Goal: Task Accomplishment & Management: Manage account settings

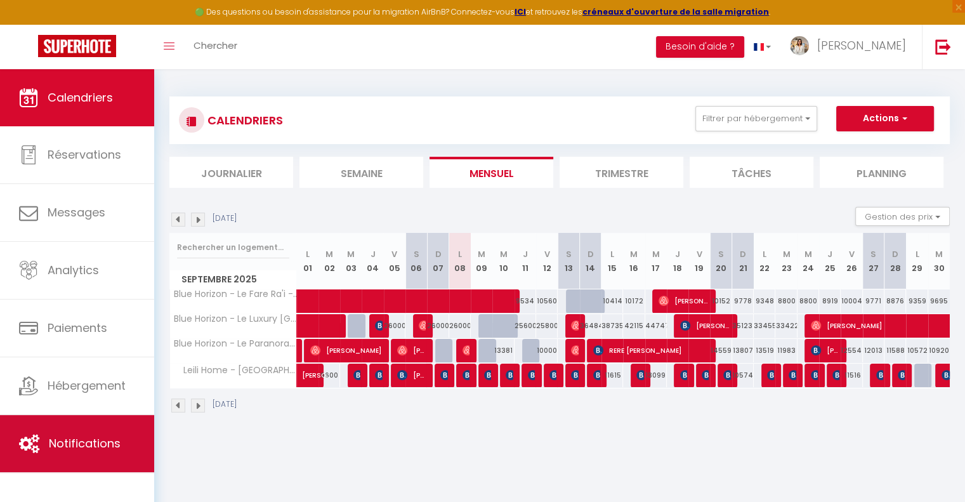
click at [80, 423] on link "Notifications" at bounding box center [77, 443] width 154 height 57
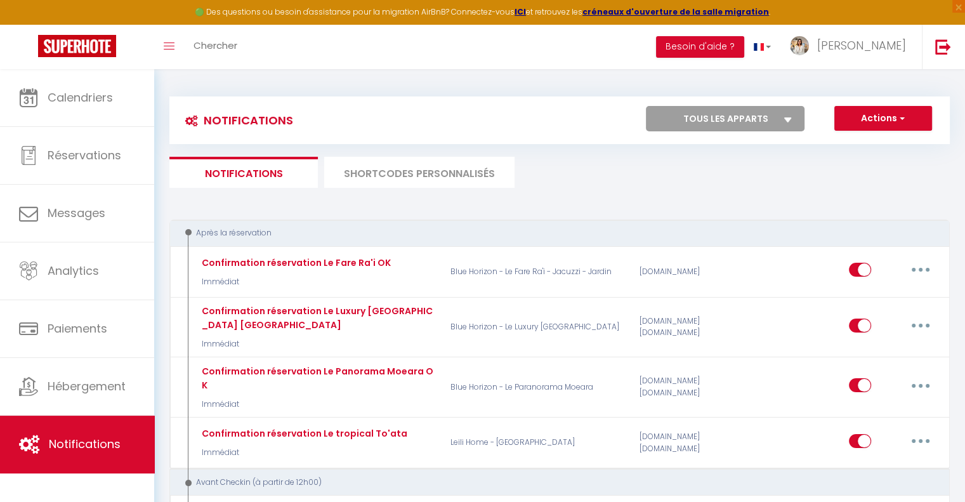
select select
checkbox input "false"
select select
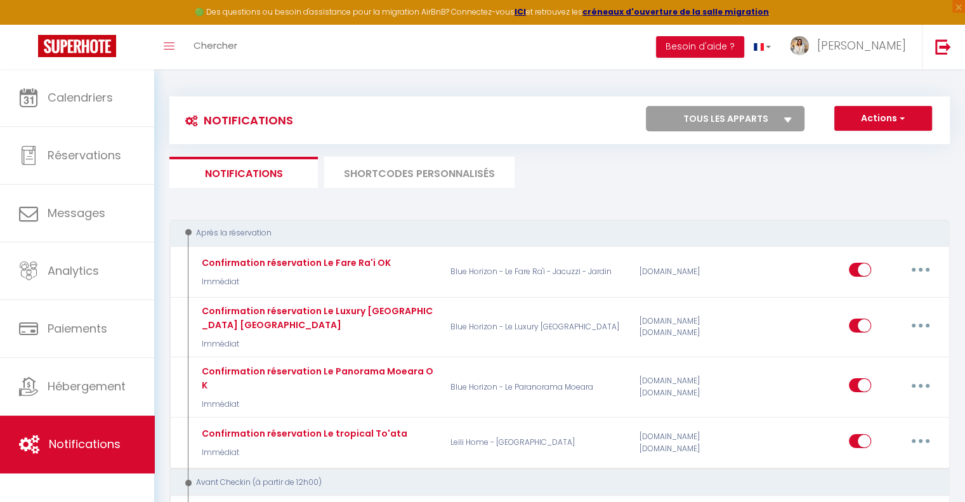
checkbox input "false"
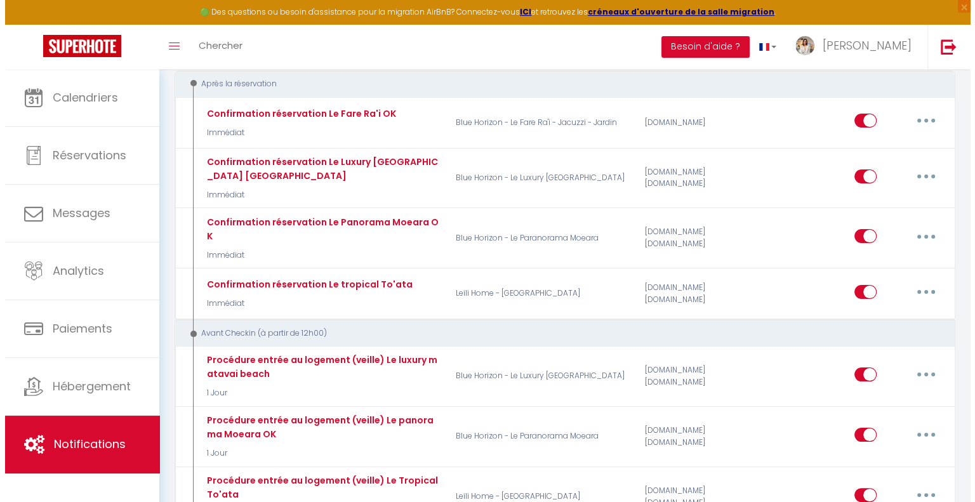
scroll to position [190, 0]
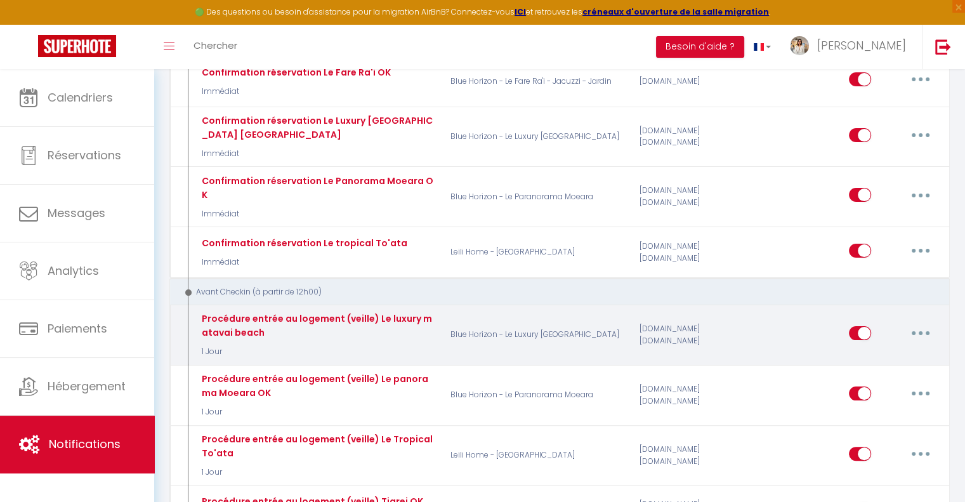
click at [923, 323] on button "button" at bounding box center [921, 333] width 36 height 20
click at [892, 351] on link "Editer" at bounding box center [888, 362] width 94 height 22
type input "Procédure entrée au logement (veille) Le luxury matavai beach"
select select "1 Jour"
select select "if_booking_is_paid"
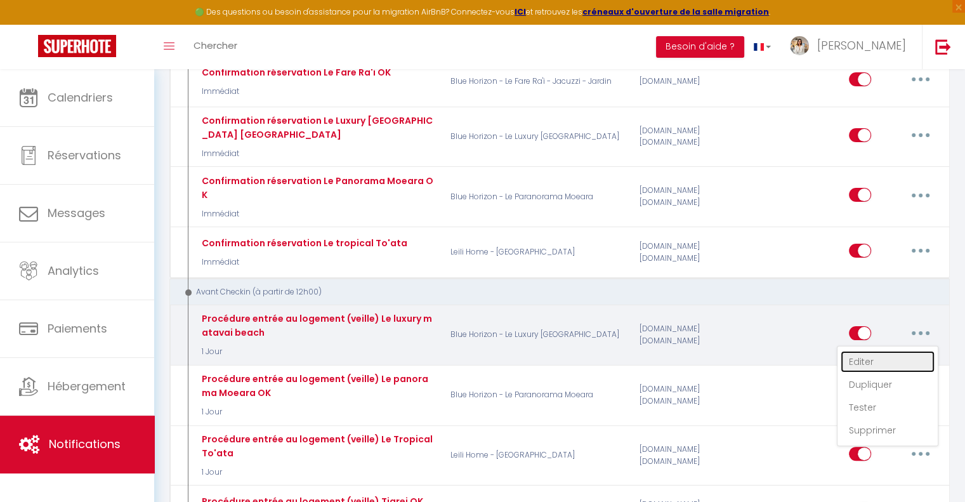
checkbox input "true"
checkbox input "false"
radio input "true"
type input "Procédure pour le checkin - [RENTAL:NAME]"
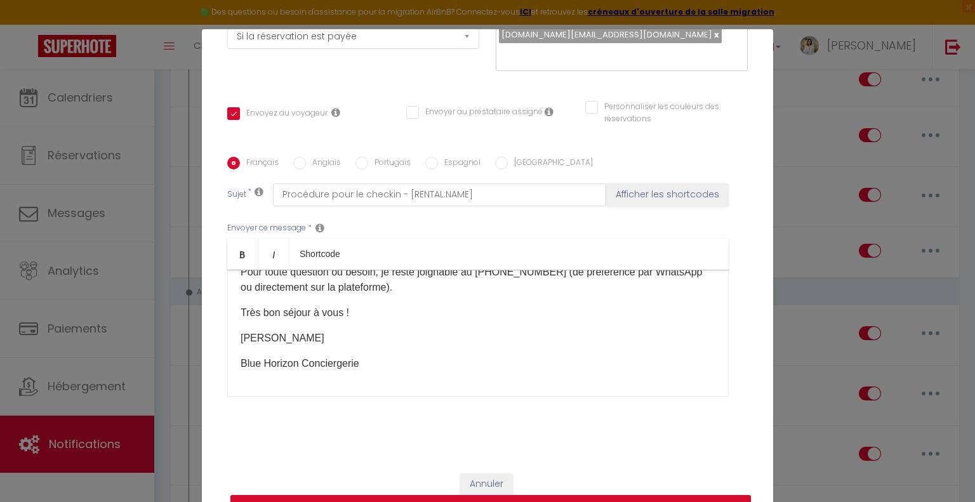
scroll to position [833, 0]
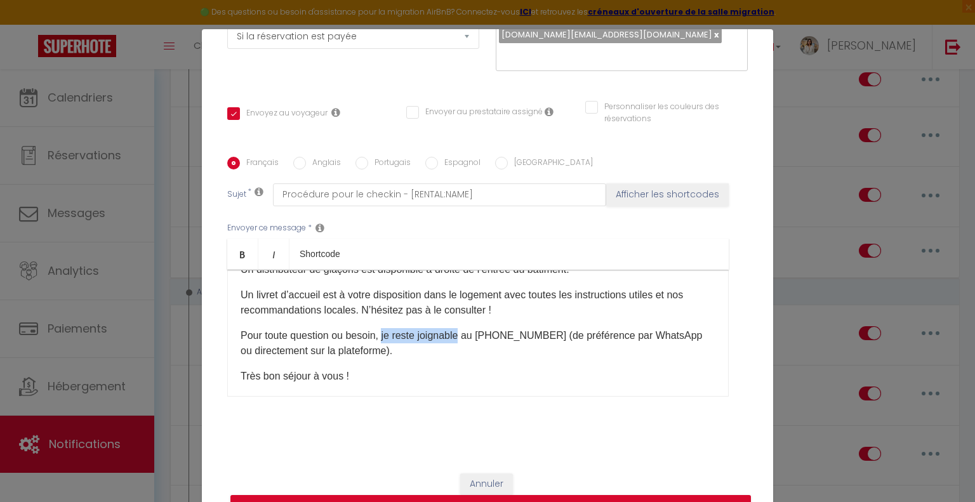
drag, startPoint x: 457, startPoint y: 333, endPoint x: 379, endPoint y: 336, distance: 78.1
click at [379, 336] on p "Pour toute question ou besoin, je reste joignable au [PHONE_NUMBER] (de préfére…" at bounding box center [477, 343] width 475 height 30
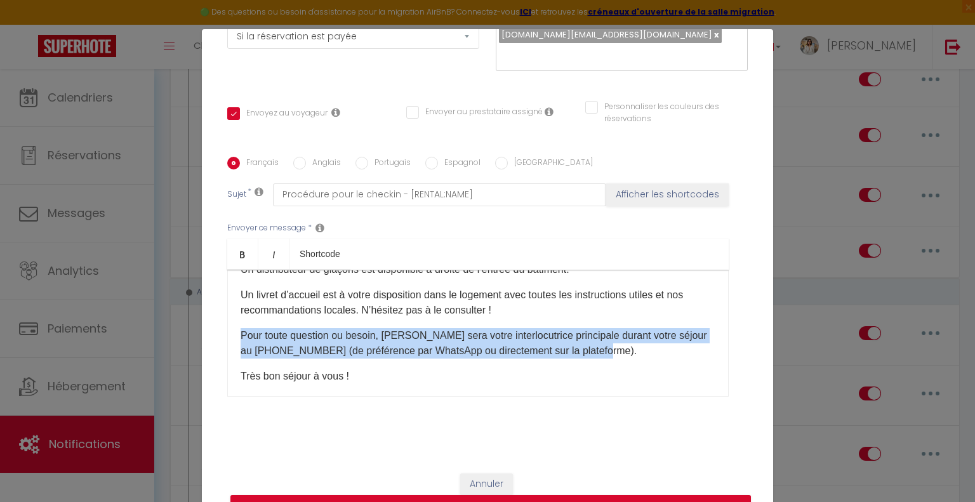
drag, startPoint x: 623, startPoint y: 345, endPoint x: 231, endPoint y: 333, distance: 392.3
click at [231, 333] on div "Bonjour [GUEST:FIRST_NAME], Nous sommes ravis de vous accueillir très prochaine…" at bounding box center [477, 333] width 501 height 127
copy p "Pour toute question ou besoin, [PERSON_NAME] sera votre interlocutrice principa…"
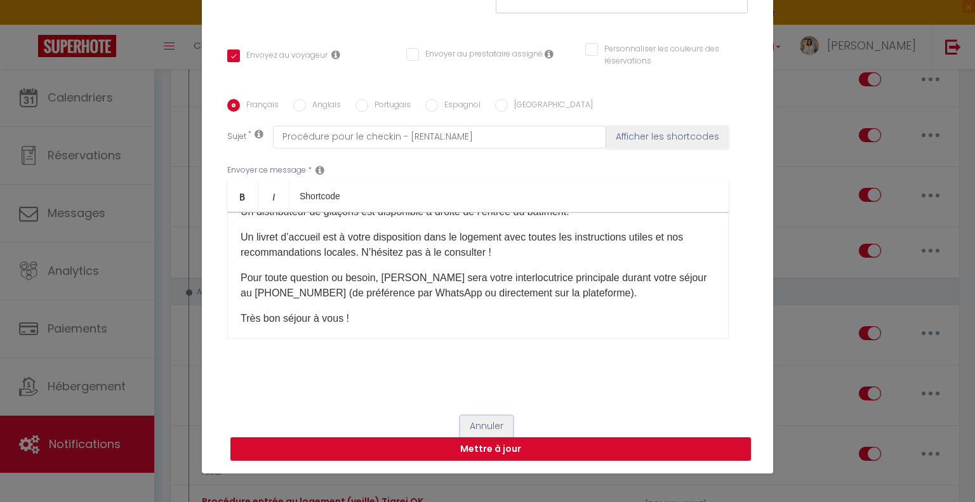
click at [479, 424] on button "Annuler" at bounding box center [486, 427] width 53 height 22
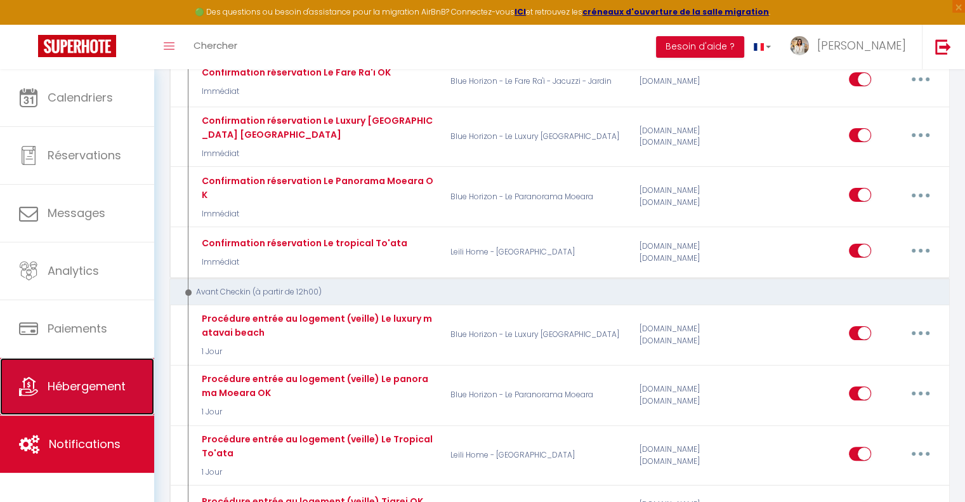
click at [106, 372] on link "Hébergement" at bounding box center [77, 386] width 154 height 57
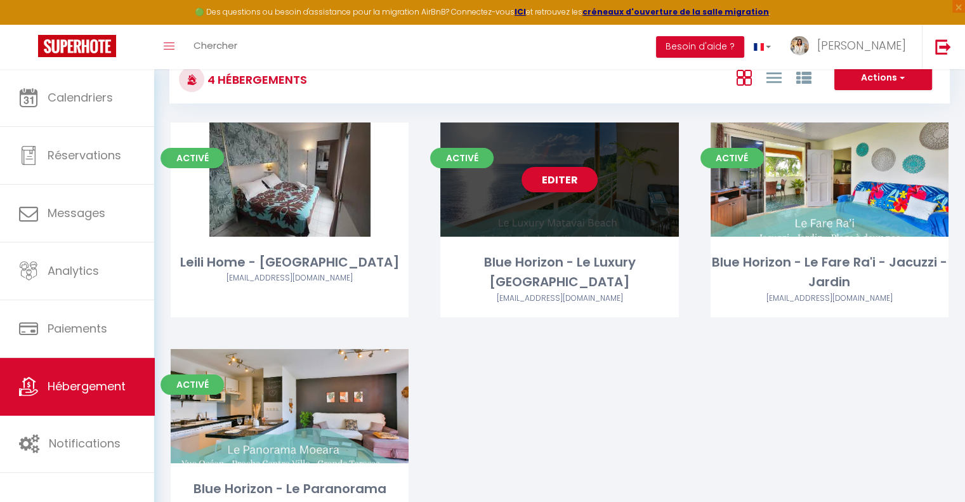
scroll to position [63, 0]
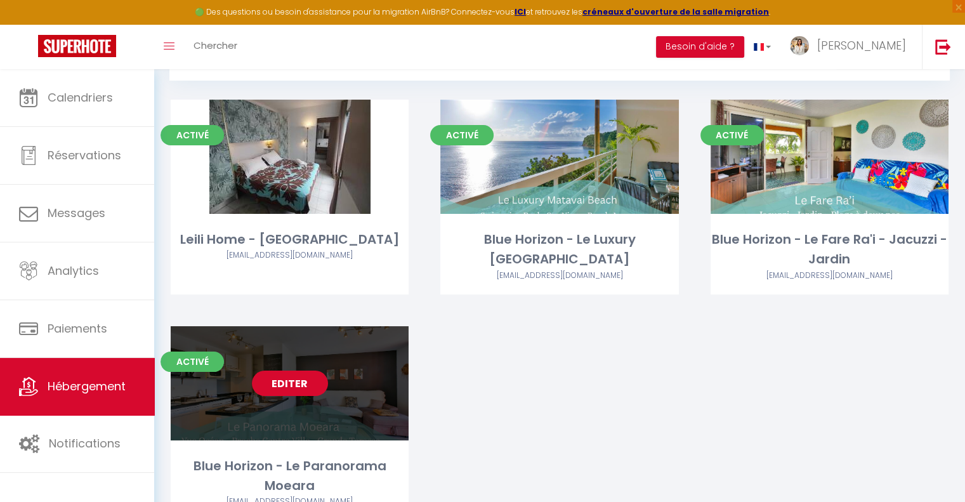
click at [287, 384] on link "Editer" at bounding box center [290, 383] width 76 height 25
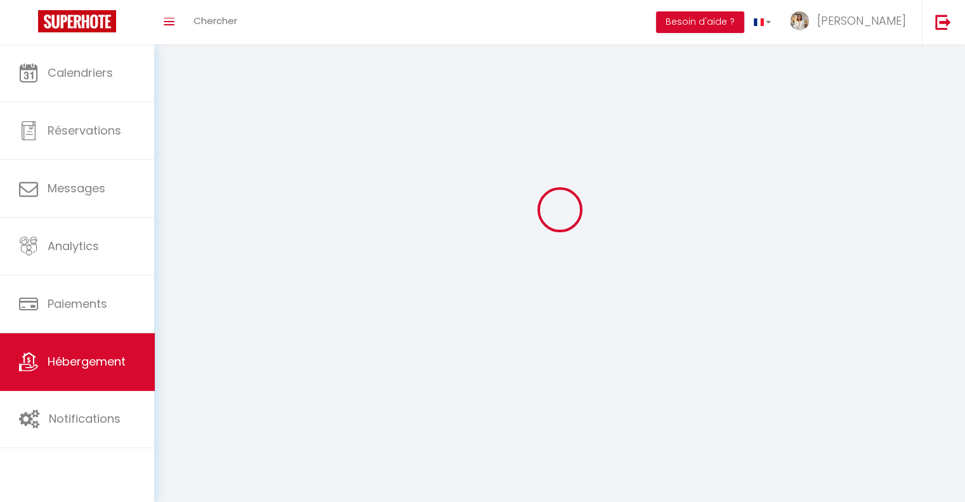
scroll to position [44, 0]
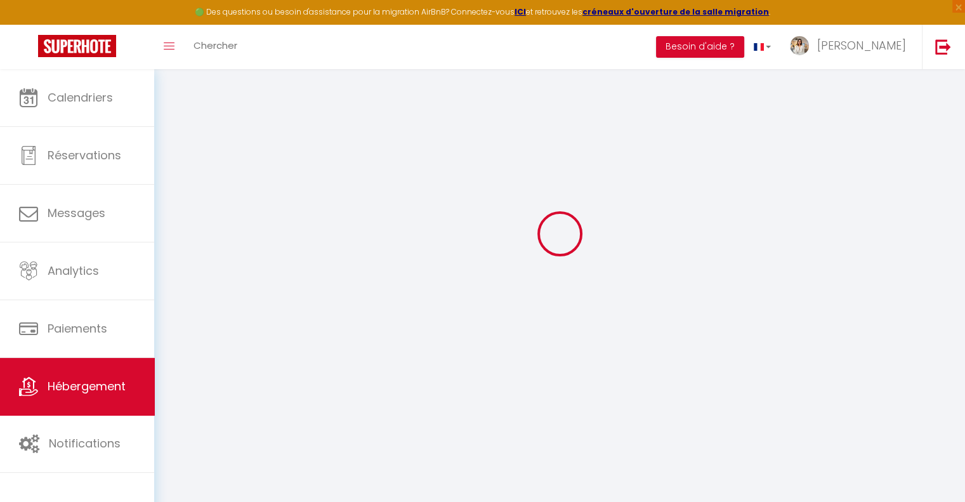
select select "49051"
select select
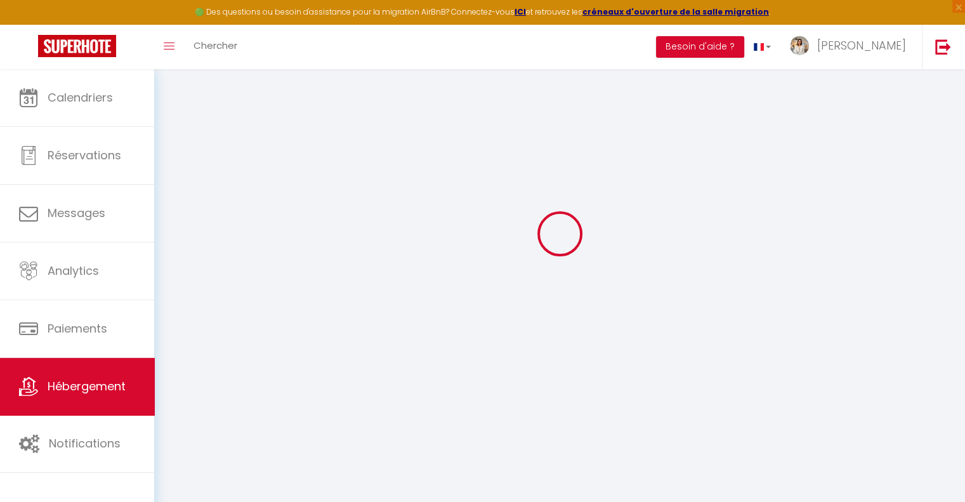
select select
checkbox input "false"
checkbox input "true"
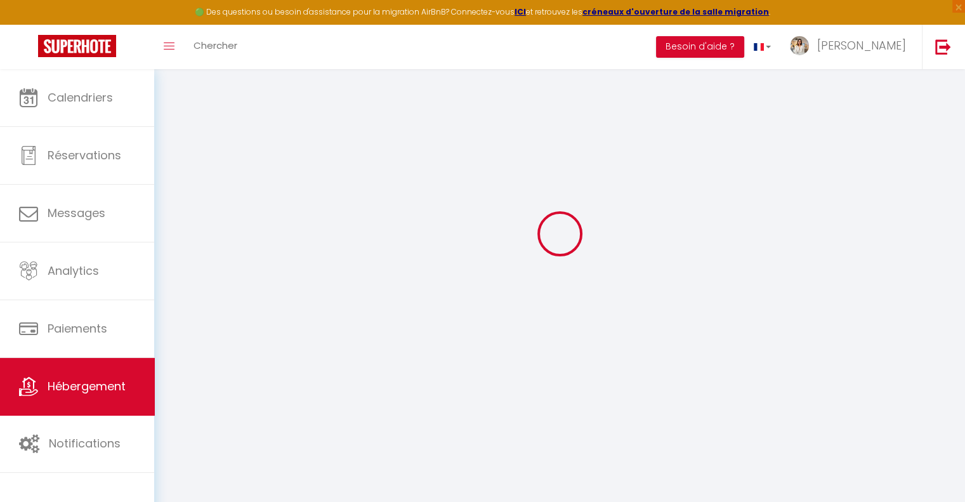
select select
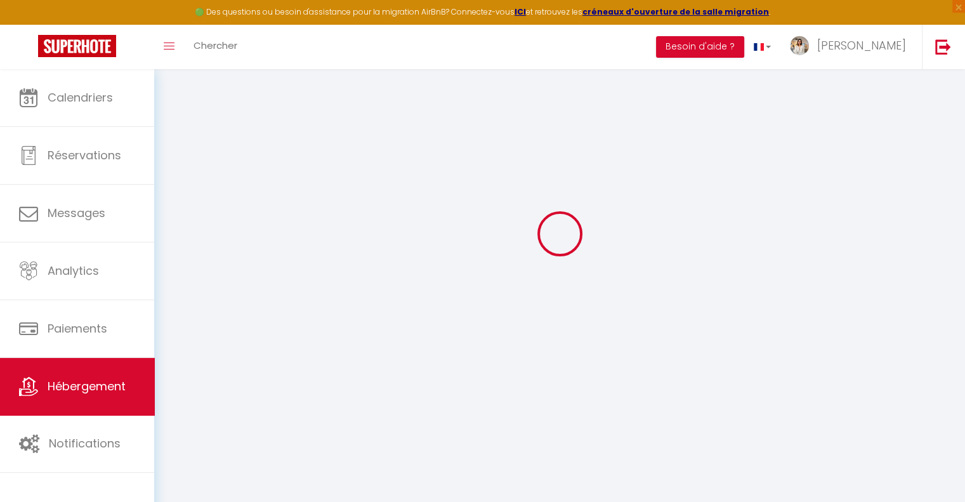
checkbox input "false"
checkbox input "true"
select select
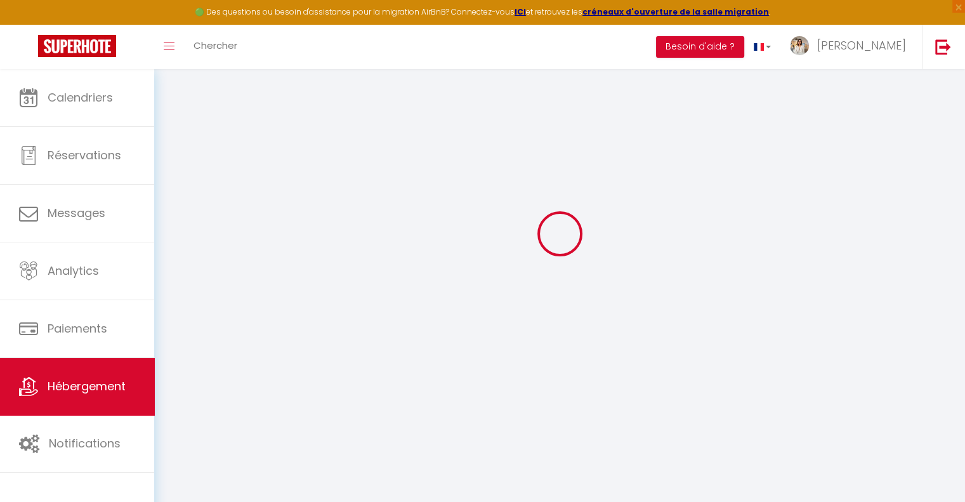
select select
checkbox input "false"
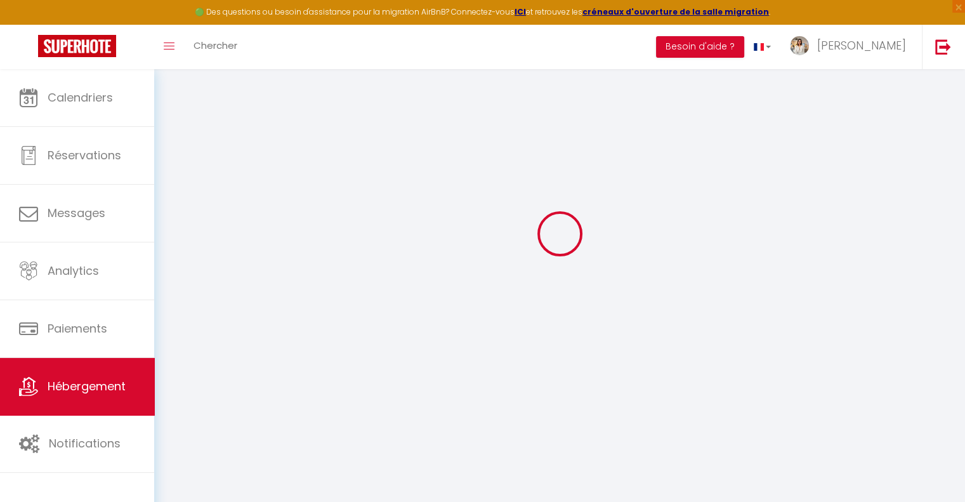
checkbox input "true"
checkbox input "false"
checkbox input "true"
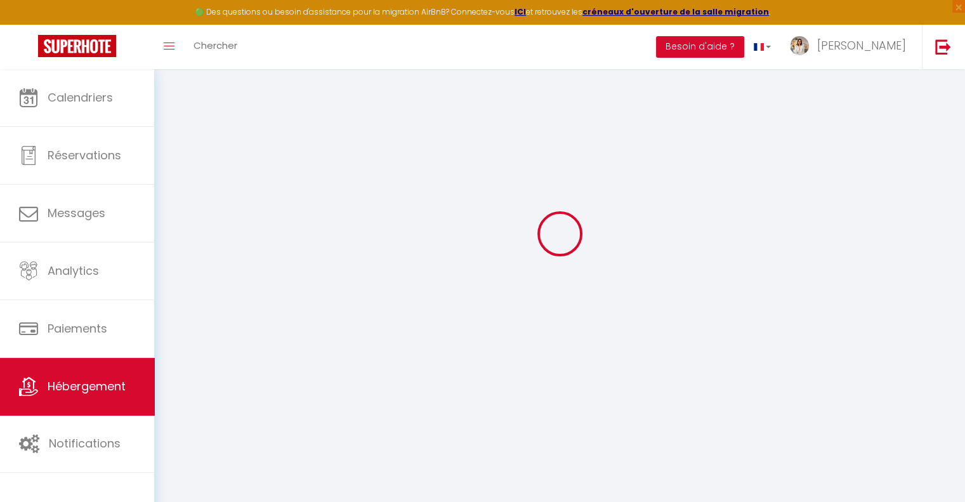
checkbox input "true"
select select "14:00"
select select
select select "11:00"
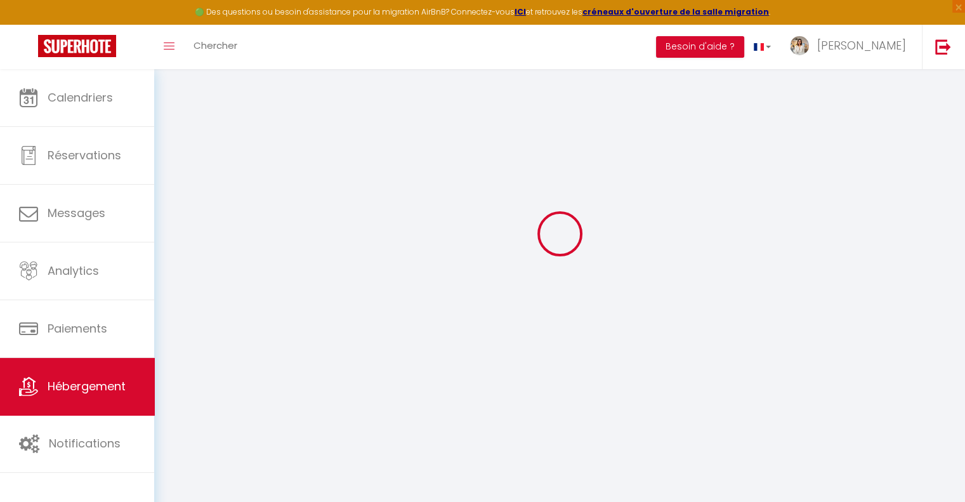
select select "30"
select select "120"
select select
checkbox input "false"
checkbox input "true"
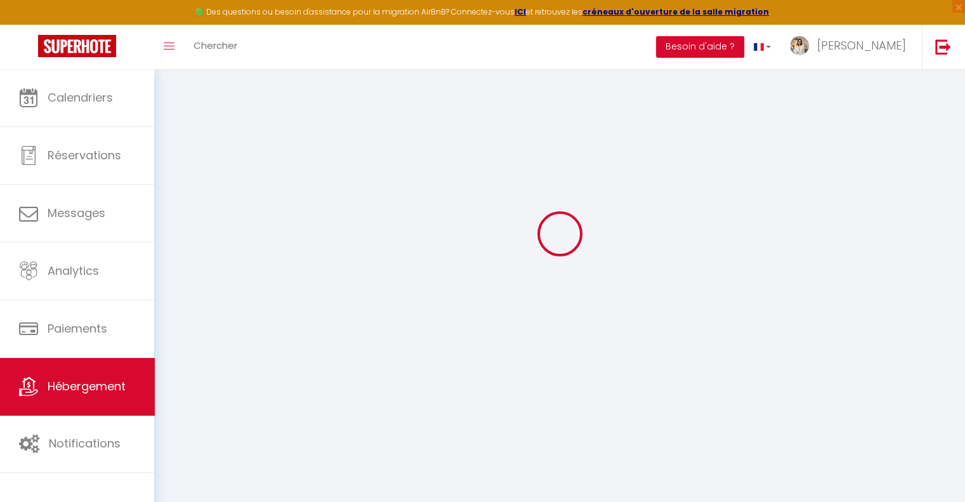
checkbox input "true"
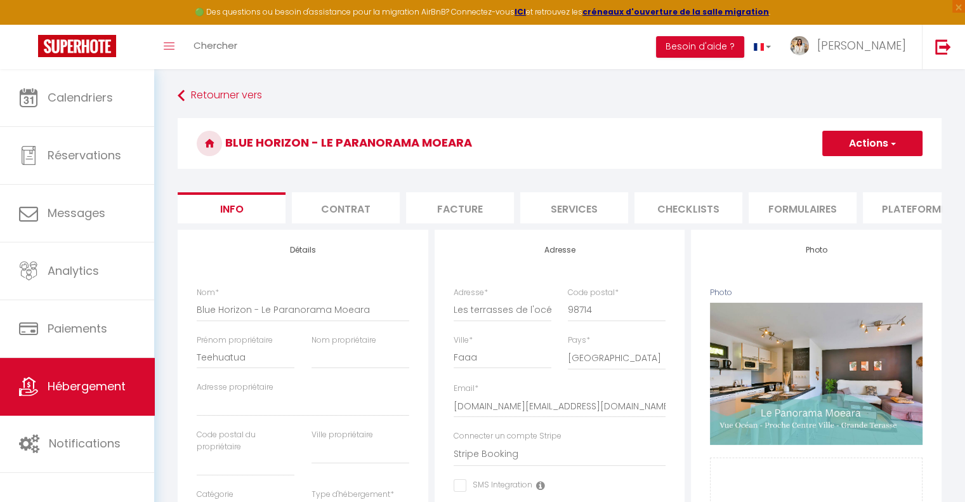
click at [452, 202] on li "Facture" at bounding box center [460, 207] width 108 height 31
select select
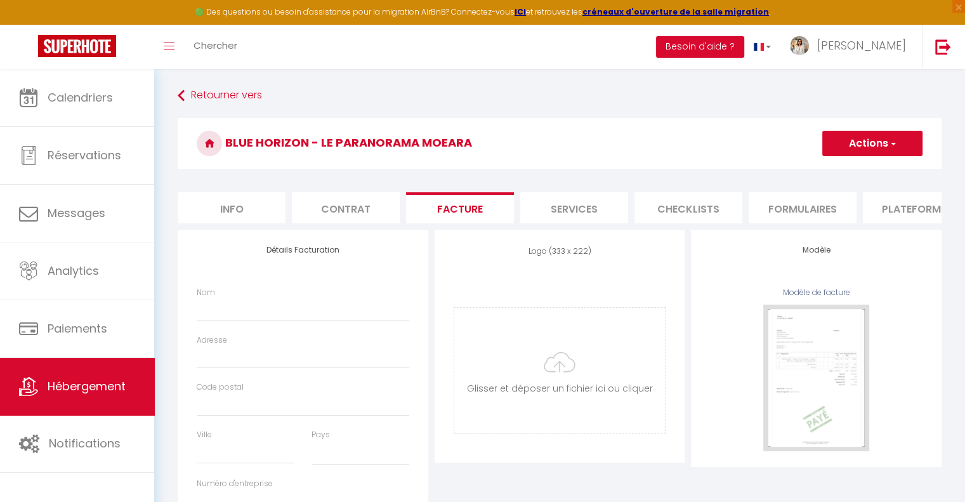
click at [530, 202] on li "Services" at bounding box center [574, 207] width 108 height 31
select select
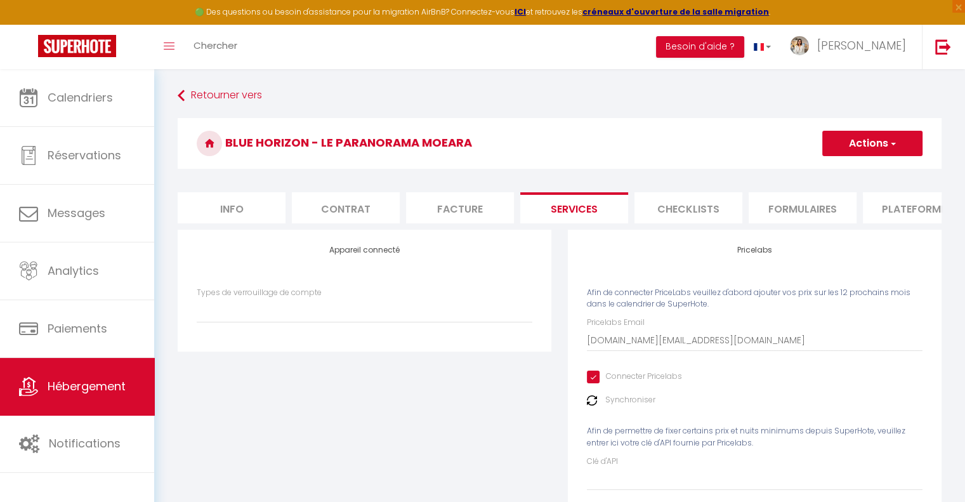
click at [369, 203] on li "Contrat" at bounding box center [346, 207] width 108 height 31
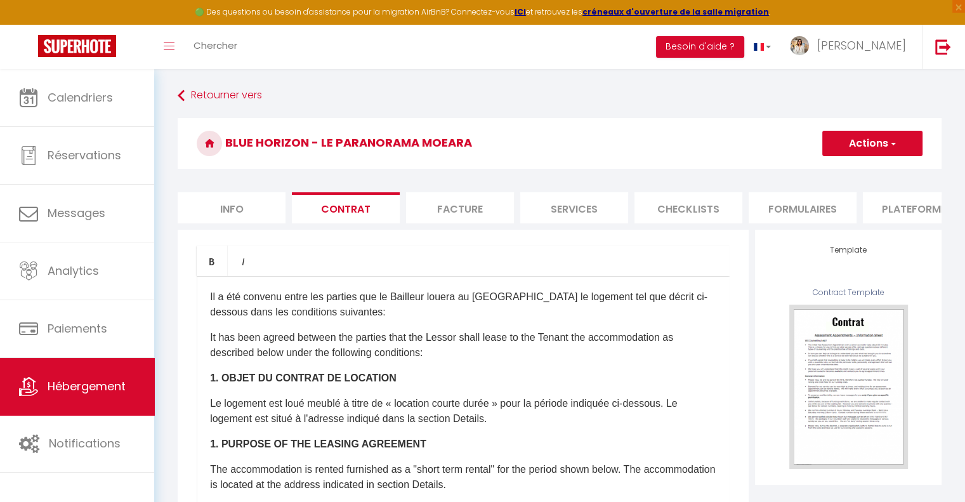
click at [685, 188] on form "Blue Horizon - Le Paranorama Moeara Actions Enregistrer Sauvegarder en tant que…" at bounding box center [560, 458] width 764 height 681
click at [696, 204] on li "Checklists" at bounding box center [688, 207] width 108 height 31
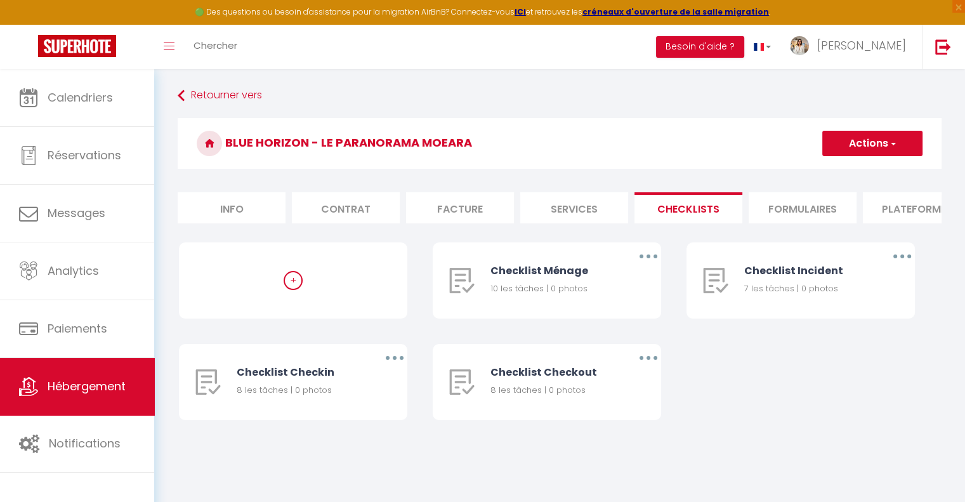
click at [791, 213] on li "Formulaires" at bounding box center [803, 207] width 108 height 31
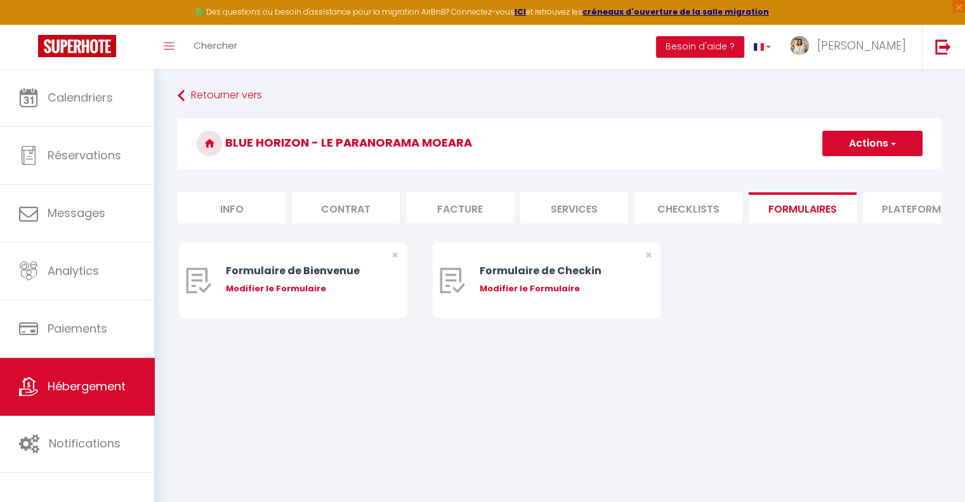
click at [887, 207] on li "Plateformes" at bounding box center [917, 207] width 108 height 31
select select
checkbox input "false"
checkbox input "true"
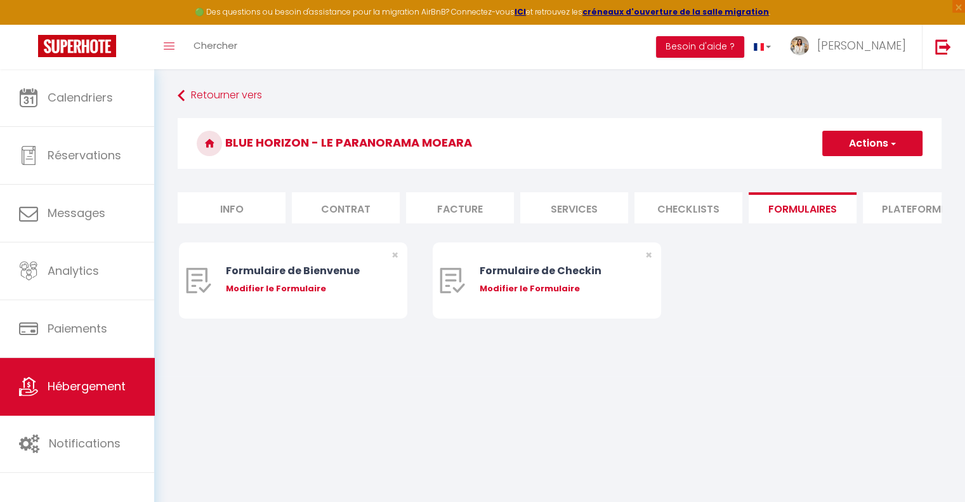
checkbox input "true"
select select
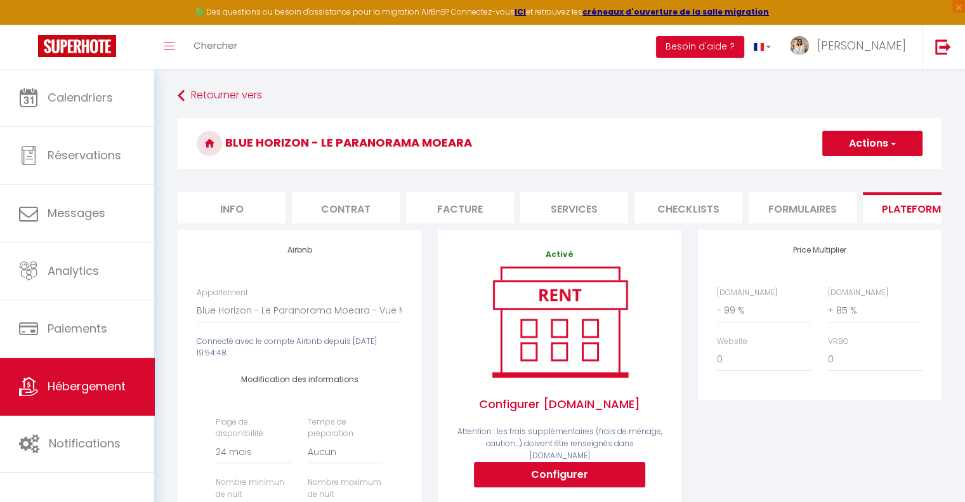
click at [227, 207] on li "Info" at bounding box center [232, 207] width 108 height 31
select select
checkbox input "false"
checkbox input "true"
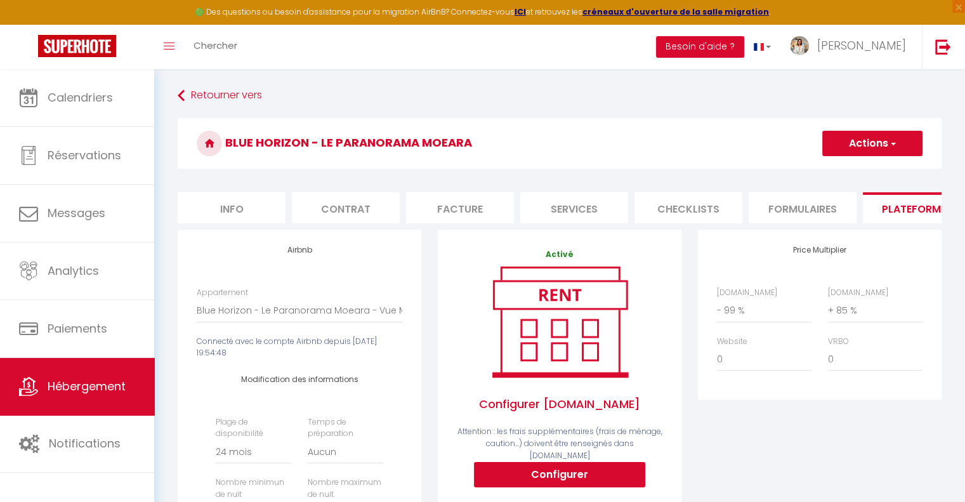
checkbox input "true"
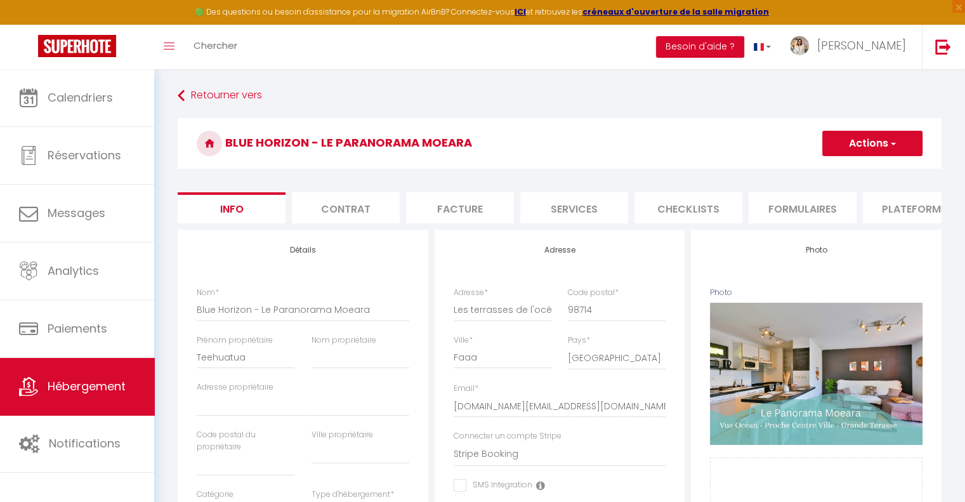
click at [344, 206] on li "Contrat" at bounding box center [346, 207] width 108 height 31
select select
checkbox input "false"
checkbox input "true"
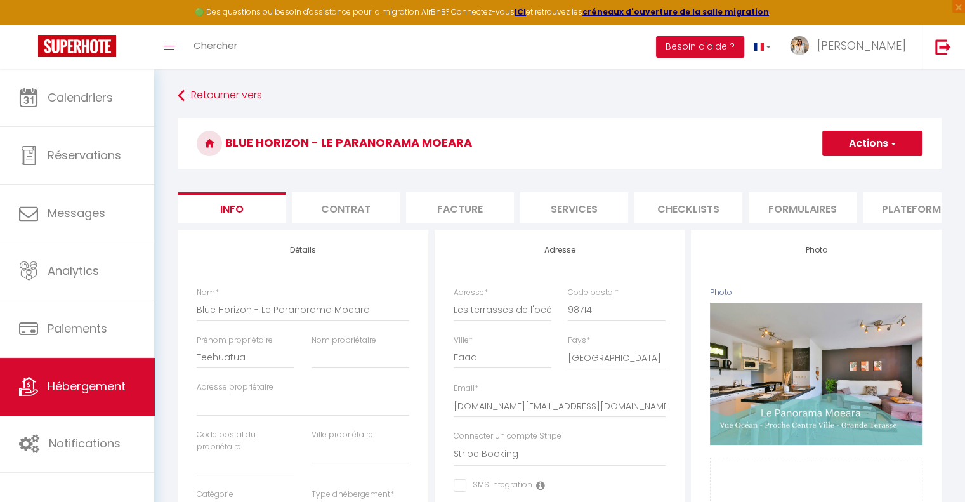
checkbox input "true"
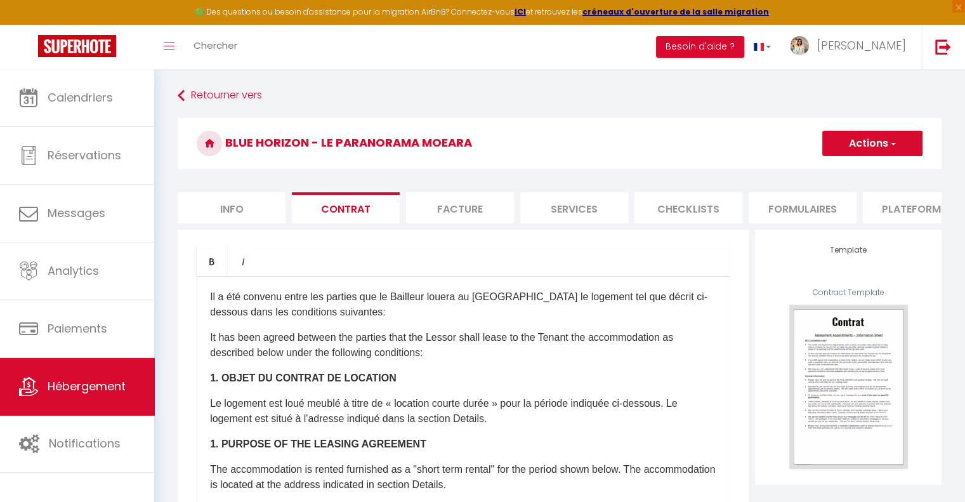
click at [248, 205] on li "Info" at bounding box center [232, 207] width 108 height 31
select select
checkbox input "false"
checkbox input "true"
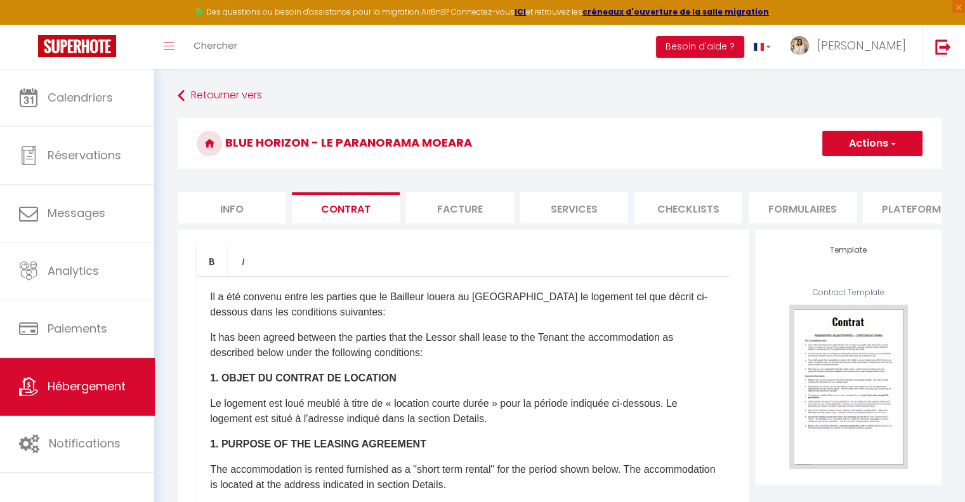
checkbox input "true"
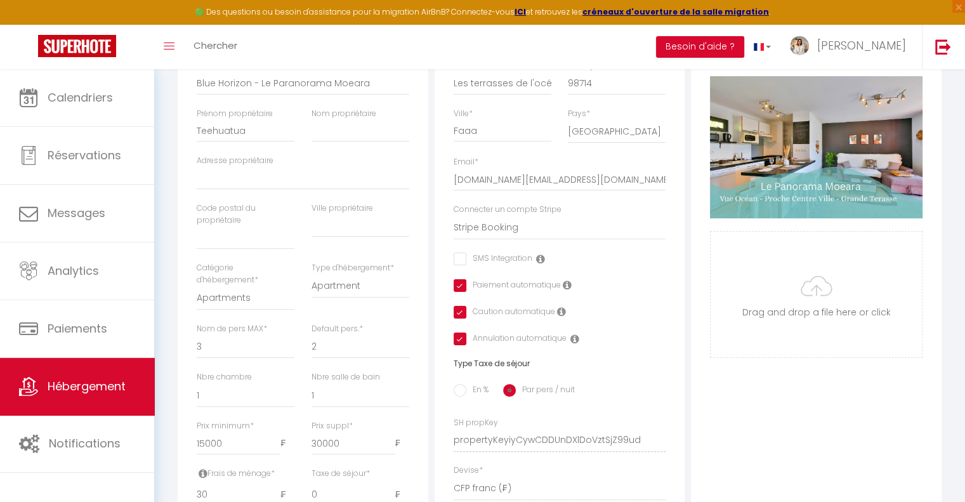
scroll to position [190, 0]
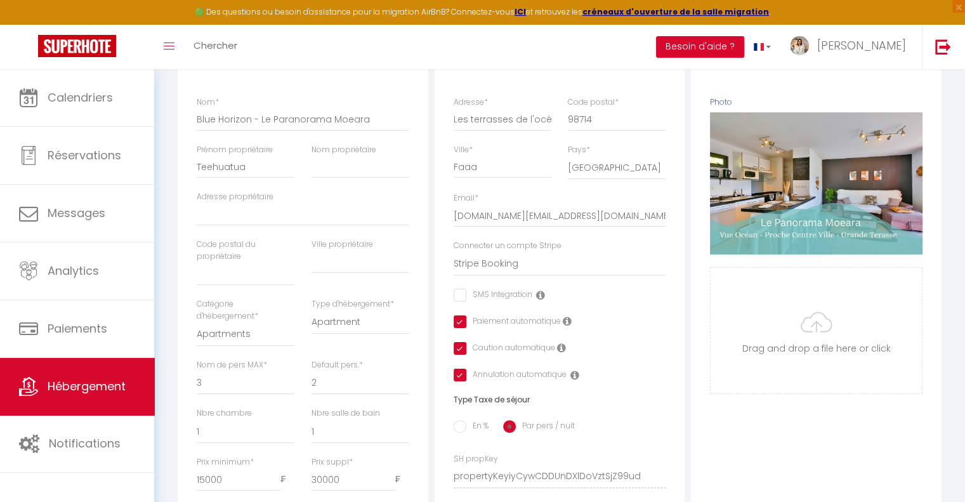
click at [461, 328] on input "checkbox" at bounding box center [458, 321] width 8 height 13
checkbox input "false"
select select
checkbox input "false"
checkbox input "true"
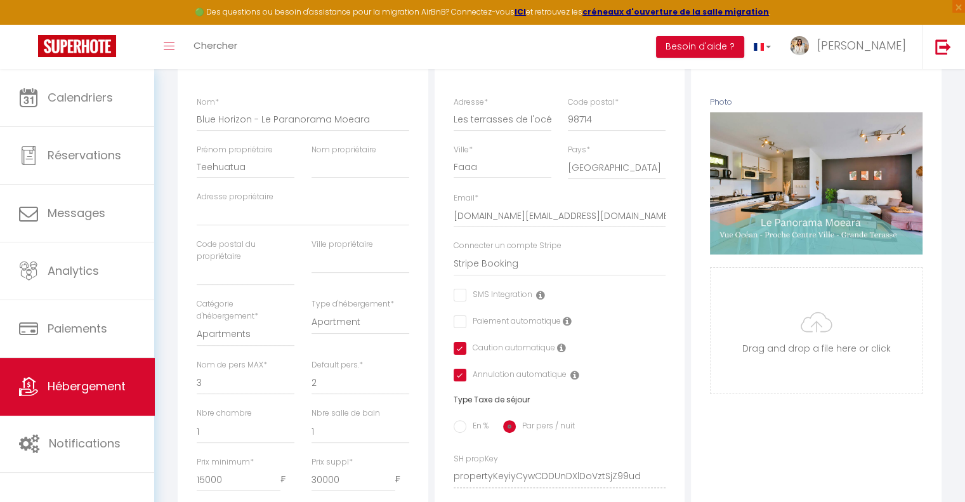
checkbox input "true"
click at [461, 355] on input "checkbox" at bounding box center [458, 348] width 8 height 13
checkbox input "false"
select select
checkbox input "false"
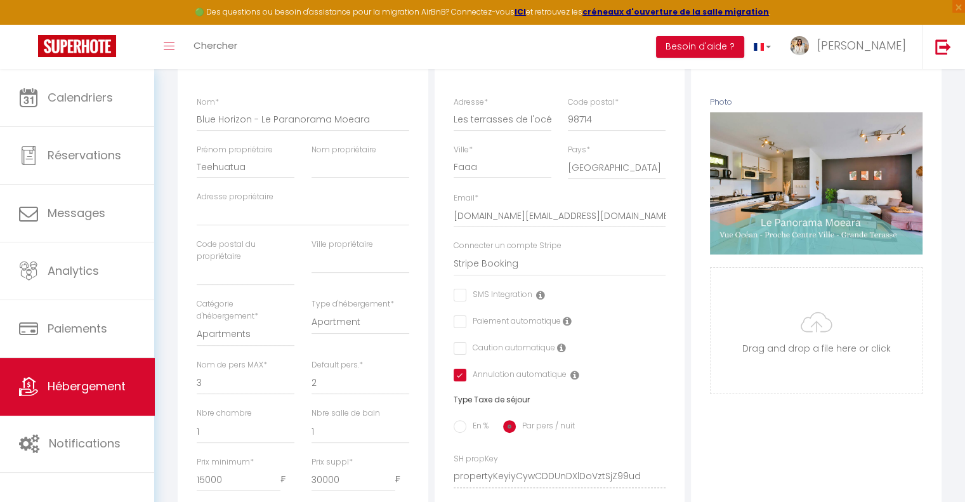
click at [457, 381] on input "checkbox" at bounding box center [510, 375] width 113 height 13
checkbox input "false"
select select
checkbox input "false"
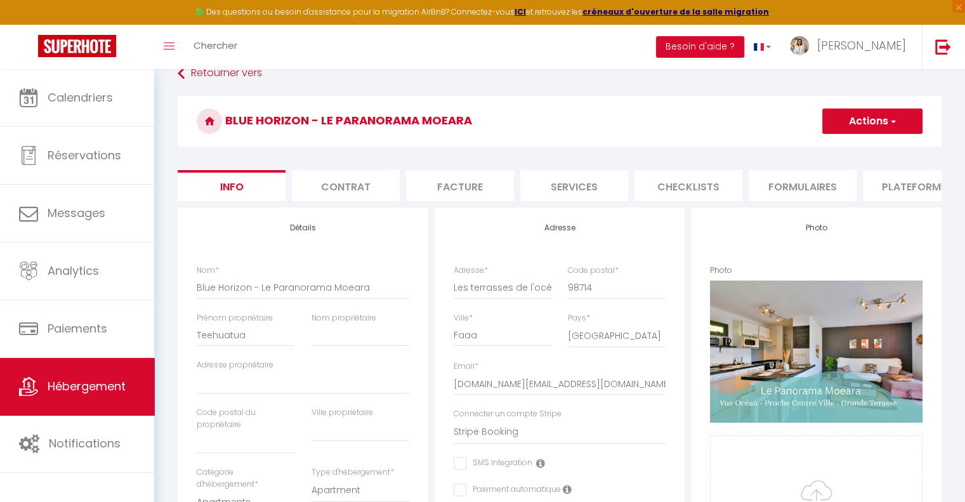
scroll to position [0, 0]
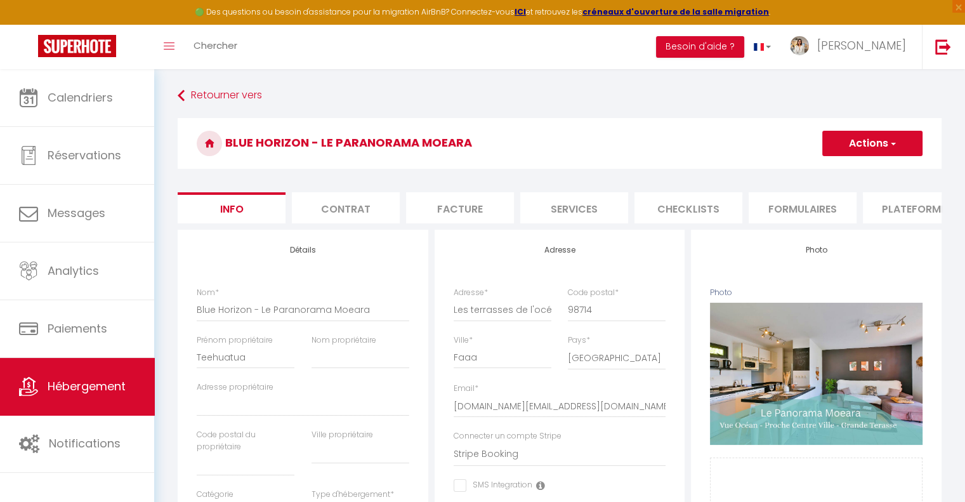
click at [840, 138] on button "Actions" at bounding box center [872, 143] width 100 height 25
click at [835, 170] on input "Enregistrer" at bounding box center [822, 171] width 47 height 13
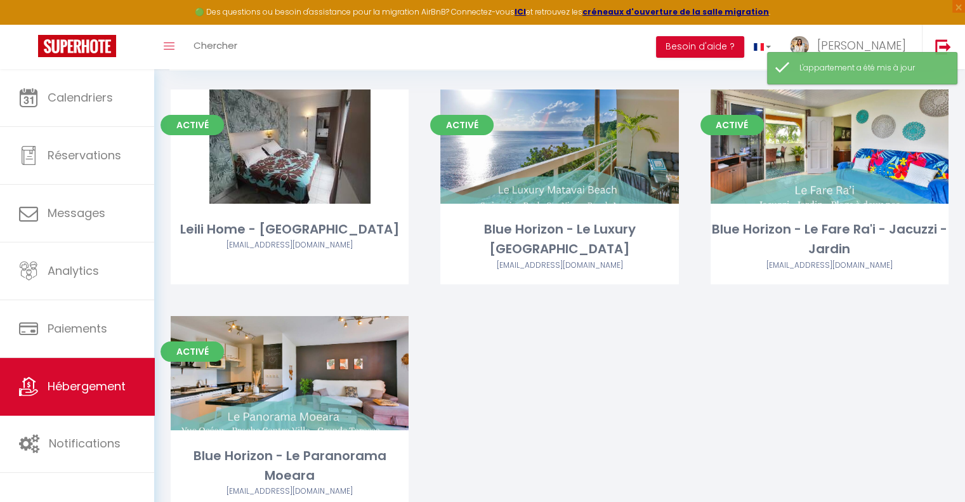
scroll to position [129, 0]
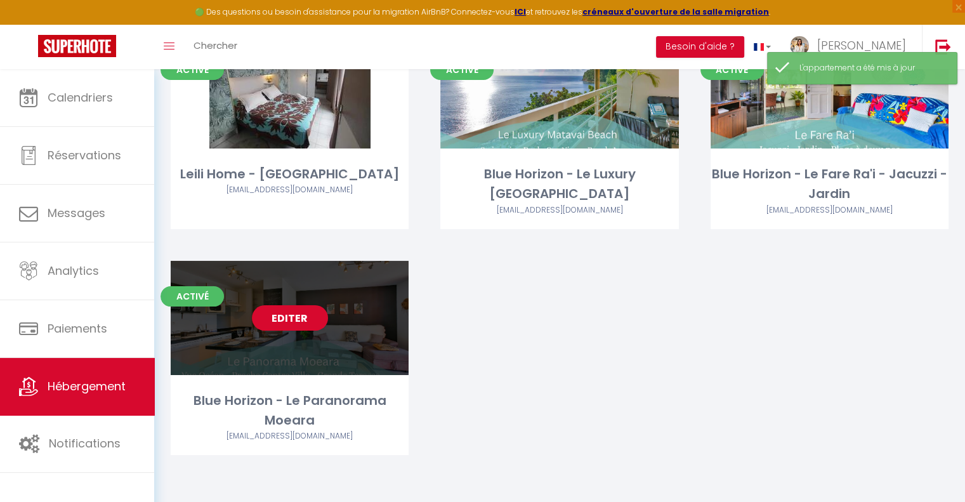
click at [272, 334] on div "Editer" at bounding box center [290, 318] width 238 height 114
click at [278, 323] on link "Editer" at bounding box center [290, 317] width 76 height 25
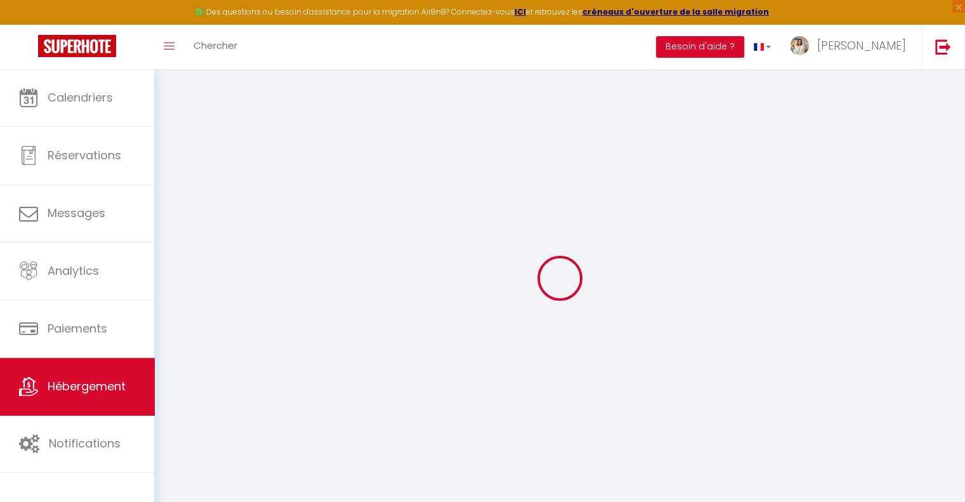
select select "49051"
select select
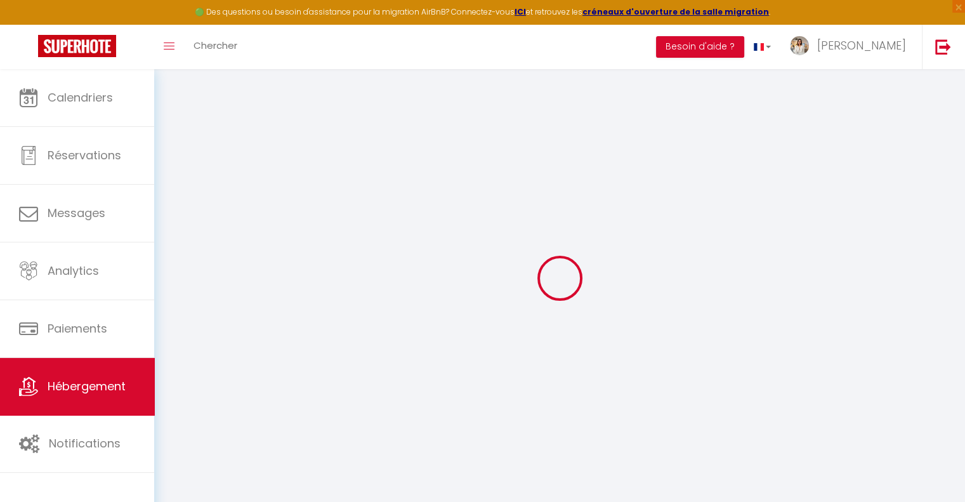
select select
checkbox input "false"
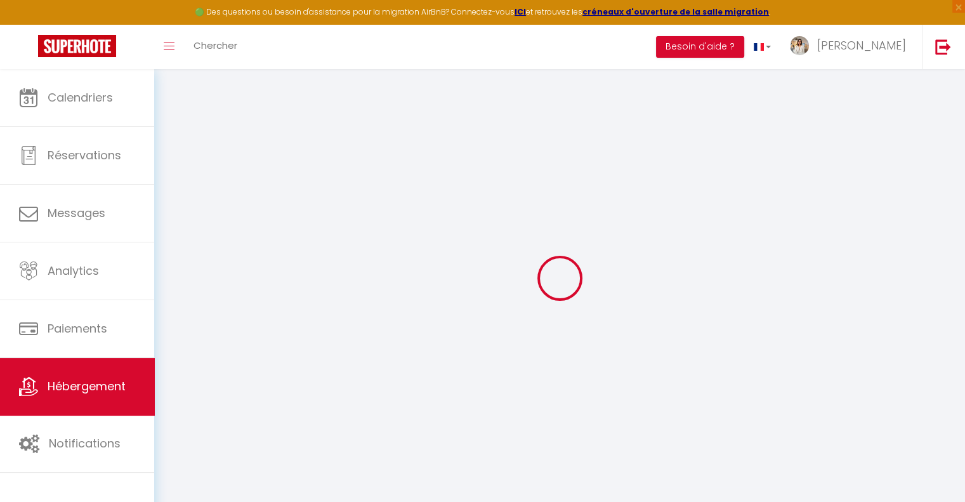
select select
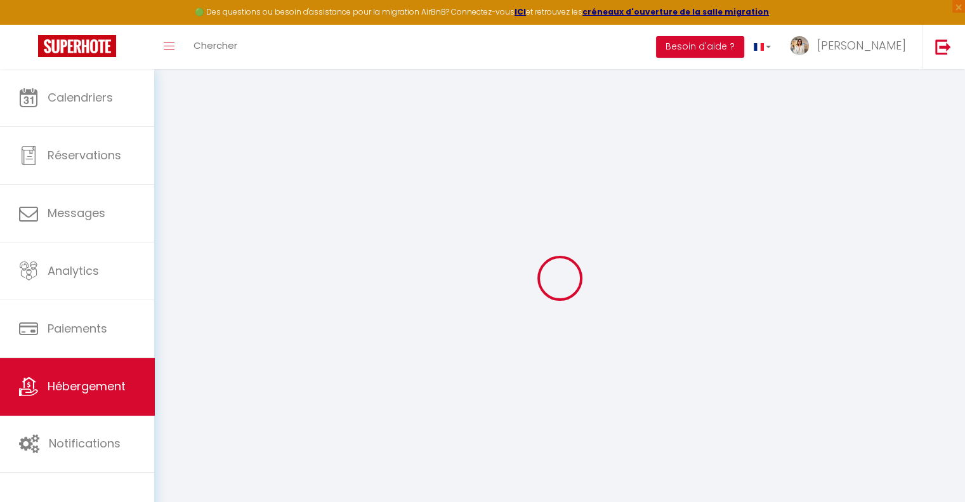
checkbox input "false"
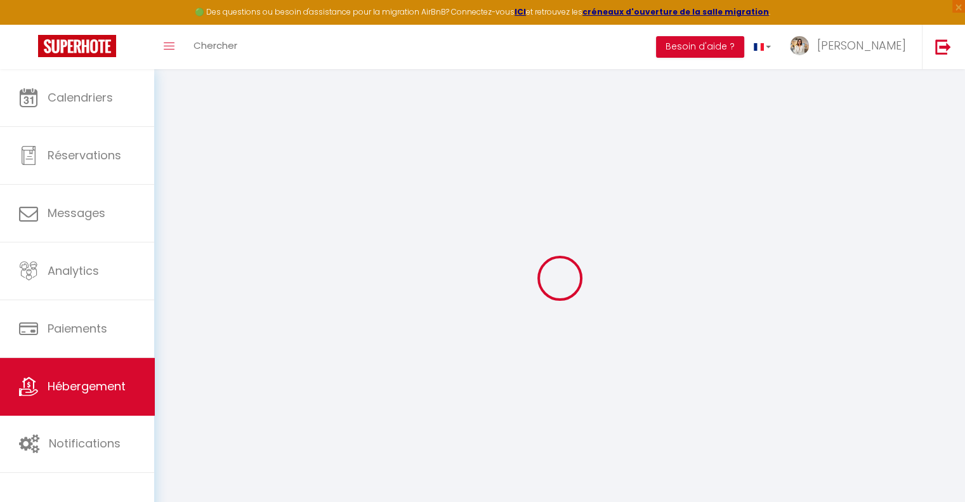
checkbox input "false"
select select "14:00"
select select
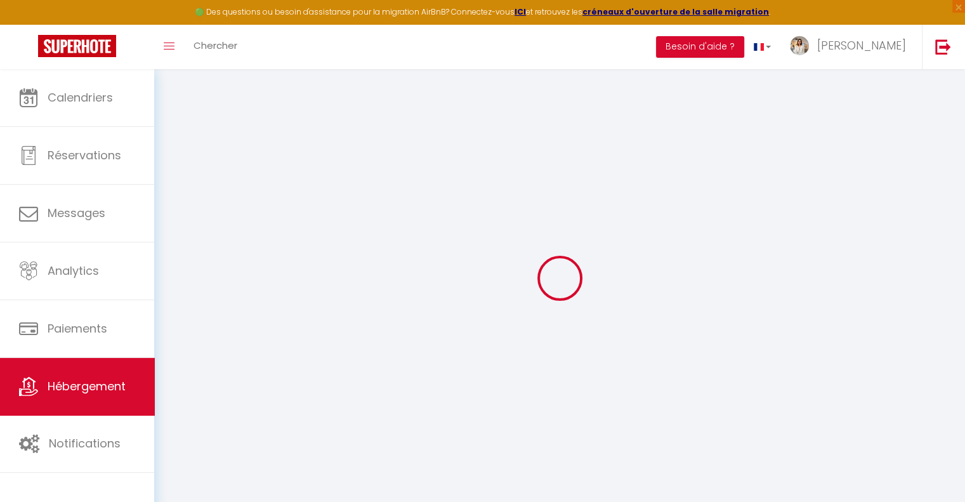
select select "11:00"
select select "30"
select select "120"
select select
checkbox input "false"
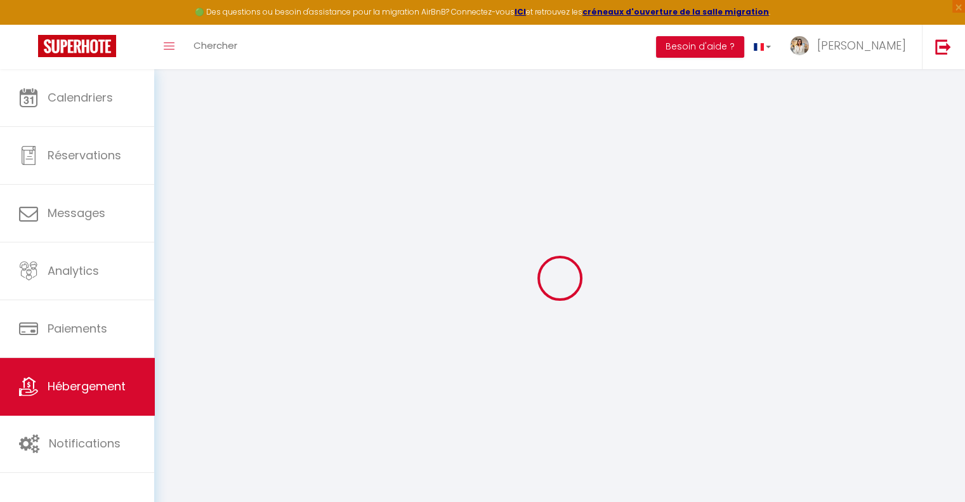
checkbox input "false"
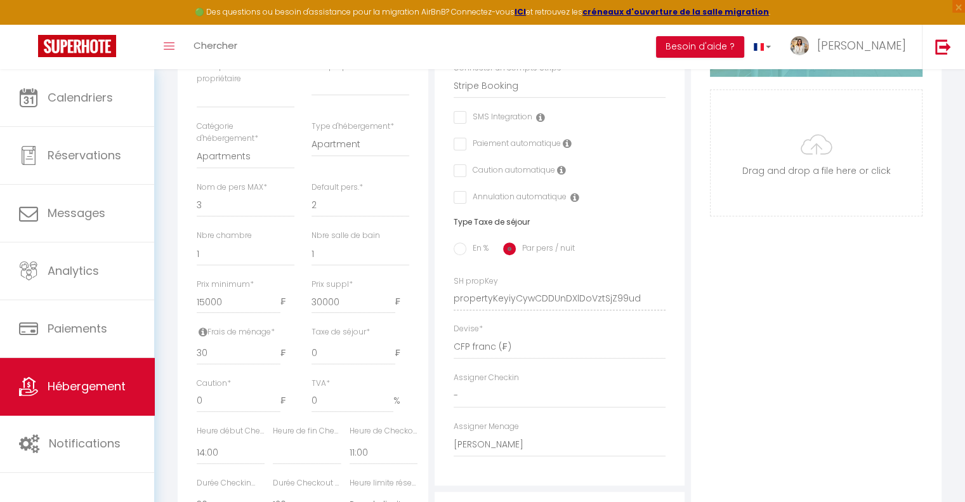
scroll to position [180, 0]
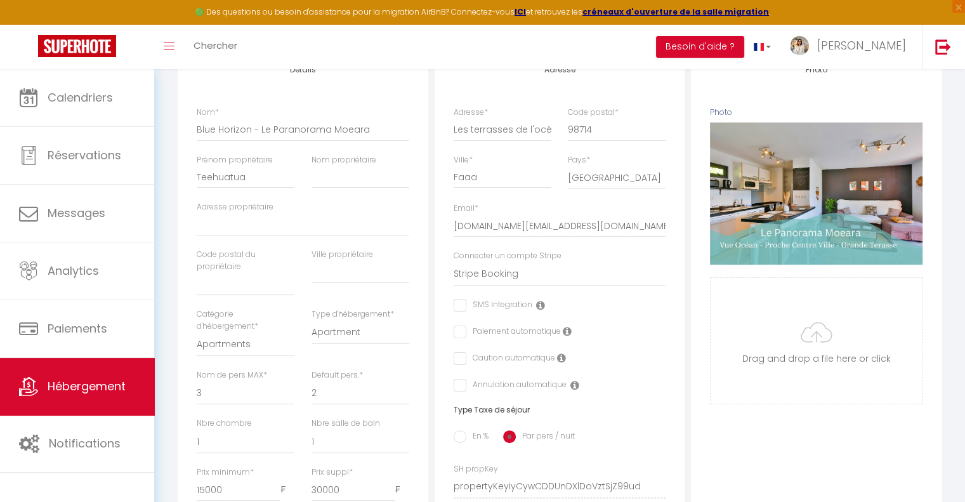
click at [459, 338] on input "checkbox" at bounding box center [458, 331] width 8 height 13
checkbox input "true"
select select
checkbox input "false"
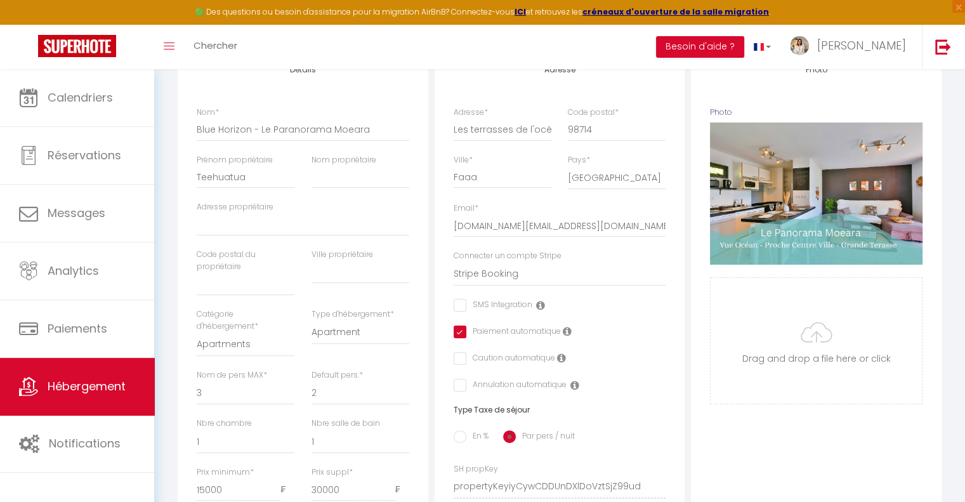
checkbox input "false"
click at [461, 365] on input "checkbox" at bounding box center [458, 358] width 8 height 13
checkbox input "true"
select select
checkbox input "false"
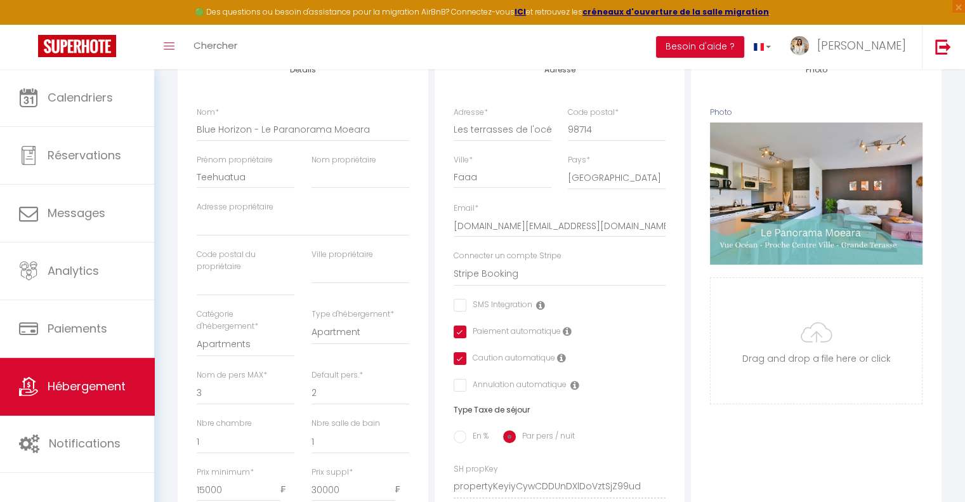
checkbox input "false"
click at [461, 365] on input "checkbox" at bounding box center [458, 358] width 8 height 13
checkbox input "false"
select select
checkbox input "false"
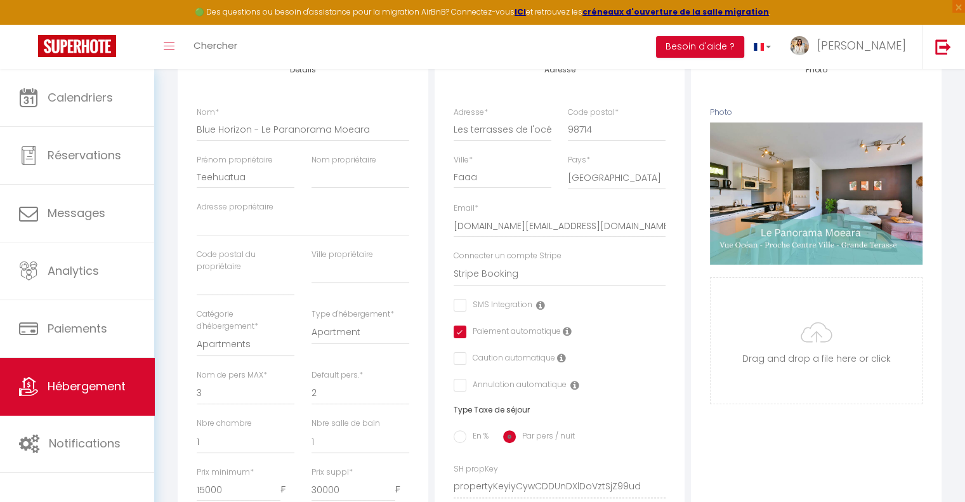
checkbox input "false"
click at [461, 365] on input "checkbox" at bounding box center [458, 358] width 8 height 13
checkbox input "true"
select select
checkbox input "false"
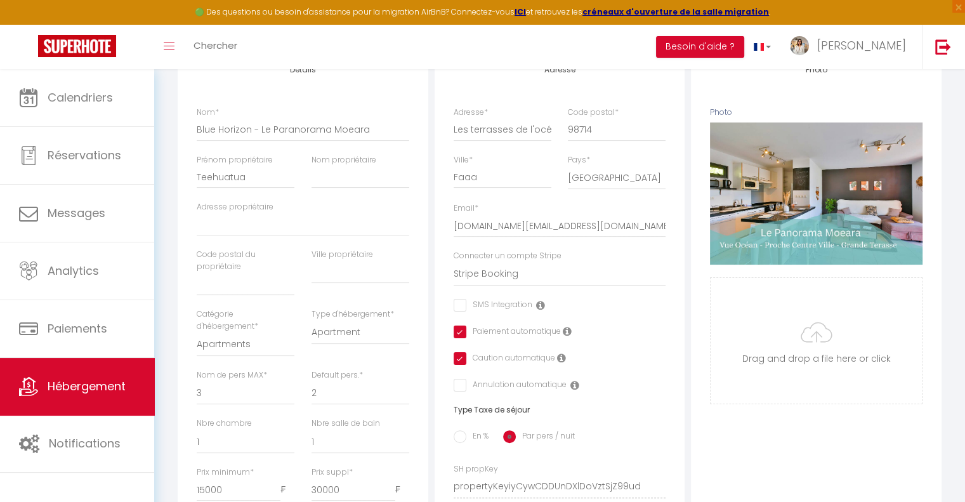
checkbox input "false"
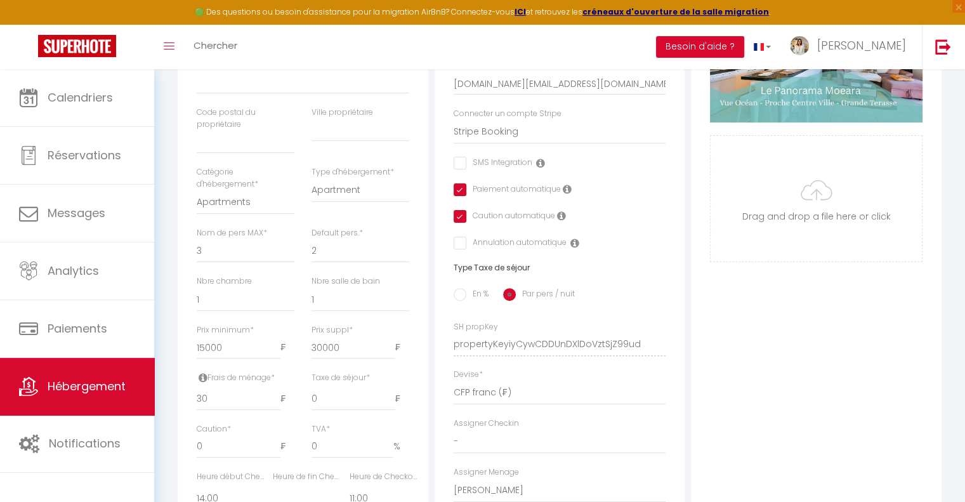
scroll to position [307, 0]
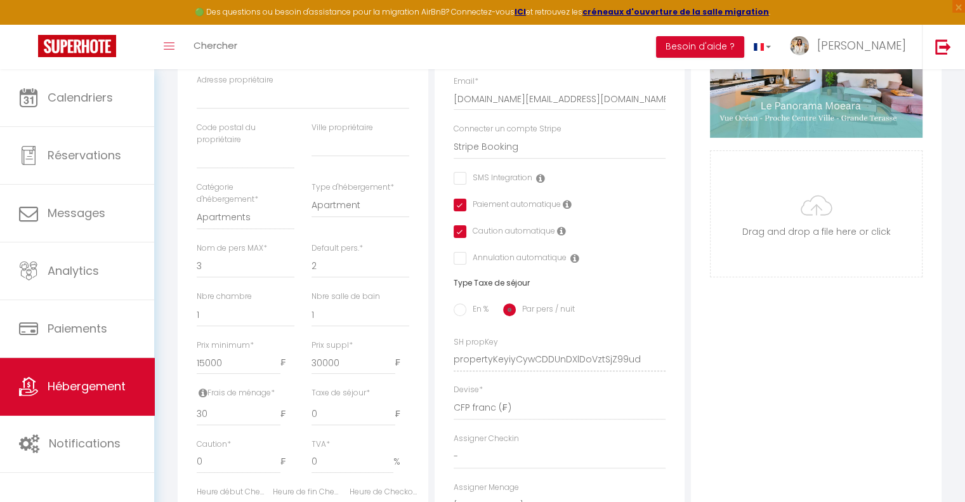
click at [558, 236] on icon at bounding box center [561, 231] width 9 height 10
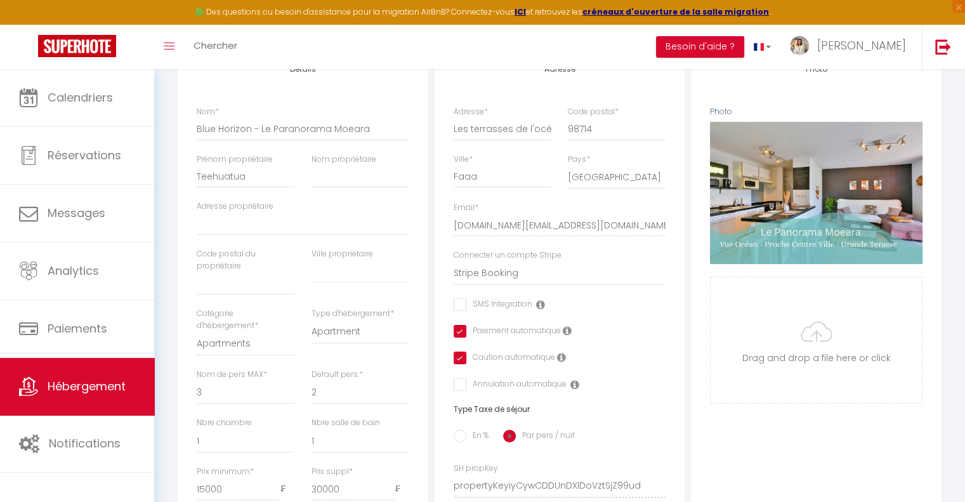
scroll to position [180, 0]
click at [456, 359] on div "Adresse Adresse * Les terrasses de l'océan Code postal * 98714 Ville * Faaa Pay…" at bounding box center [560, 361] width 251 height 624
click at [461, 365] on input "checkbox" at bounding box center [458, 358] width 8 height 13
checkbox input "false"
select select
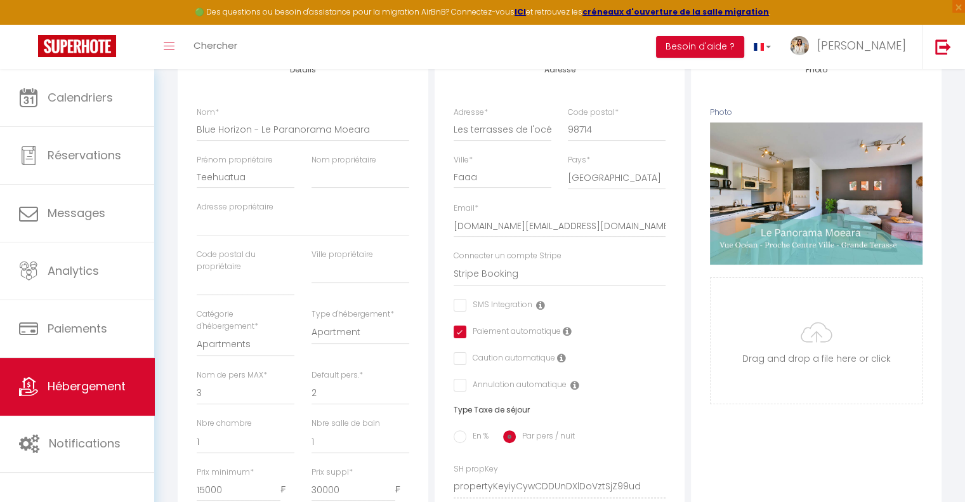
checkbox input "false"
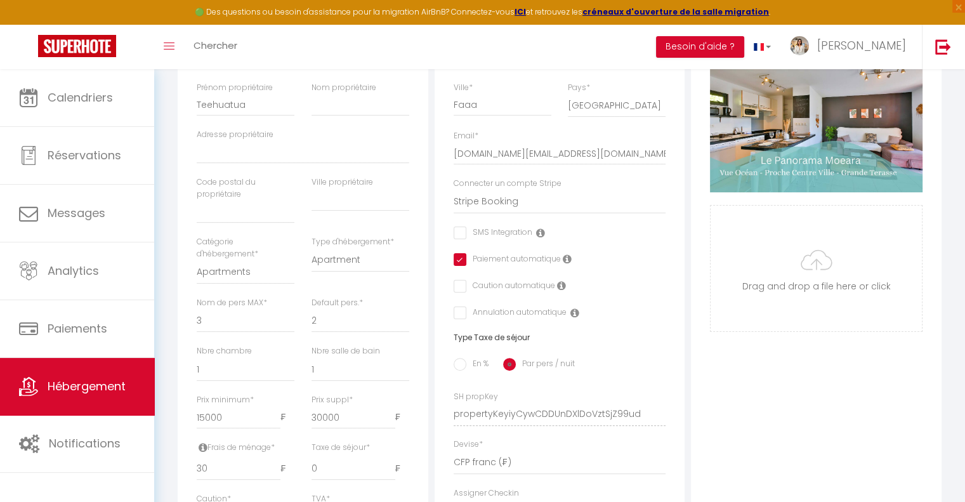
scroll to position [254, 0]
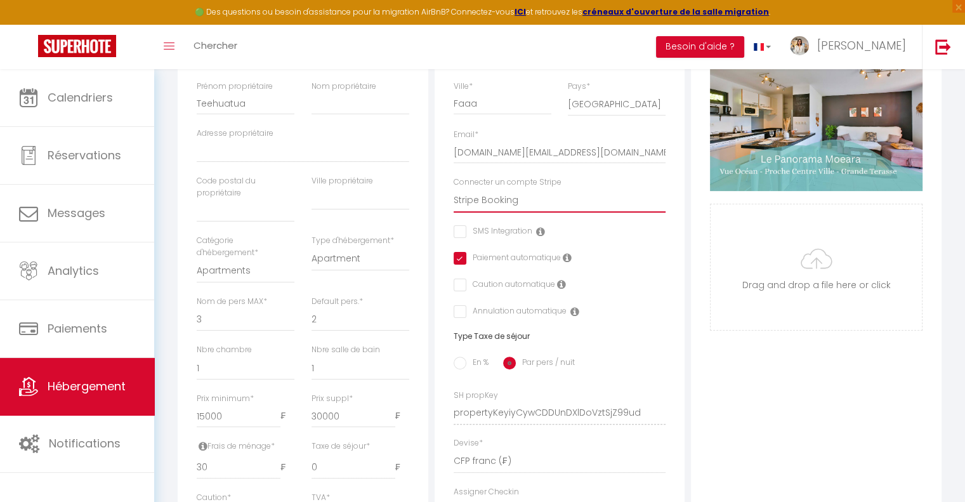
click at [546, 213] on select "Stripe Booking [PERSON_NAME] Tua MOUA" at bounding box center [560, 200] width 213 height 24
select select "15350"
click at [454, 198] on select "Stripe Booking [PERSON_NAME] Tua MOUA" at bounding box center [560, 200] width 213 height 24
select select
checkbox input "false"
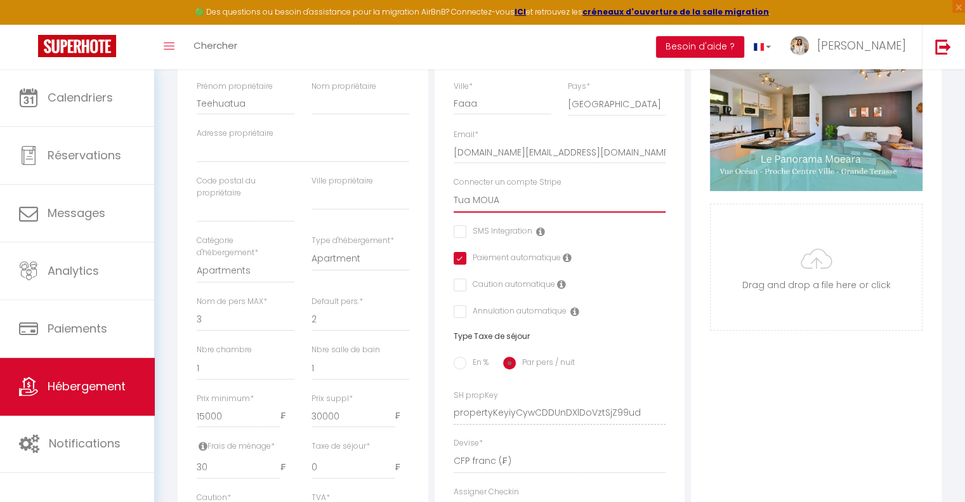
checkbox input "false"
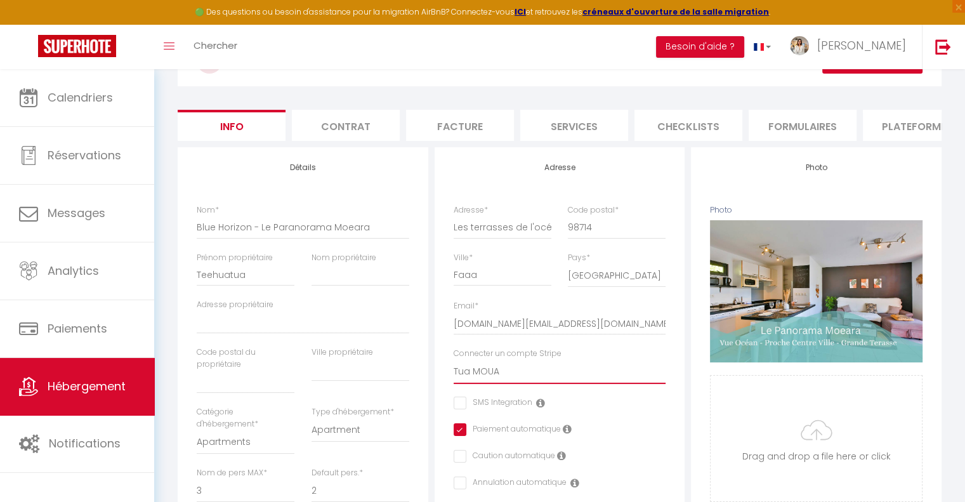
scroll to position [0, 0]
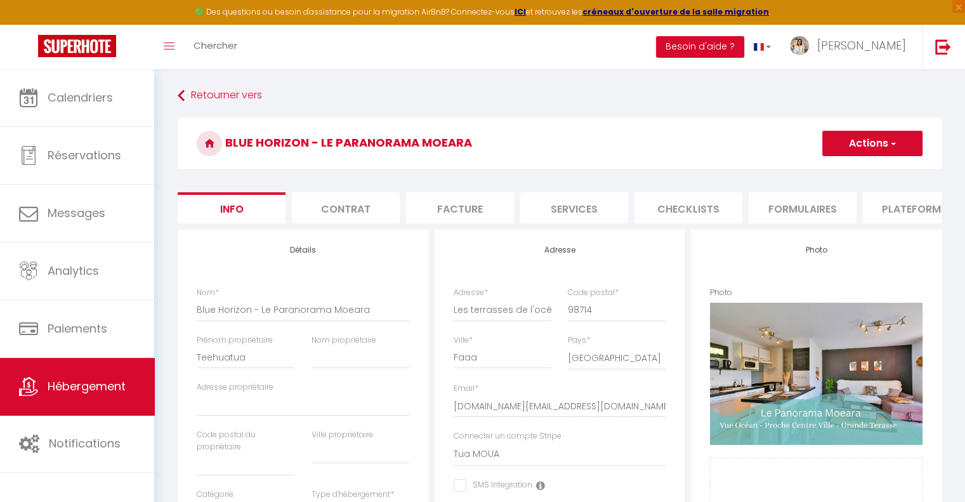
click at [909, 140] on button "Actions" at bounding box center [872, 143] width 100 height 25
click at [830, 167] on input "Enregistrer" at bounding box center [822, 171] width 47 height 13
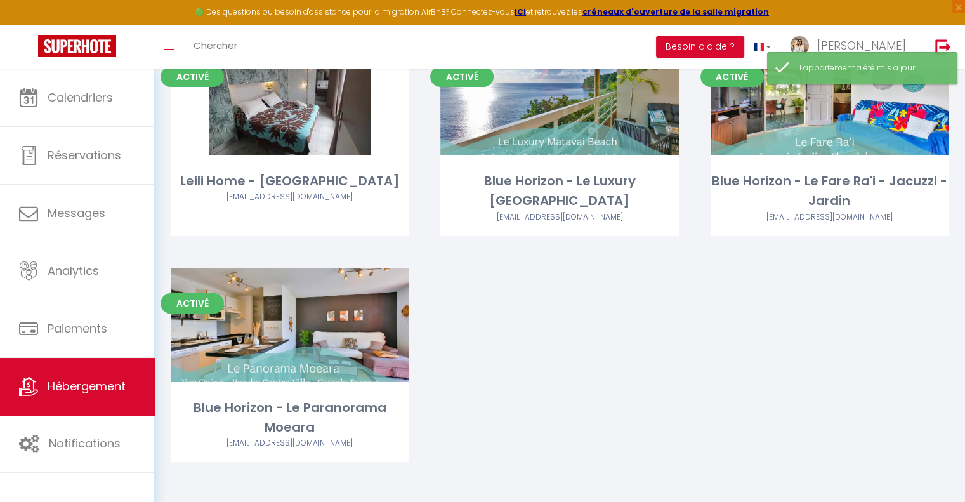
scroll to position [129, 0]
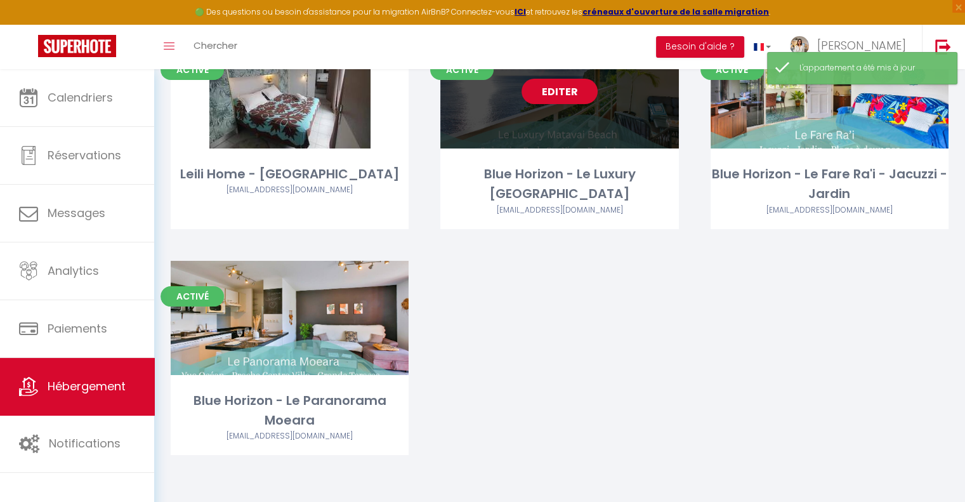
click at [561, 96] on link "Editer" at bounding box center [560, 91] width 76 height 25
click at [561, 91] on link "Editer" at bounding box center [560, 91] width 76 height 25
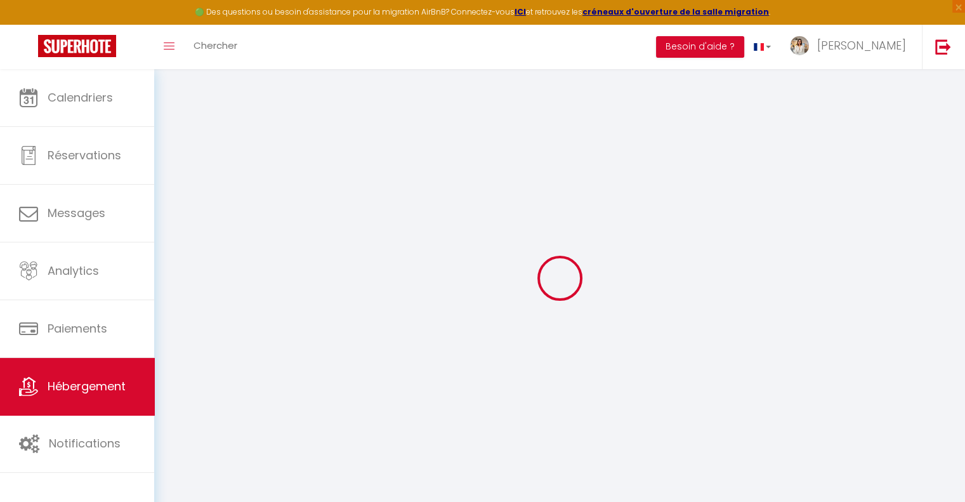
select select
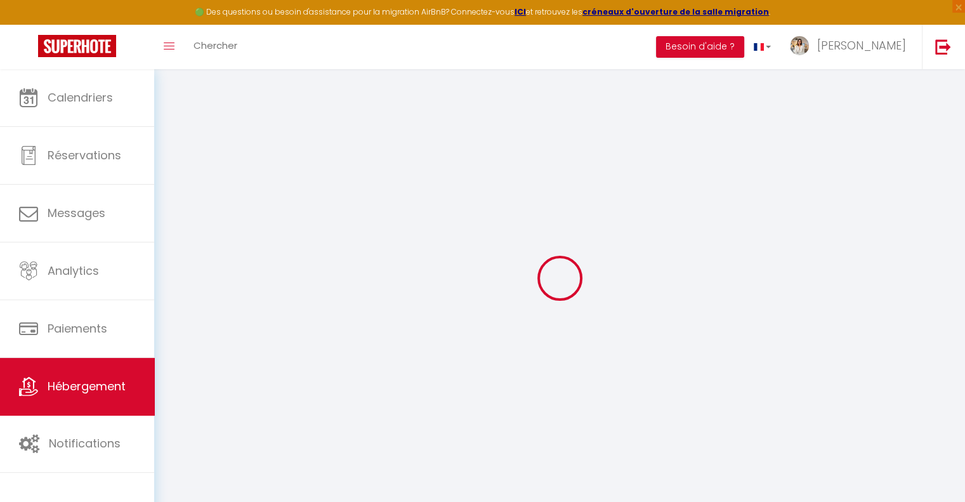
select select
checkbox input "false"
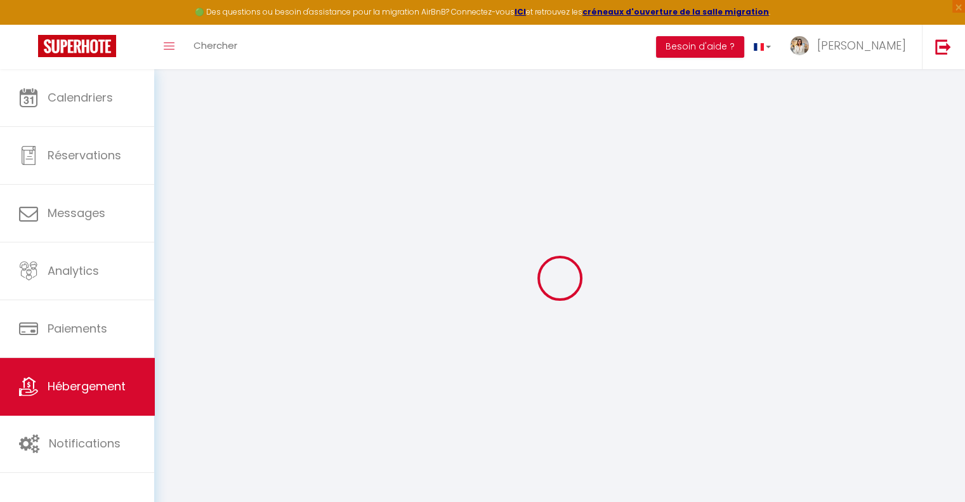
select select
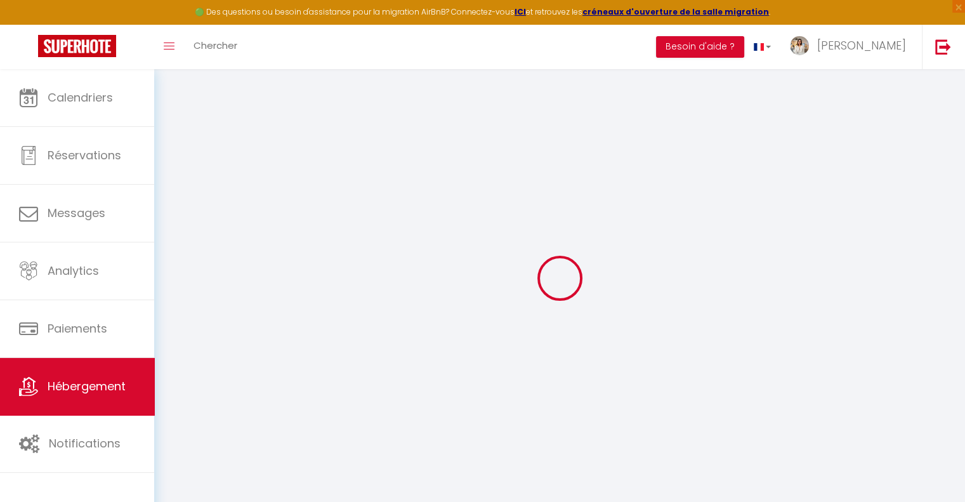
select select
checkbox input "false"
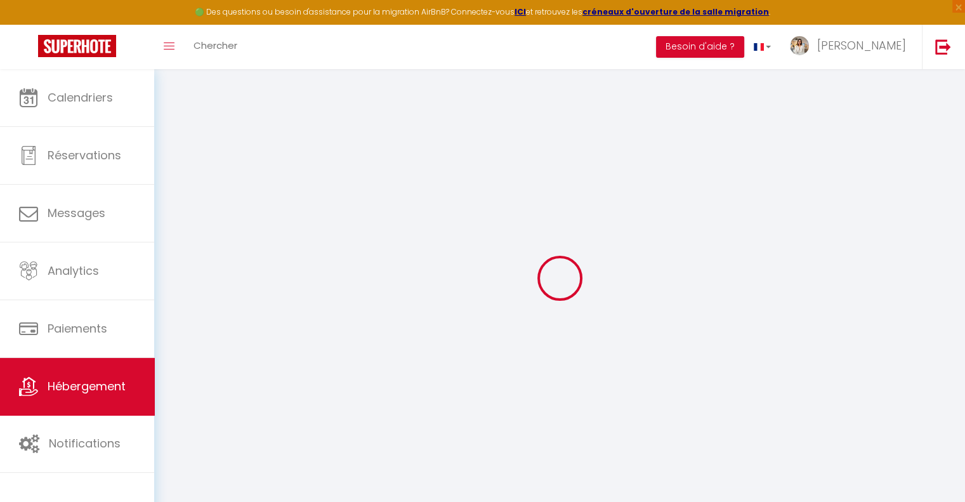
checkbox input "false"
select select
type input "Blue Horizon - Le Luxury [GEOGRAPHIC_DATA]"
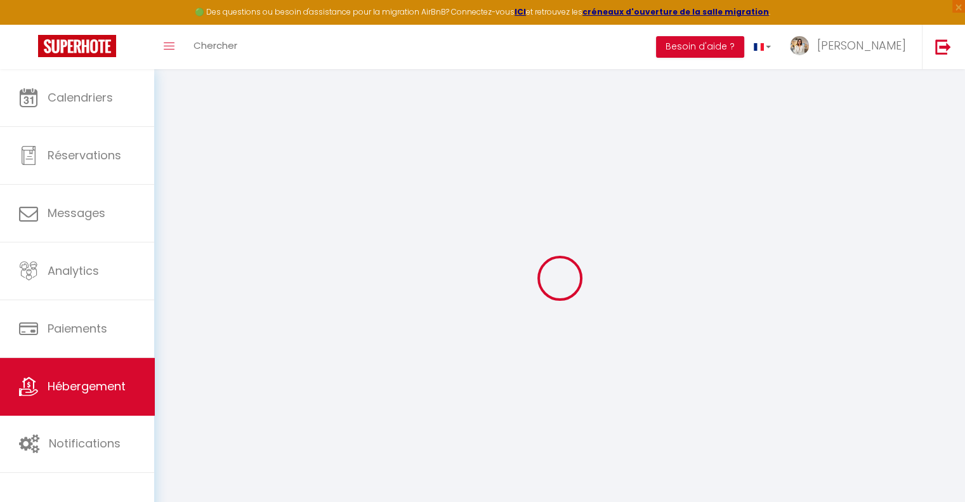
type input "[DEMOGRAPHIC_DATA]"
type input "302"
type input "40"
type input "30000"
select select
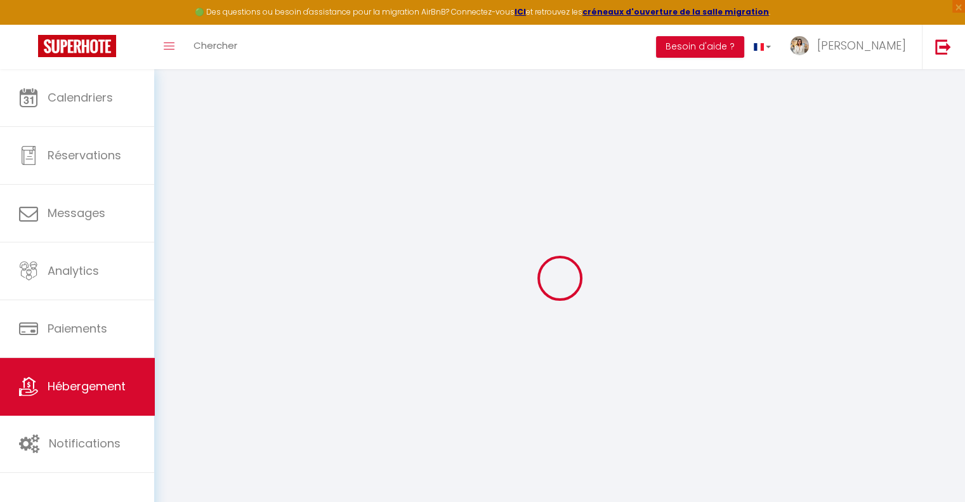
select select
type input "BAT 1 - N°1502 RESIDENCE [GEOGRAPHIC_DATA]"
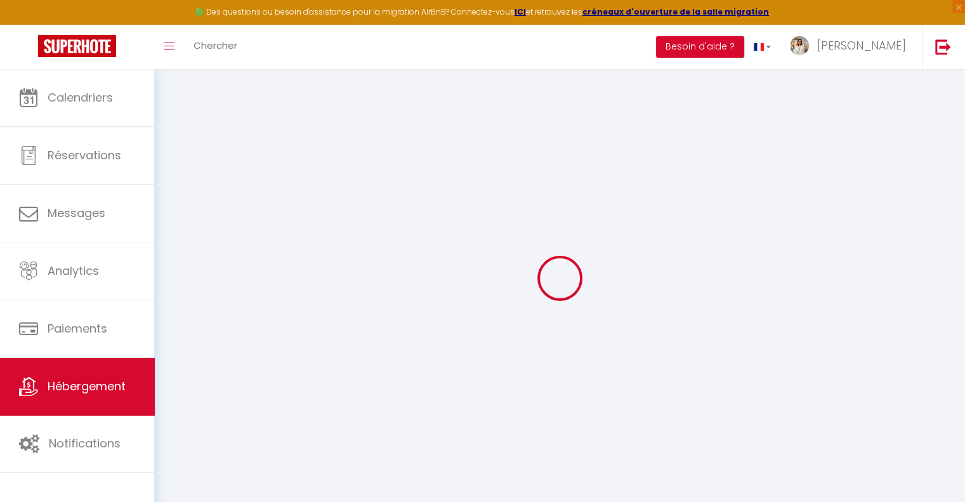
type input "98701"
type input "Arue"
select select "77"
type input "[DOMAIN_NAME][EMAIL_ADDRESS][DOMAIN_NAME]"
select select "15349"
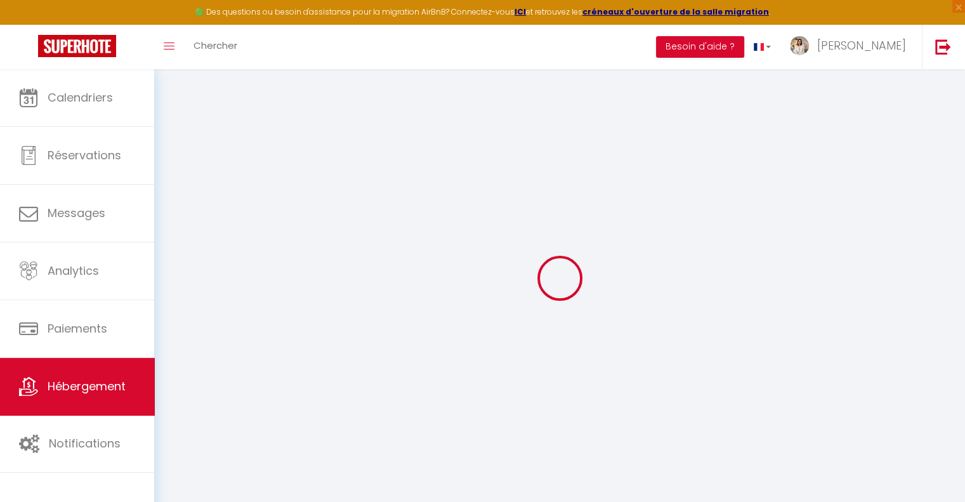
checkbox input "false"
checkbox input "true"
checkbox input "false"
select select "13"
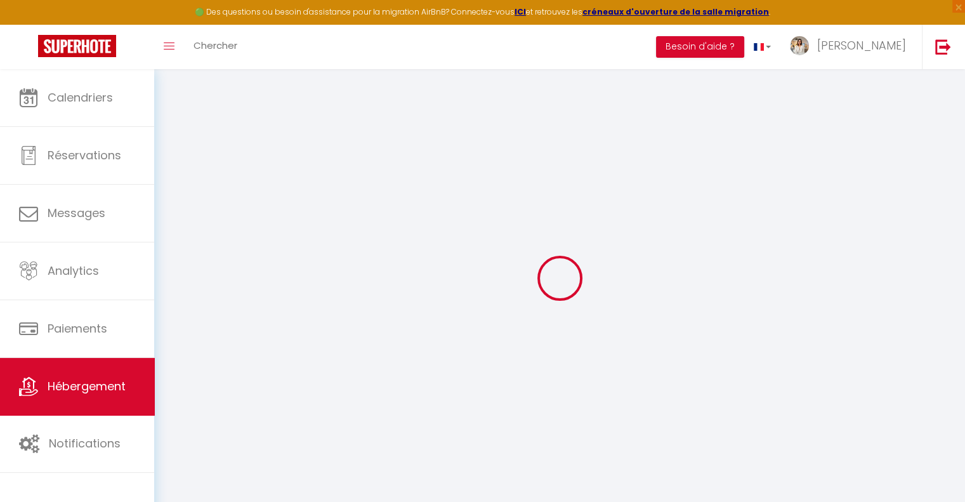
type input "0"
select select "50797"
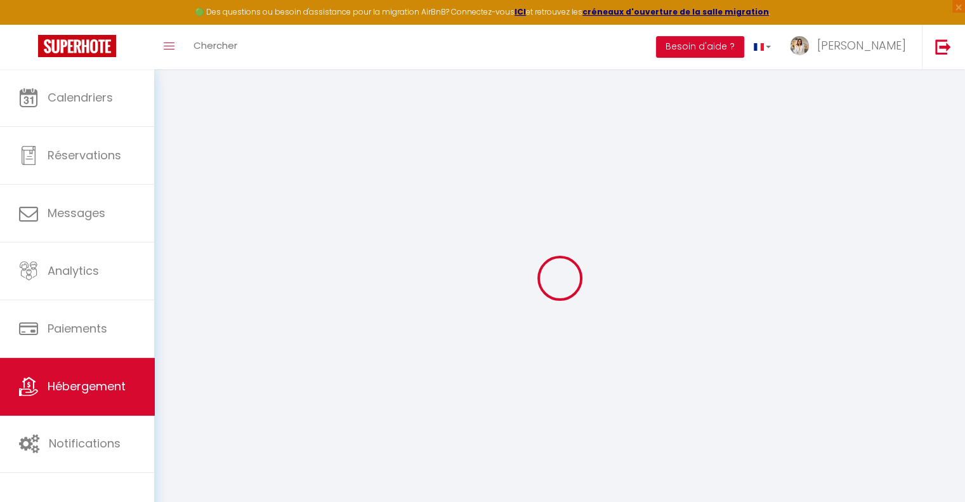
select select
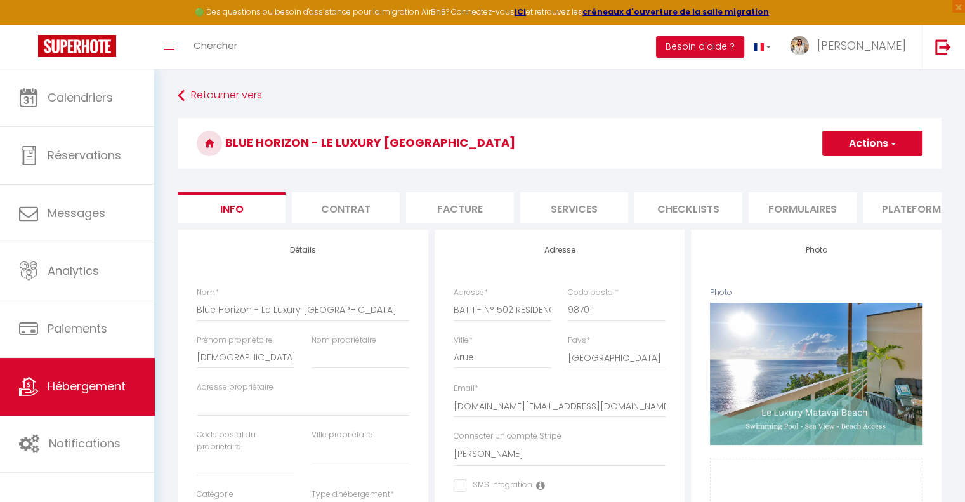
scroll to position [63, 0]
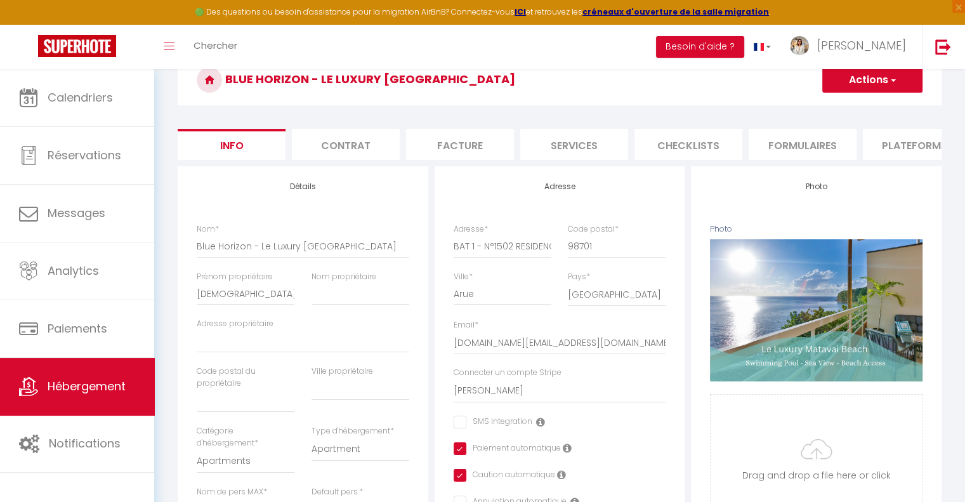
click at [541, 427] on icon at bounding box center [540, 422] width 9 height 10
click at [540, 427] on icon at bounding box center [540, 422] width 9 height 10
click at [539, 426] on icon at bounding box center [540, 422] width 9 height 10
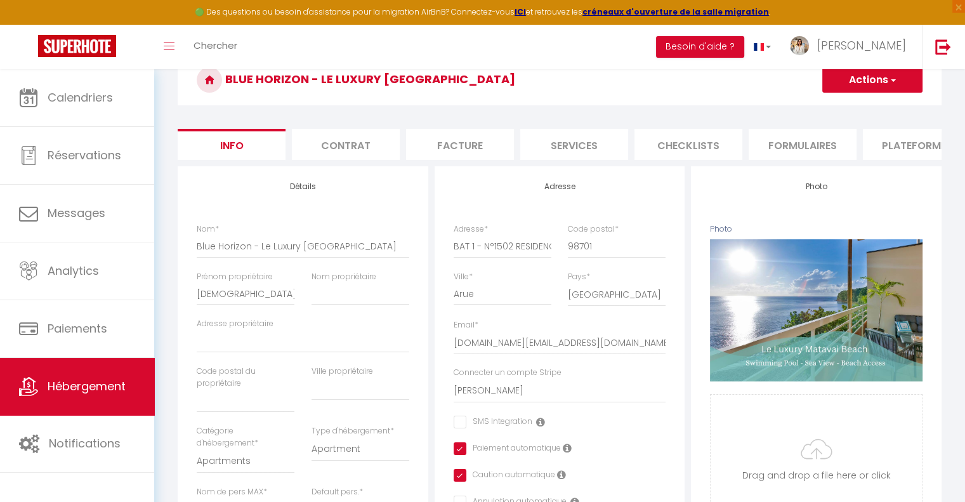
click at [539, 426] on icon at bounding box center [540, 422] width 9 height 10
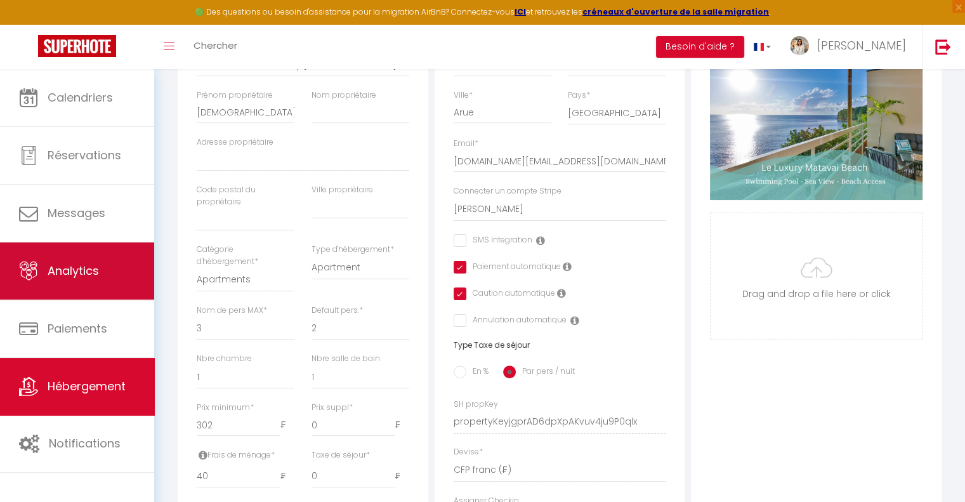
scroll to position [190, 0]
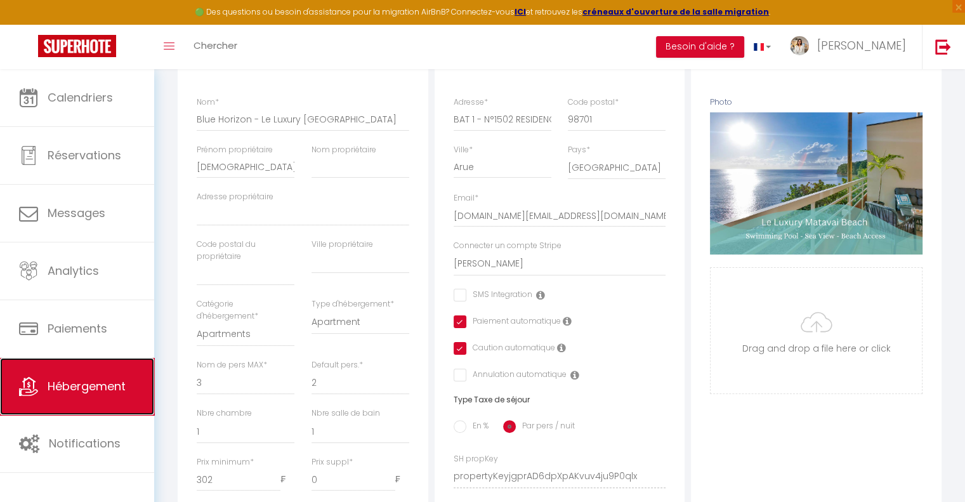
click at [108, 365] on link "Hébergement" at bounding box center [77, 386] width 154 height 57
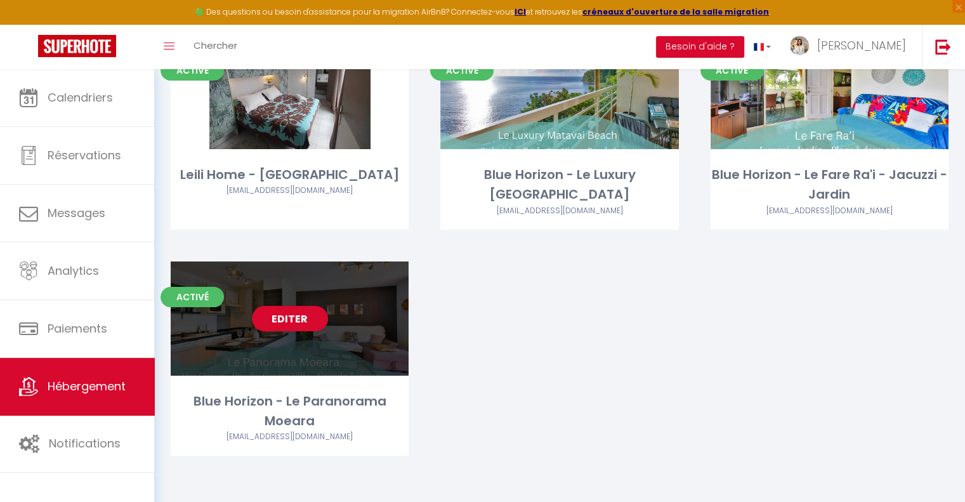
scroll to position [129, 0]
click at [298, 324] on link "Editer" at bounding box center [290, 317] width 76 height 25
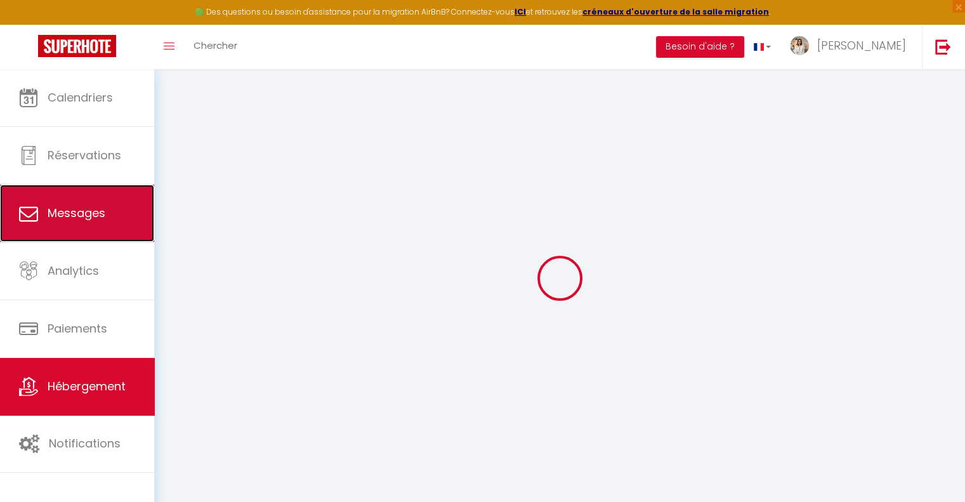
click at [108, 209] on link "Messages" at bounding box center [77, 213] width 154 height 57
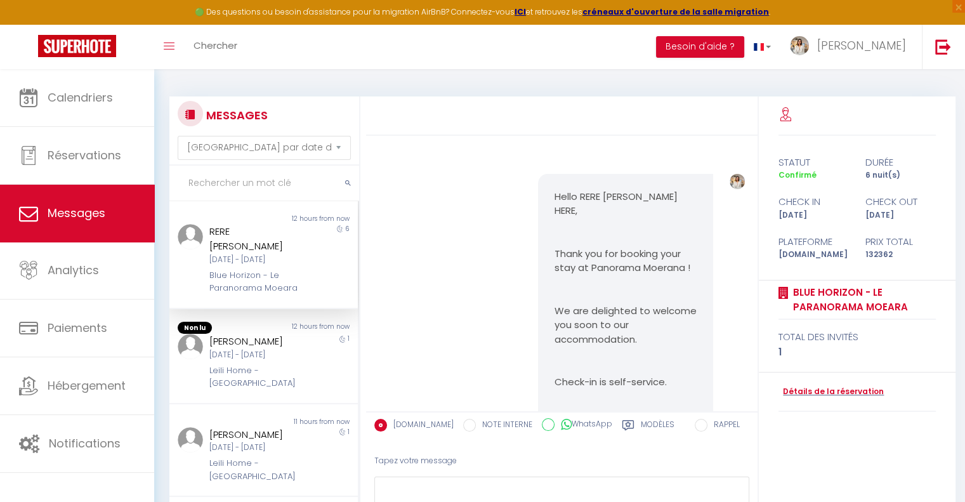
scroll to position [4884, 0]
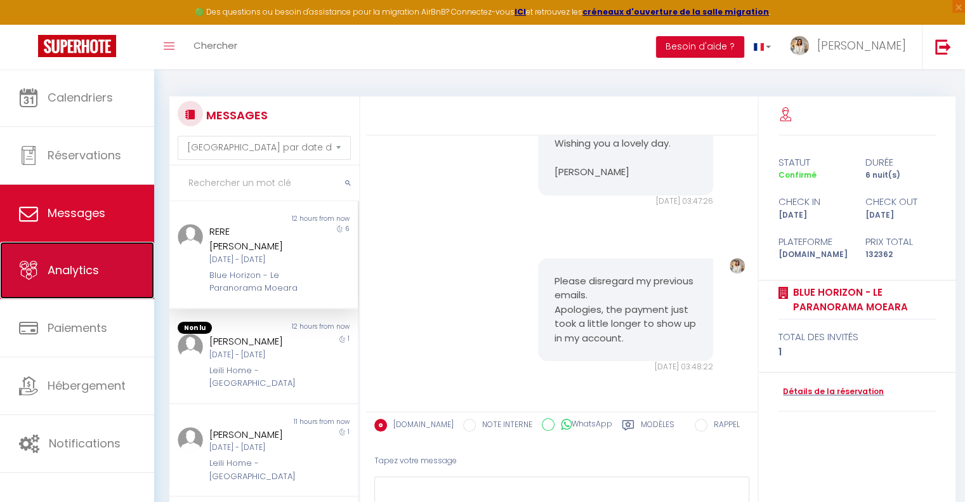
click at [86, 266] on span "Analytics" at bounding box center [73, 270] width 51 height 16
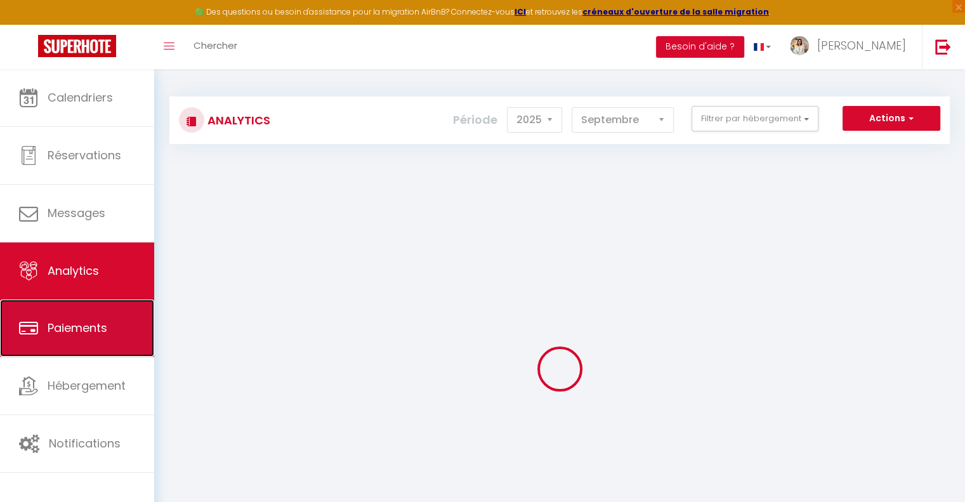
click at [96, 332] on span "Paiements" at bounding box center [78, 328] width 60 height 16
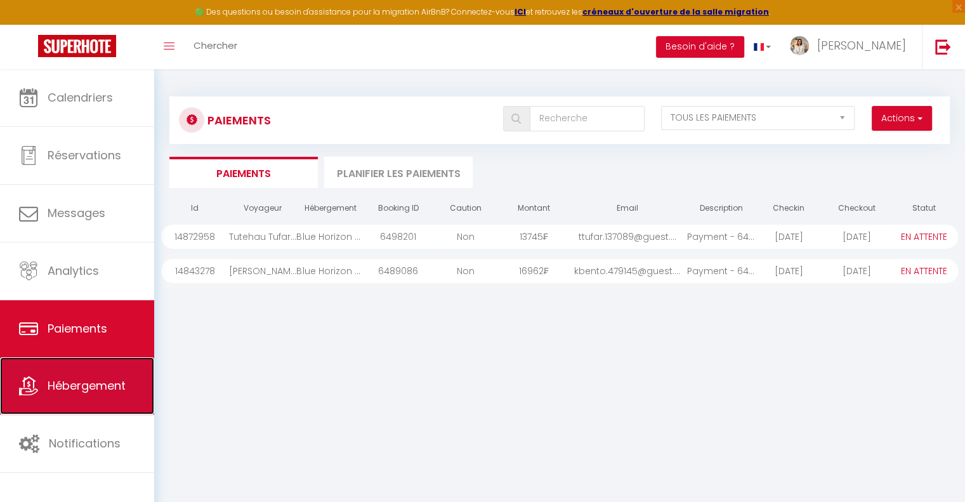
click at [113, 388] on span "Hébergement" at bounding box center [87, 386] width 78 height 16
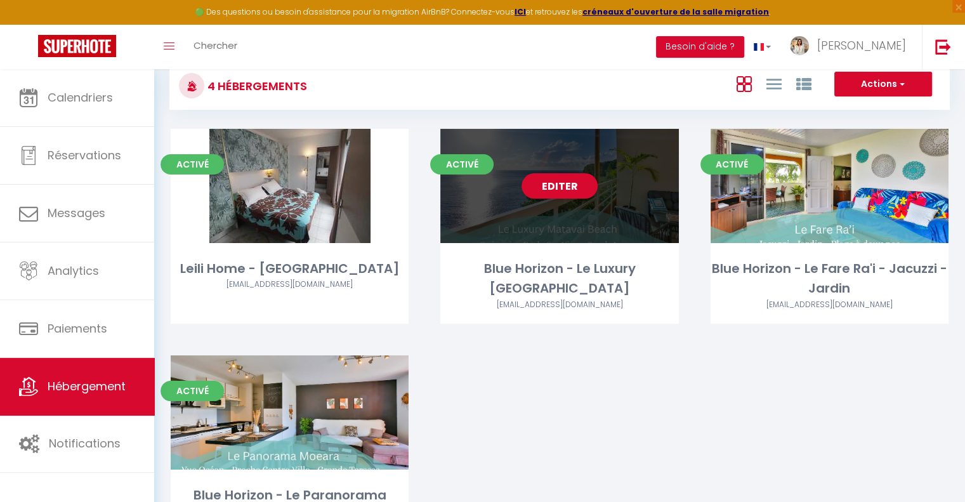
scroll to position [63, 0]
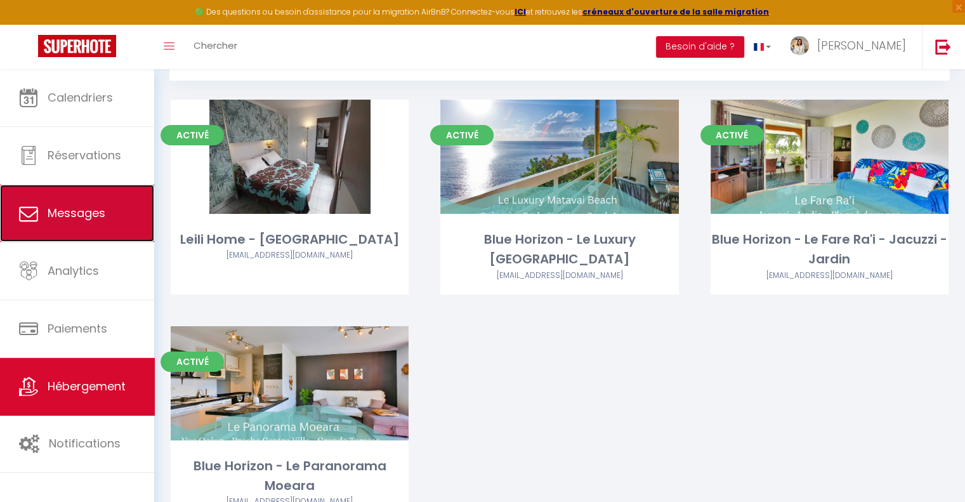
click at [60, 197] on link "Messages" at bounding box center [77, 213] width 154 height 57
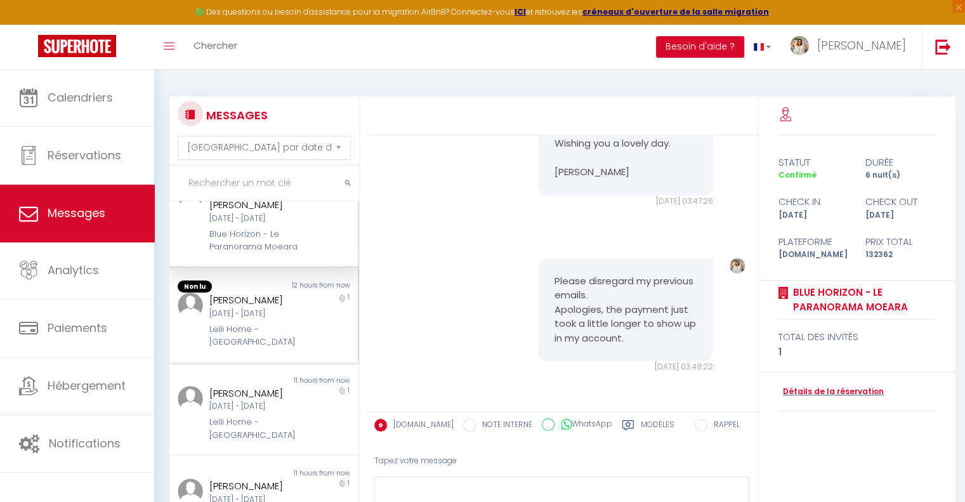
scroll to position [63, 0]
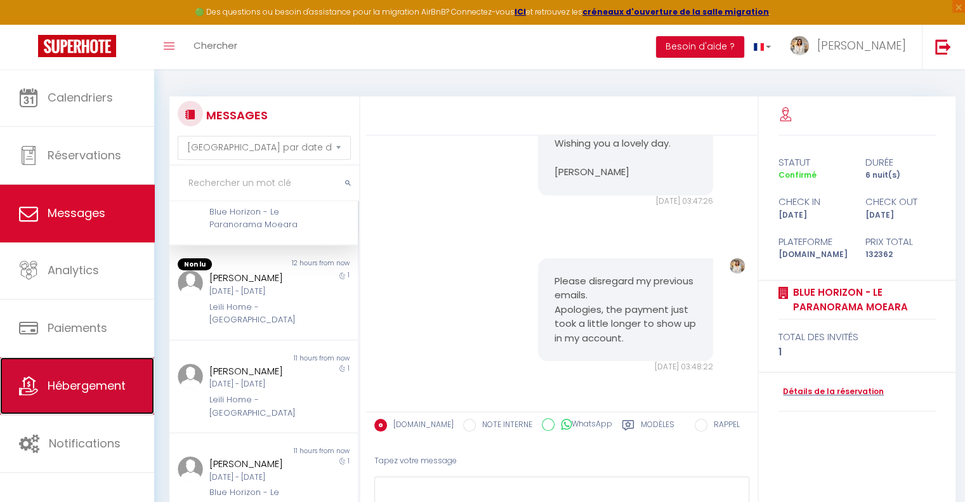
click at [106, 365] on link "Hébergement" at bounding box center [77, 385] width 154 height 57
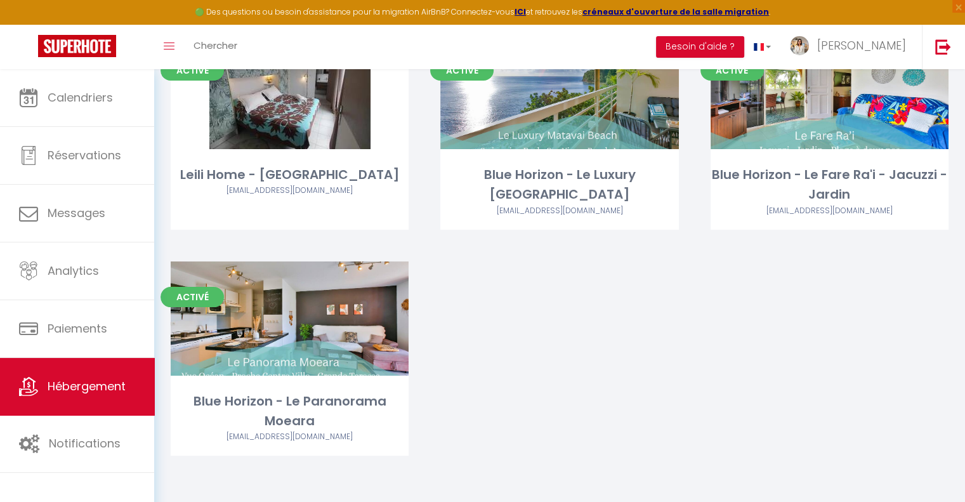
scroll to position [129, 0]
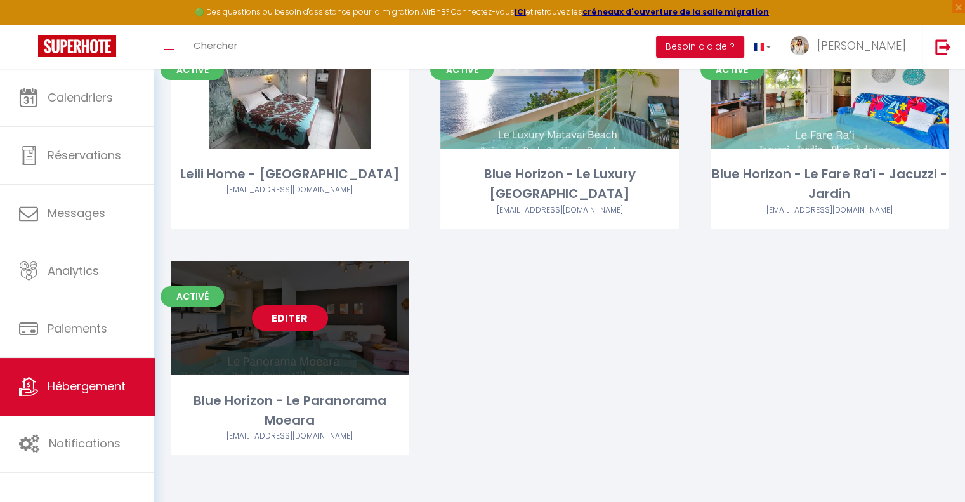
click at [289, 317] on link "Editer" at bounding box center [290, 317] width 76 height 25
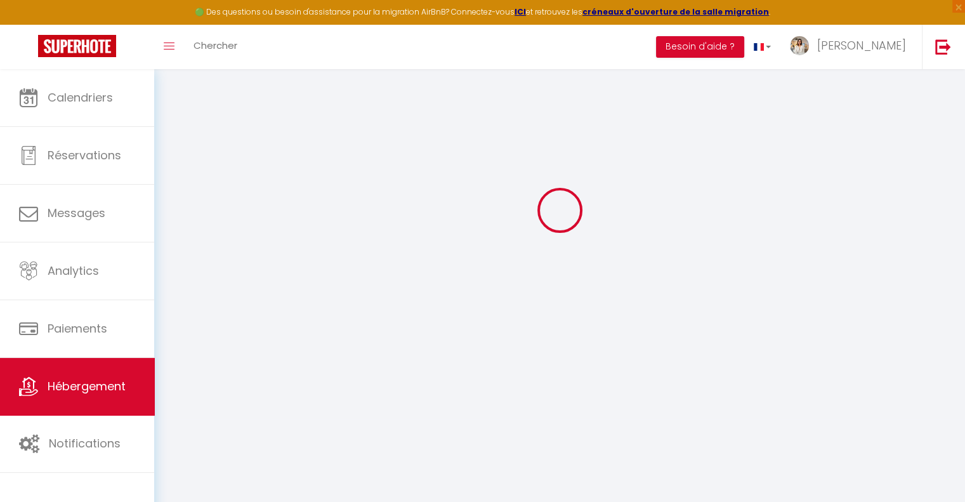
scroll to position [69, 0]
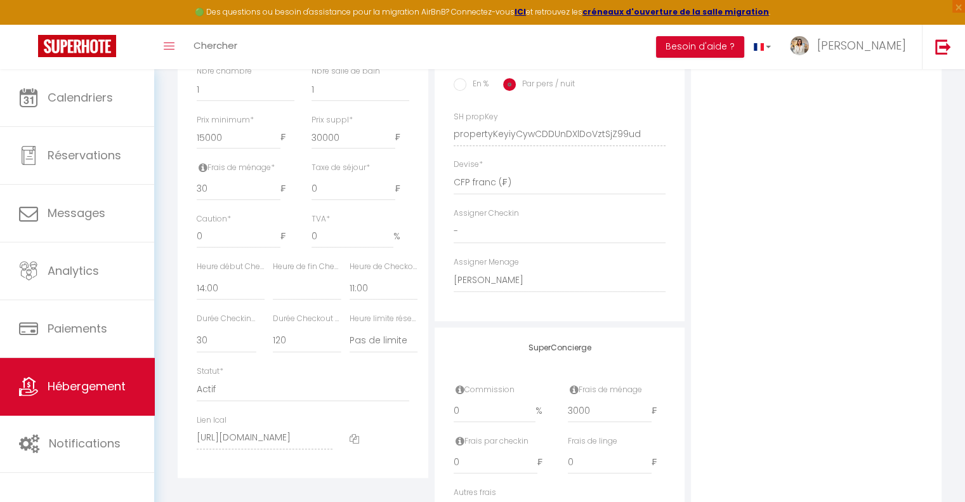
scroll to position [449, 0]
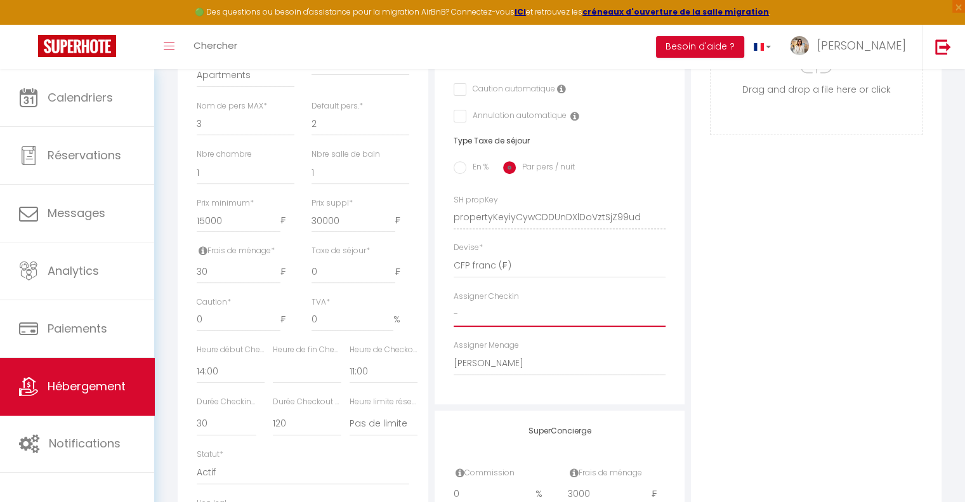
click at [484, 324] on select "- [PERSON_NAME] [PERSON_NAME] [PERSON_NAME] Teumere [PERSON_NAME] ménage Nire E…" at bounding box center [560, 315] width 213 height 24
click at [454, 312] on select "- [PERSON_NAME] [PERSON_NAME] [PERSON_NAME] Teumere [PERSON_NAME] ménage Nire E…" at bounding box center [560, 315] width 213 height 24
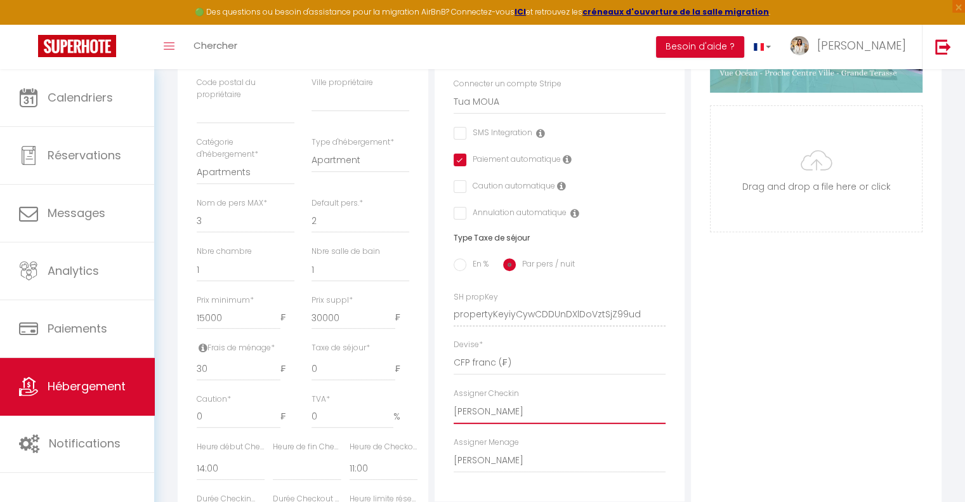
scroll to position [497, 0]
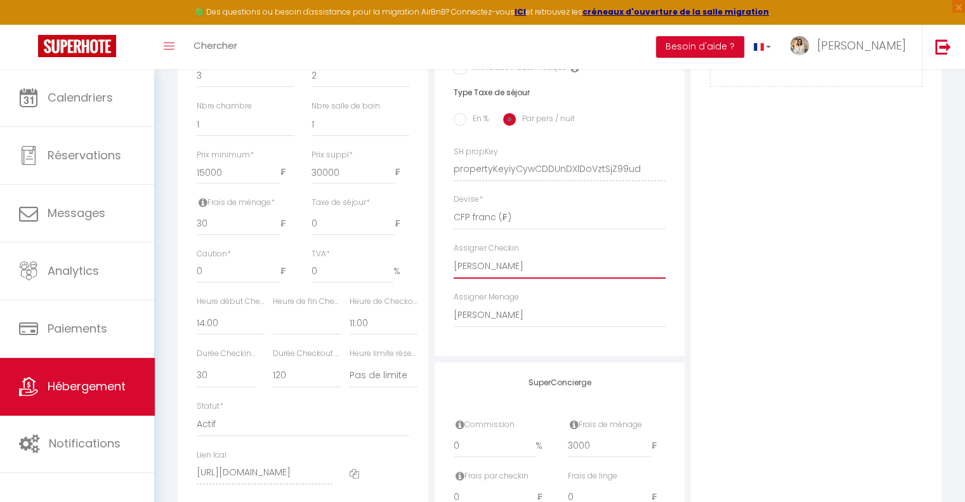
click at [513, 279] on select "- [PERSON_NAME] [PERSON_NAME] [PERSON_NAME] Teumere [PERSON_NAME] ménage Nire E…" at bounding box center [560, 266] width 213 height 24
click at [454, 263] on select "- [PERSON_NAME] [PERSON_NAME] [PERSON_NAME] Teumere [PERSON_NAME] ménage Nire E…" at bounding box center [560, 266] width 213 height 24
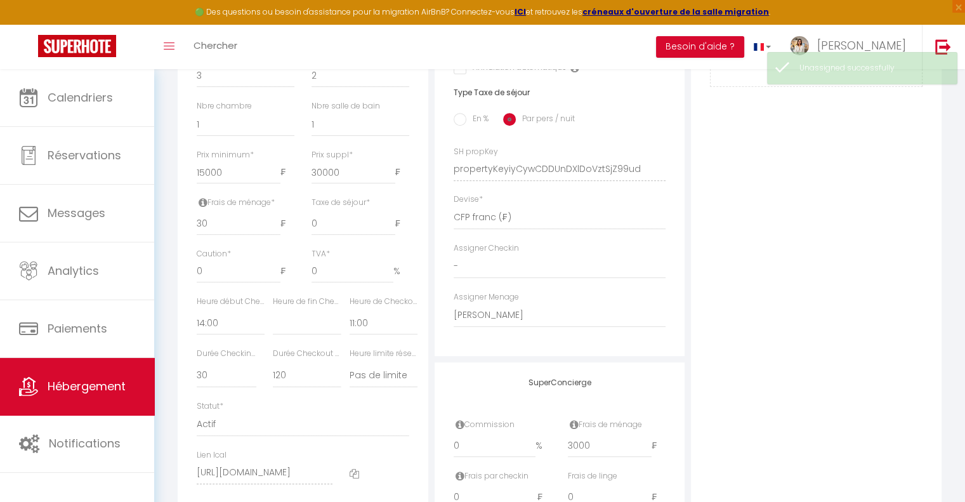
click at [751, 259] on div "Photo Photo Supprimer Drag and drop a file here or click Ooops, something wrong…" at bounding box center [816, 160] width 251 height 856
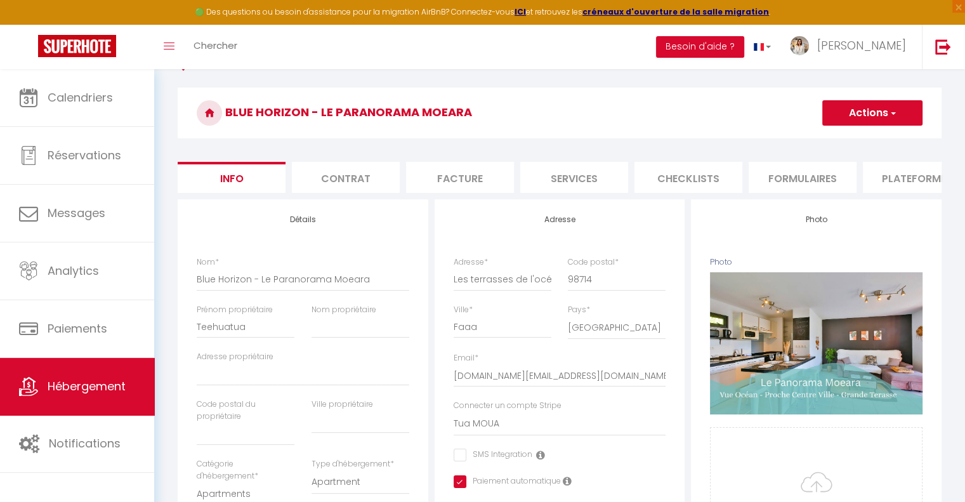
scroll to position [0, 0]
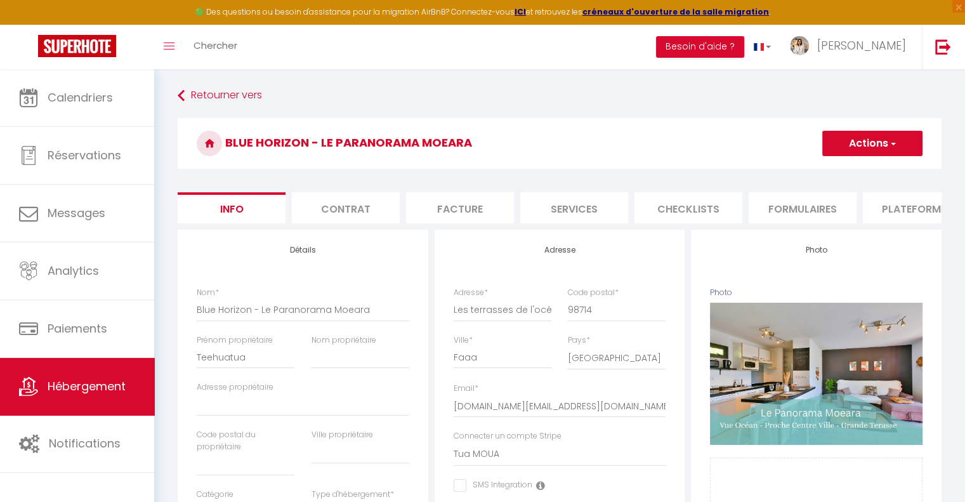
click at [562, 208] on li "Services" at bounding box center [574, 207] width 108 height 31
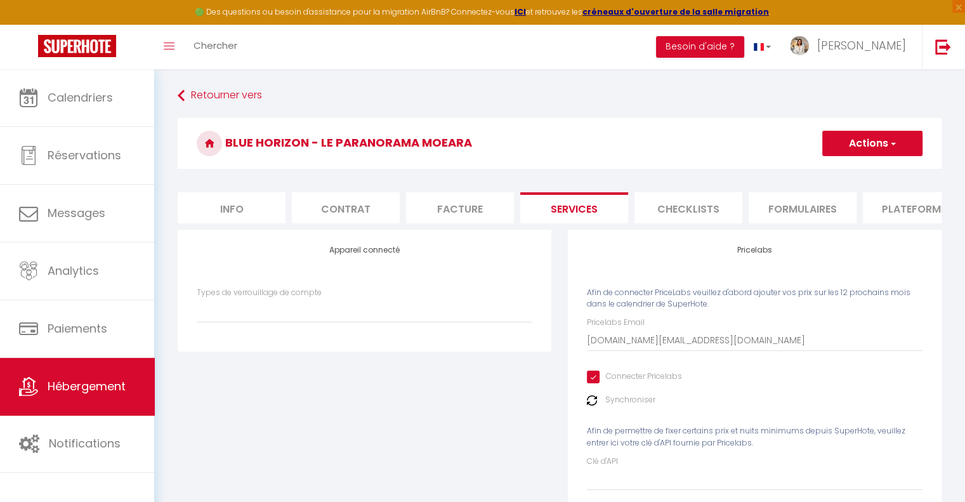
click at [231, 195] on li "Info" at bounding box center [232, 207] width 108 height 31
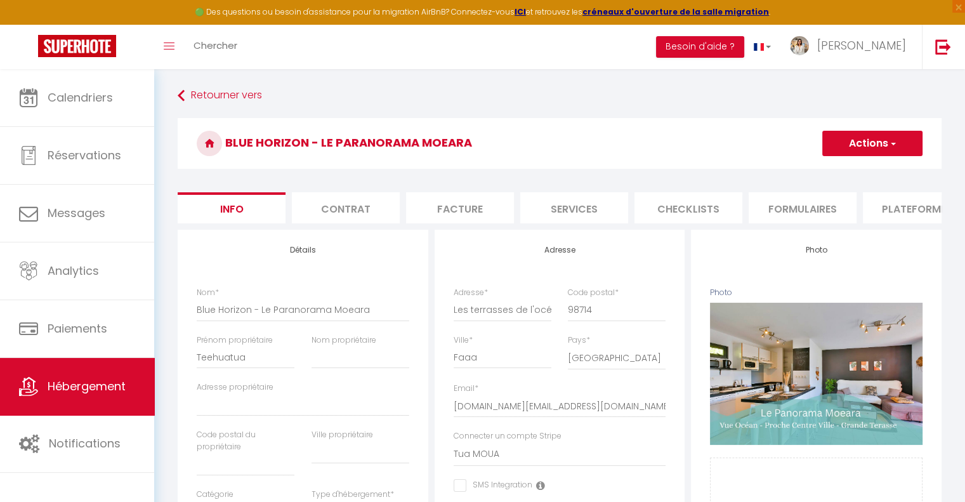
click at [550, 199] on li "Services" at bounding box center [574, 207] width 108 height 31
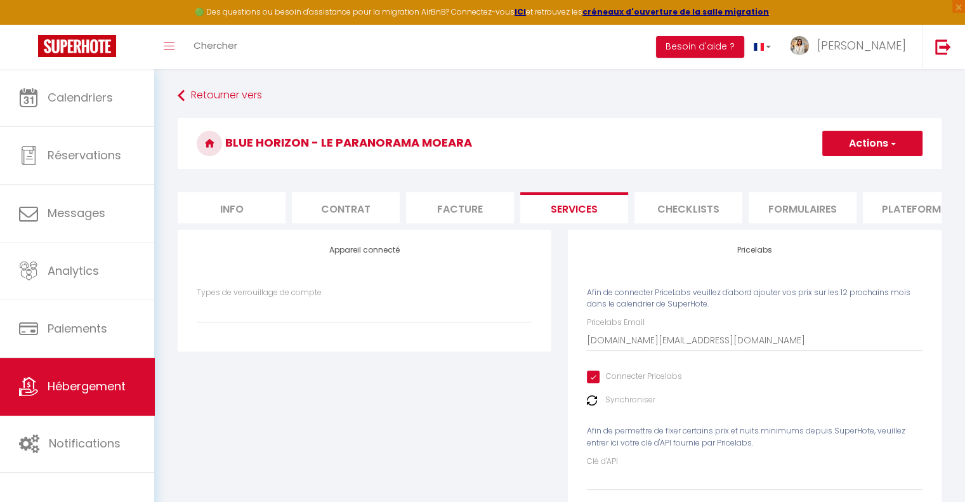
click at [223, 206] on li "Info" at bounding box center [232, 207] width 108 height 31
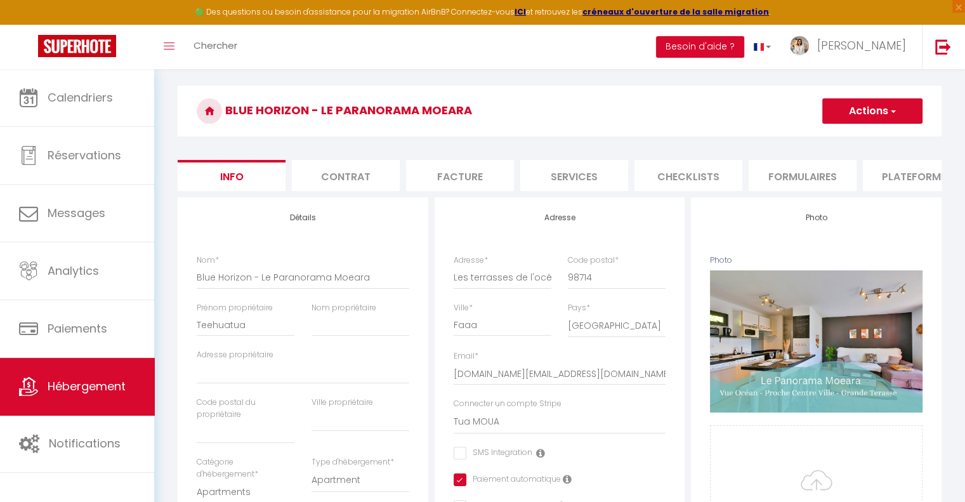
scroll to position [63, 0]
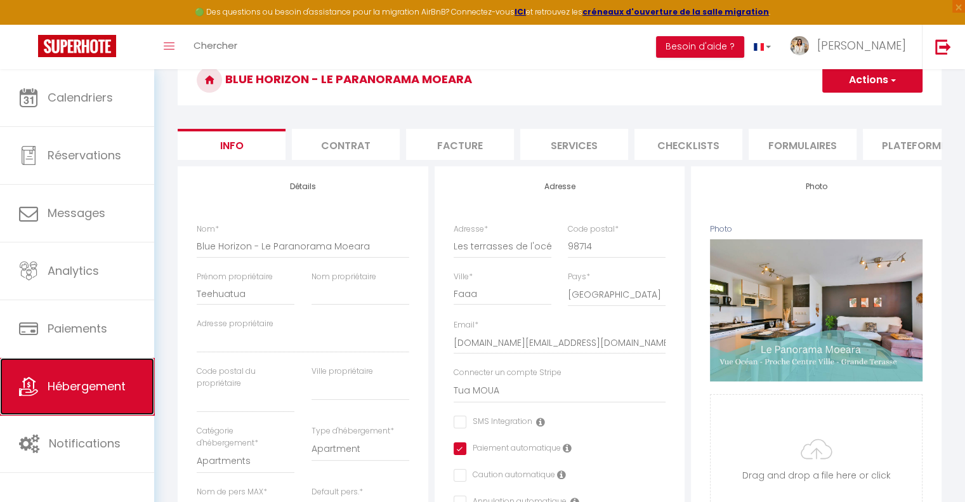
click at [131, 383] on link "Hébergement" at bounding box center [77, 386] width 154 height 57
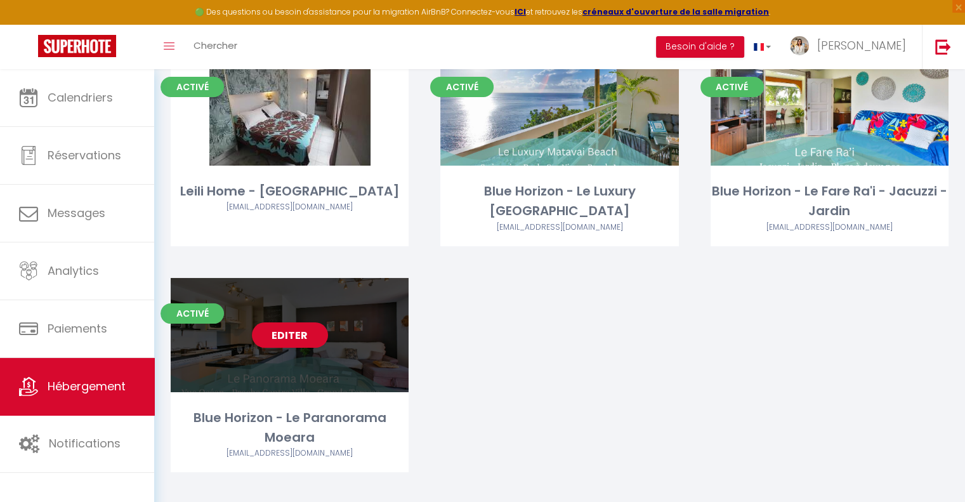
scroll to position [127, 0]
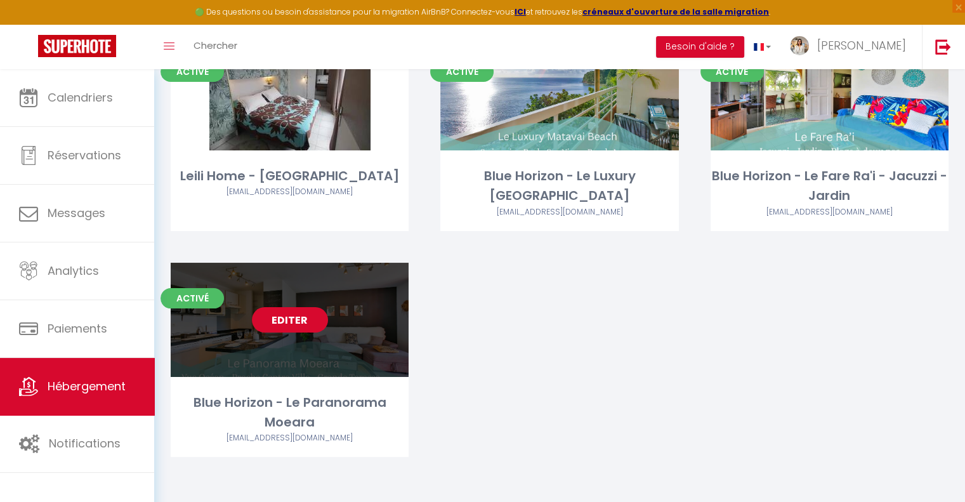
click at [307, 324] on link "Editer" at bounding box center [290, 319] width 76 height 25
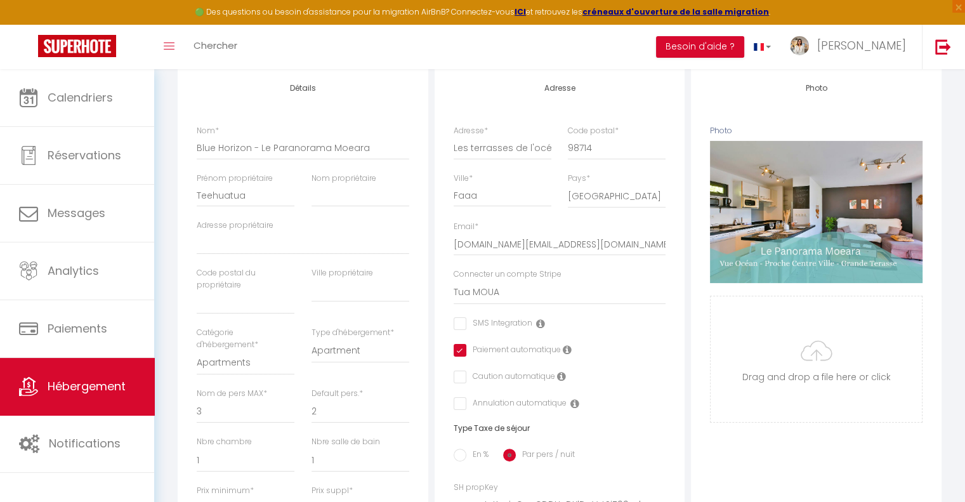
scroll to position [254, 0]
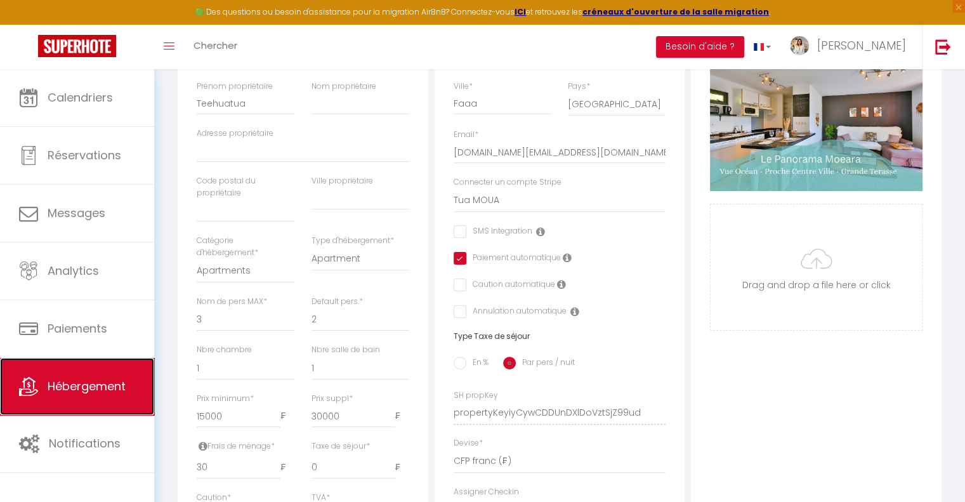
click at [84, 375] on link "Hébergement" at bounding box center [77, 386] width 154 height 57
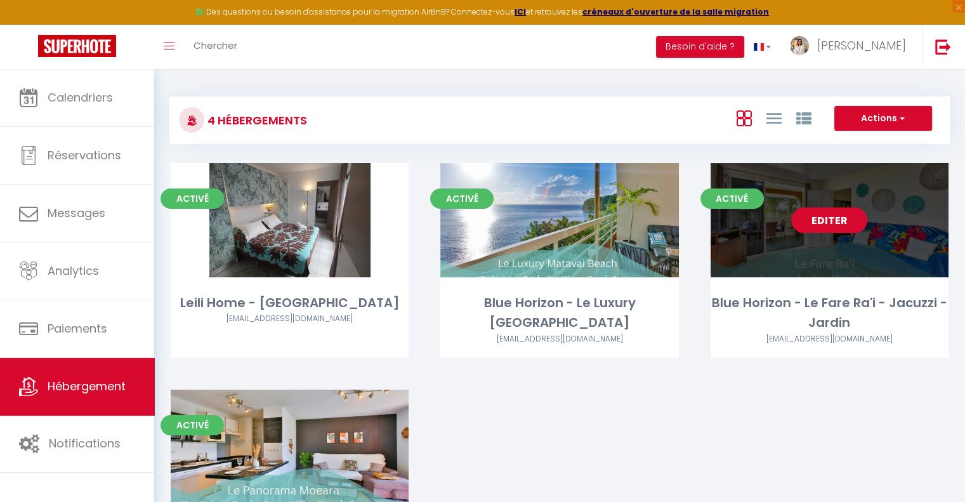
click at [812, 220] on link "Editer" at bounding box center [829, 219] width 76 height 25
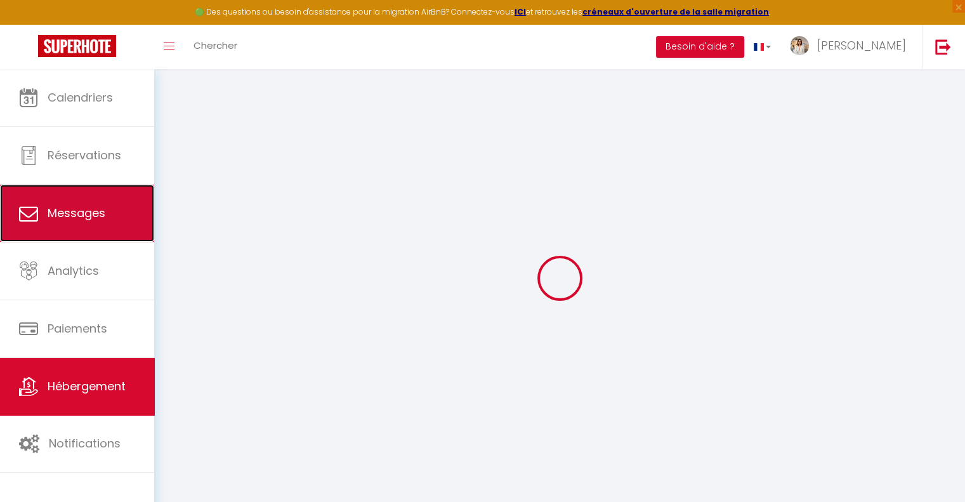
click at [86, 213] on span "Messages" at bounding box center [77, 213] width 58 height 16
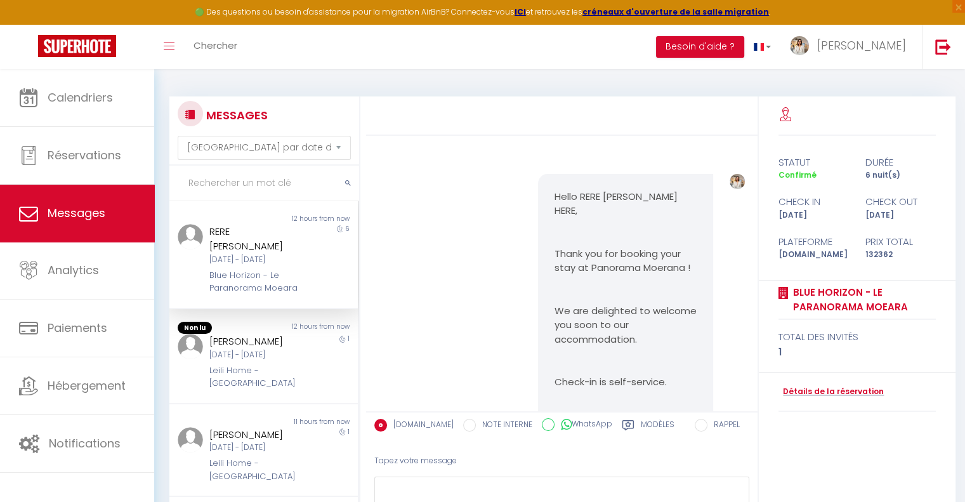
scroll to position [4884, 0]
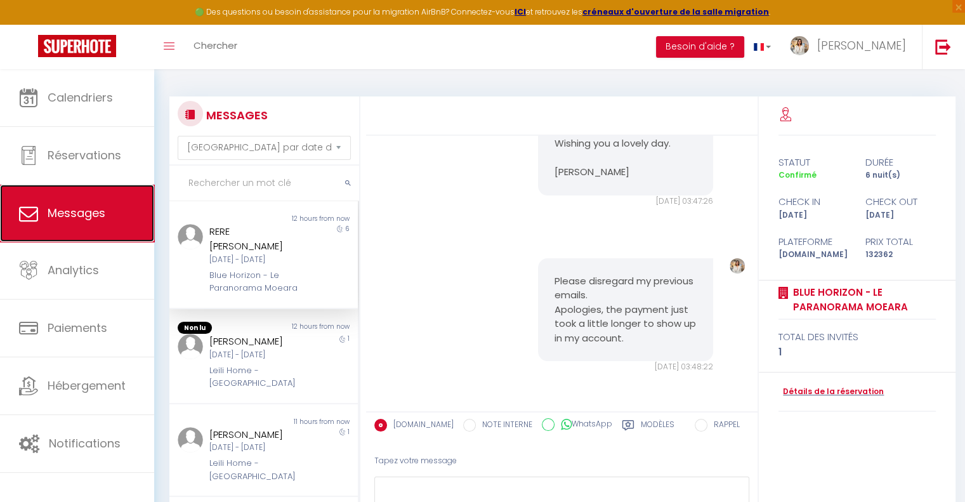
click at [75, 204] on link "Messages" at bounding box center [77, 213] width 154 height 57
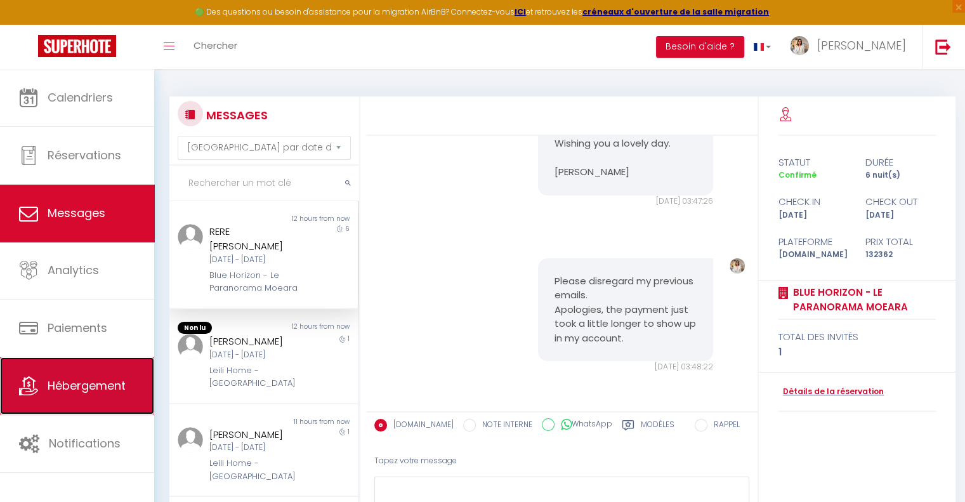
click at [99, 378] on span "Hébergement" at bounding box center [87, 386] width 78 height 16
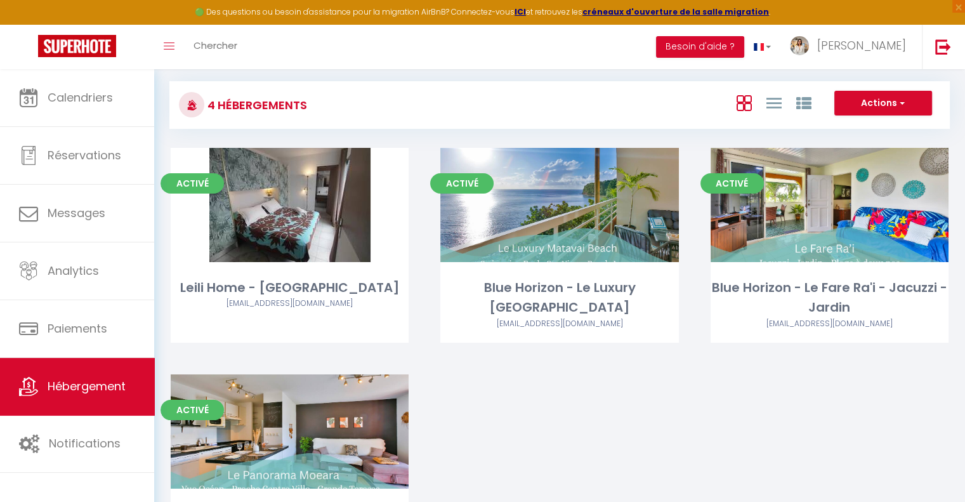
scroll to position [63, 0]
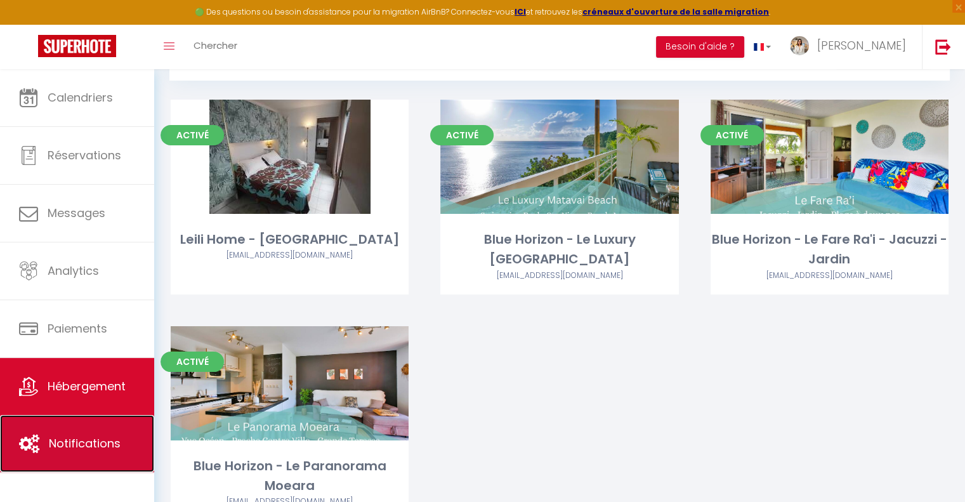
click at [105, 417] on link "Notifications" at bounding box center [77, 443] width 154 height 57
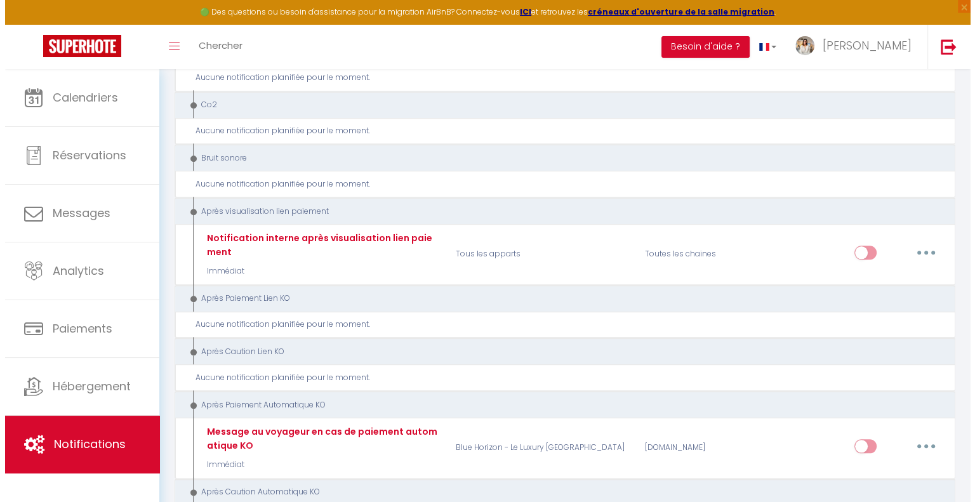
scroll to position [1396, 0]
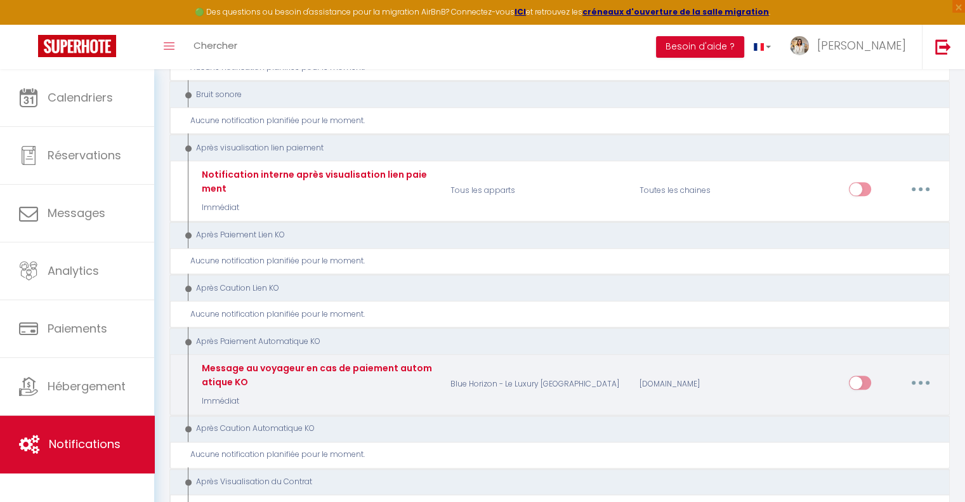
click at [926, 372] on button "button" at bounding box center [921, 382] width 36 height 20
click at [906, 400] on link "Editer" at bounding box center [888, 411] width 94 height 22
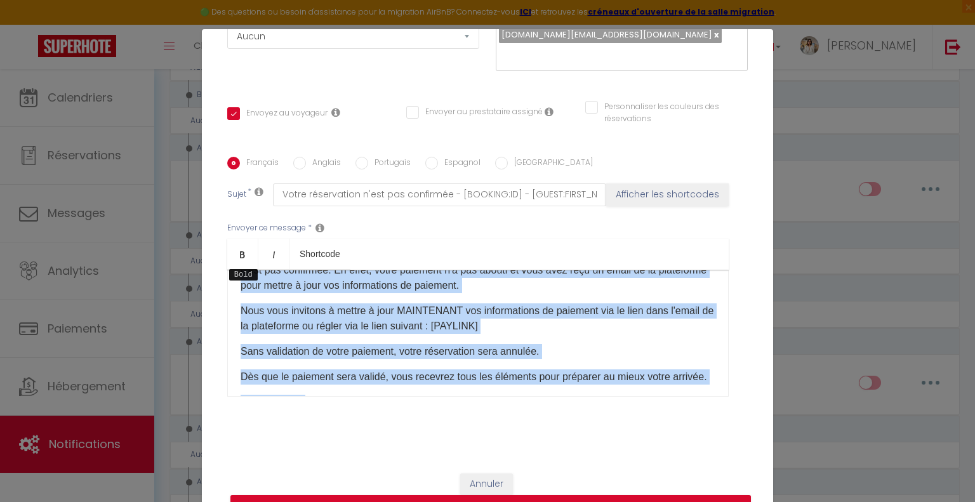
scroll to position [0, 0]
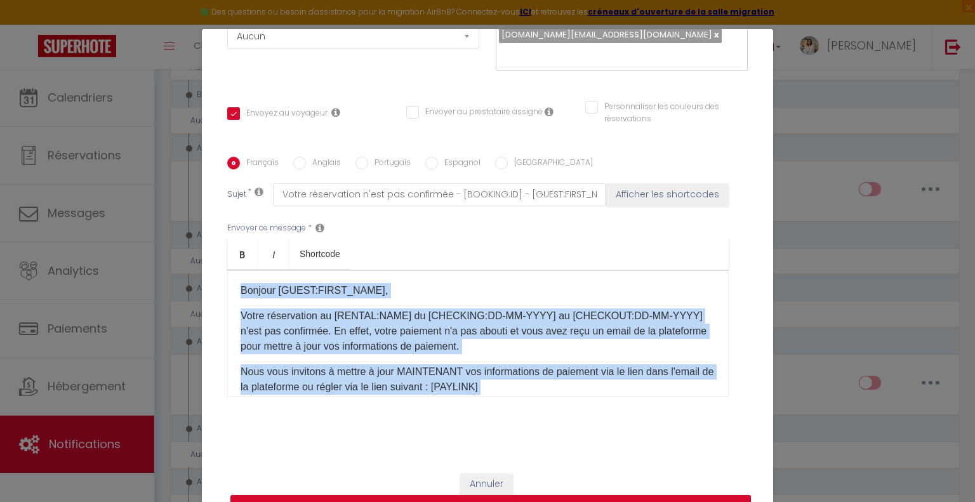
drag, startPoint x: 490, startPoint y: 362, endPoint x: 211, endPoint y: 241, distance: 304.1
click at [211, 241] on div "Titre * Message au voyageur en cas de paiement automatique KO Pour cet hébergem…" at bounding box center [487, 156] width 571 height 607
copy div "Bonjour [GUEST:FIRST_NAME], Votre réservation au [RENTAL:NAME] du [CHECKING:DD-…"
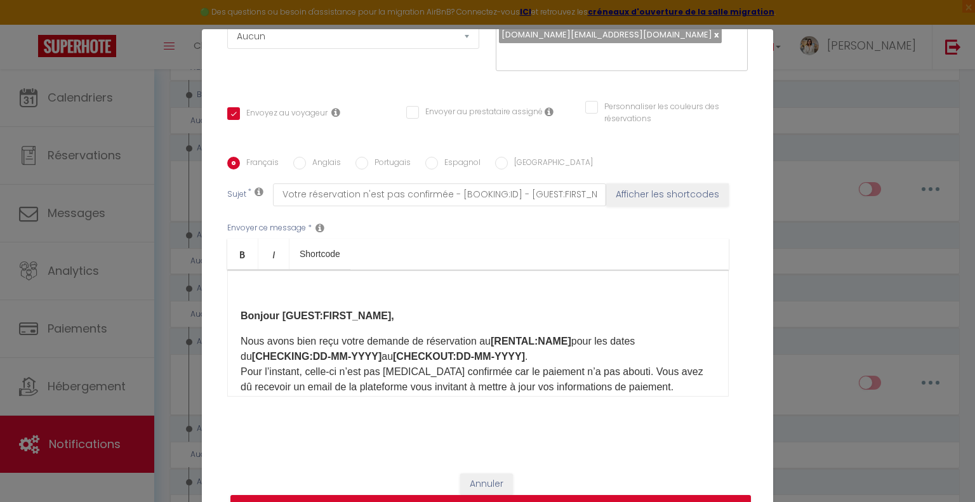
click at [230, 320] on div "Bonjour [GUEST:FIRST_NAME], Nous avons bien reçu votre demande de réservation a…" at bounding box center [477, 333] width 501 height 127
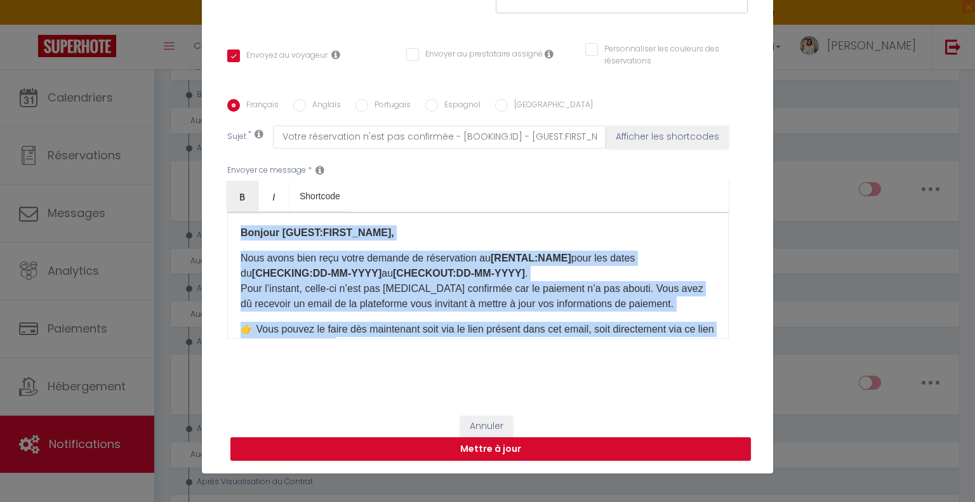
drag, startPoint x: 418, startPoint y: 268, endPoint x: 176, endPoint y: 174, distance: 259.3
click at [176, 174] on div "Modifier la notification × Titre * Message au voyageur en cas de paiement autom…" at bounding box center [487, 251] width 975 height 502
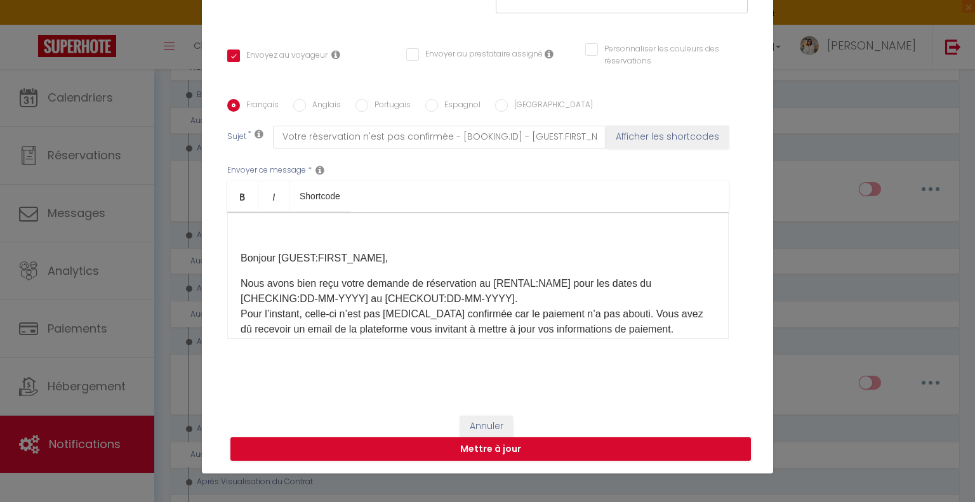
click at [235, 267] on div "Bonjour [GUEST:FIRST_NAME], Nous avons bien reçu votre demande de réservation a…" at bounding box center [477, 275] width 501 height 127
click at [233, 258] on div "Bonjour [GUEST:FIRST_NAME], Nous avons bien reçu votre demande de réservation a…" at bounding box center [477, 275] width 501 height 127
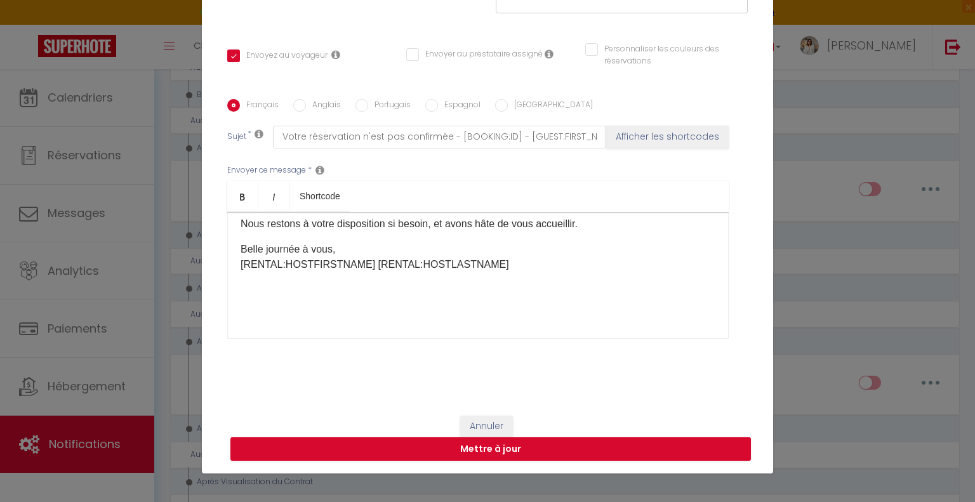
scroll to position [201, 0]
click at [473, 320] on div "Bonjour [GUEST:FIRST_NAME], Nous avons bien reçu votre demande de réservation a…" at bounding box center [477, 275] width 501 height 127
click at [457, 332] on div "Bonjour [GUEST:FIRST_NAME], Nous avons bien reçu votre demande de réservation a…" at bounding box center [477, 275] width 501 height 127
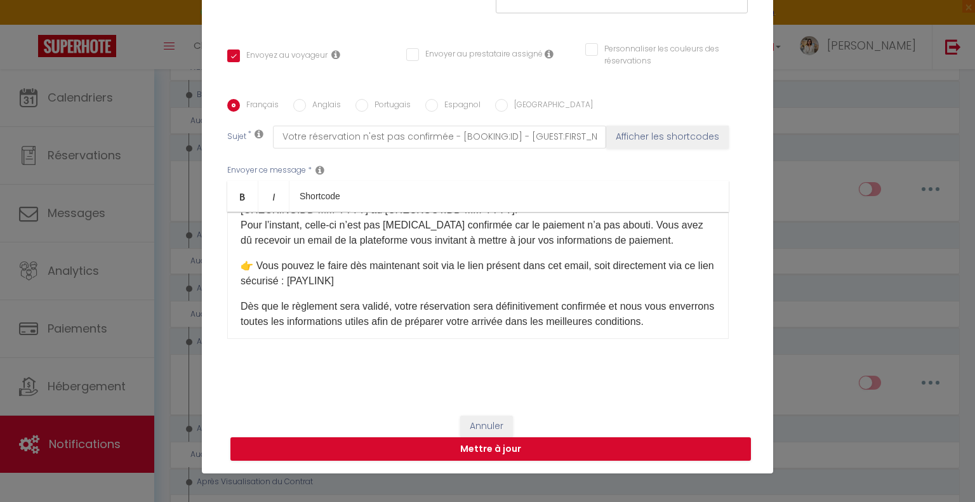
scroll to position [0, 0]
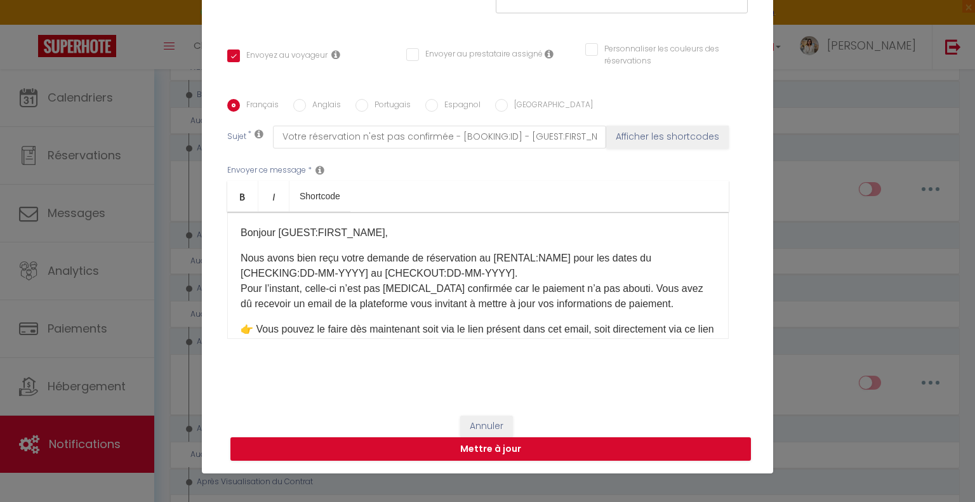
click at [293, 103] on input "Anglais" at bounding box center [299, 105] width 13 height 13
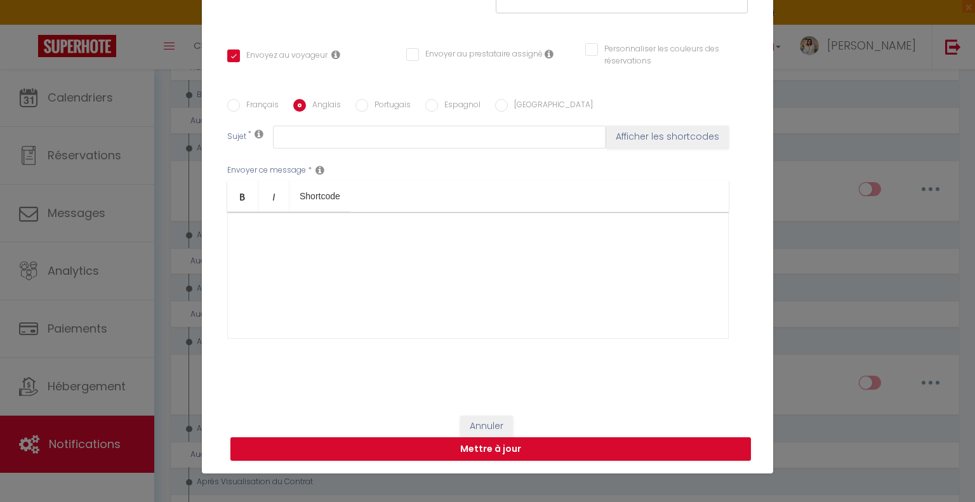
click at [355, 105] on input "Portugais" at bounding box center [361, 105] width 13 height 13
click at [282, 104] on div "Français Anglais Portugais Espagnol [GEOGRAPHIC_DATA]" at bounding box center [487, 106] width 520 height 14
drag, startPoint x: 290, startPoint y: 103, endPoint x: 282, endPoint y: 103, distance: 8.2
click at [293, 103] on input "Anglais" at bounding box center [299, 105] width 13 height 13
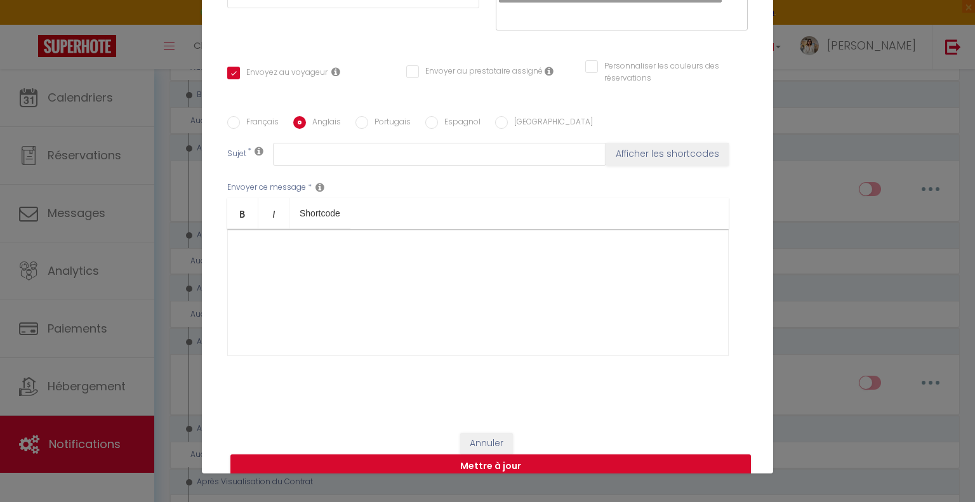
scroll to position [160, 0]
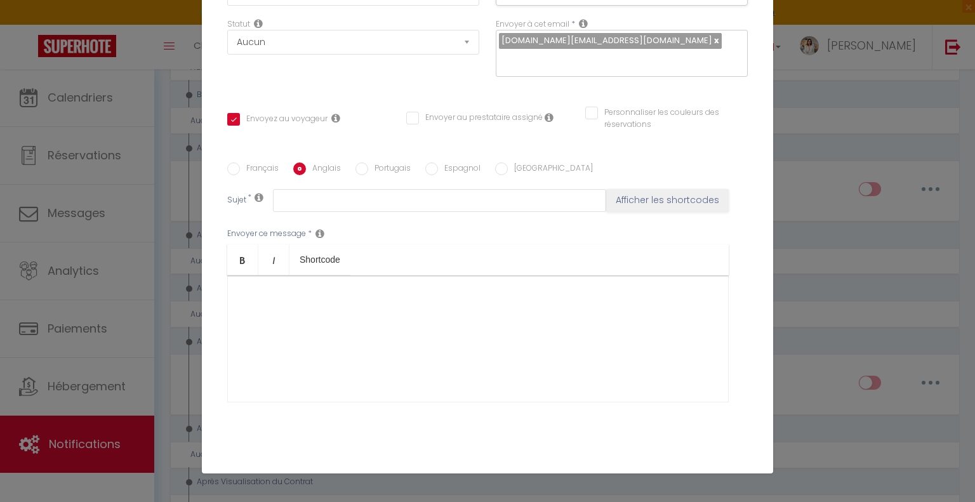
click at [251, 167] on label "Français" at bounding box center [259, 169] width 39 height 14
click at [240, 167] on input "Français" at bounding box center [233, 168] width 13 height 13
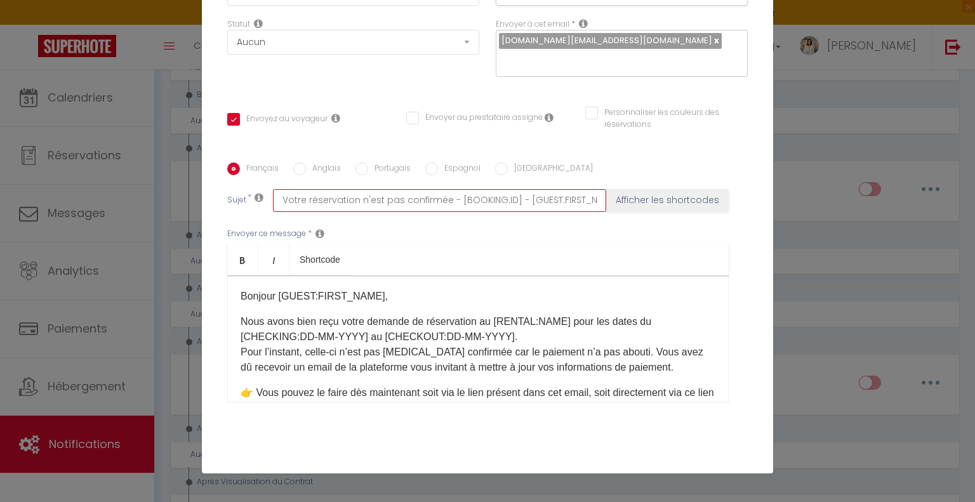
scroll to position [0, 173]
drag, startPoint x: 276, startPoint y: 200, endPoint x: 670, endPoint y: 221, distance: 394.6
click at [670, 221] on div "Français Anglais Portugais Espagnol Italien Sujet * Votre réservation n'est pas…" at bounding box center [487, 290] width 527 height 256
click at [306, 162] on label "Anglais" at bounding box center [323, 169] width 35 height 14
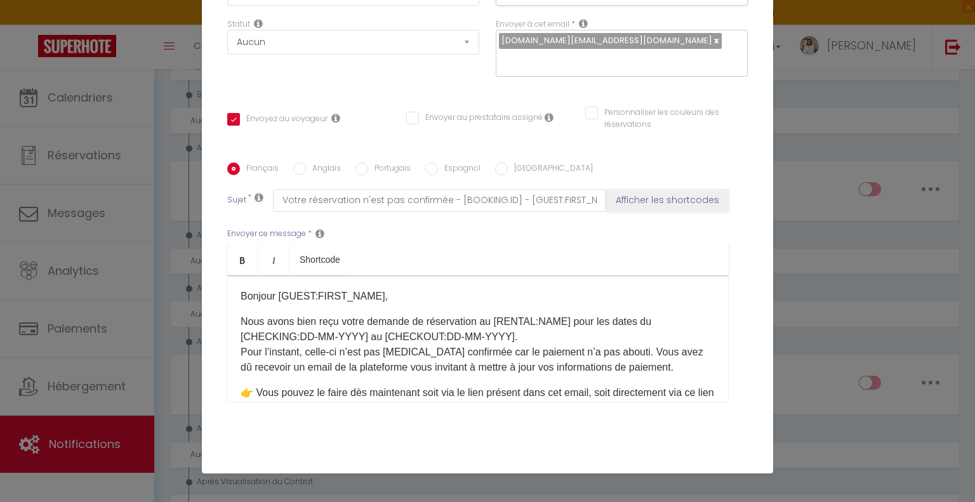
click at [301, 162] on input "Anglais" at bounding box center [299, 168] width 13 height 13
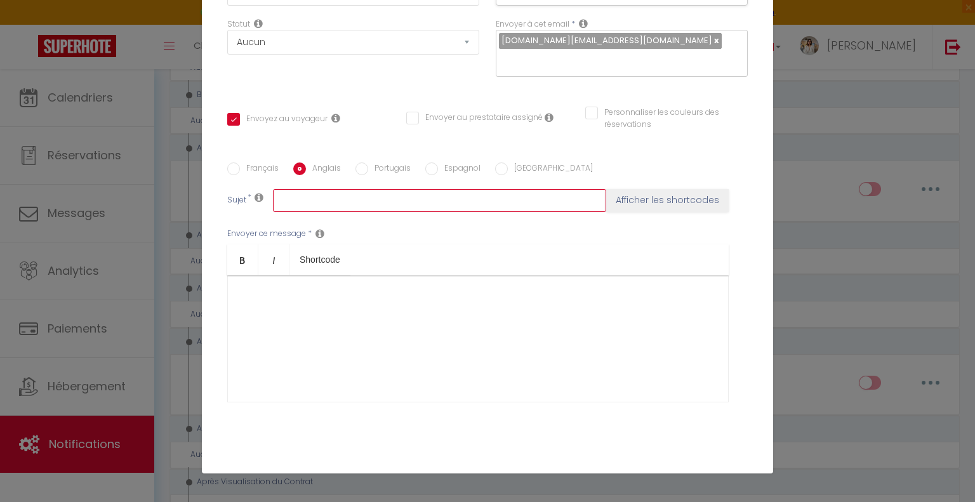
click at [309, 197] on input "text" at bounding box center [439, 200] width 333 height 23
paste input "Your reservation is not confirmed - [BOOKING:ID] - [GUEST:FIRST_NAME] [GUEST:LA…"
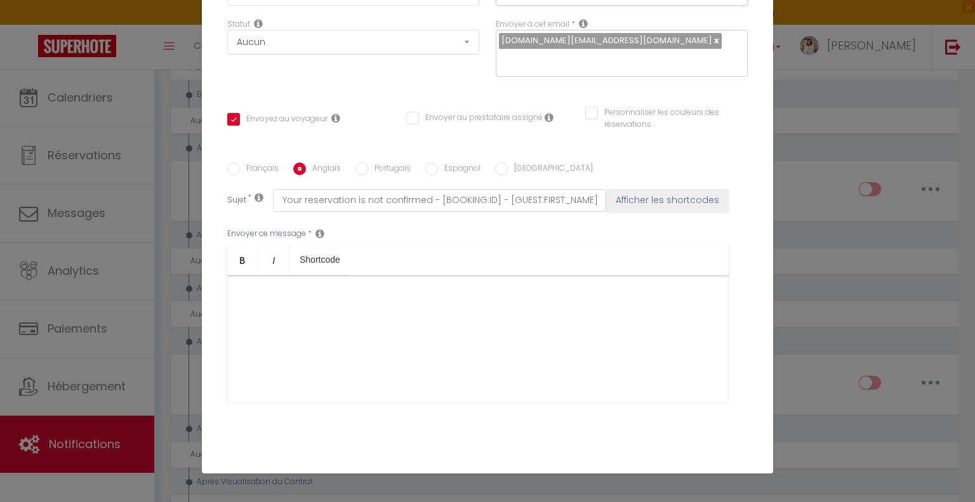
click at [373, 164] on label "Portugais" at bounding box center [389, 169] width 43 height 14
click at [368, 164] on input "Portugais" at bounding box center [361, 168] width 13 height 13
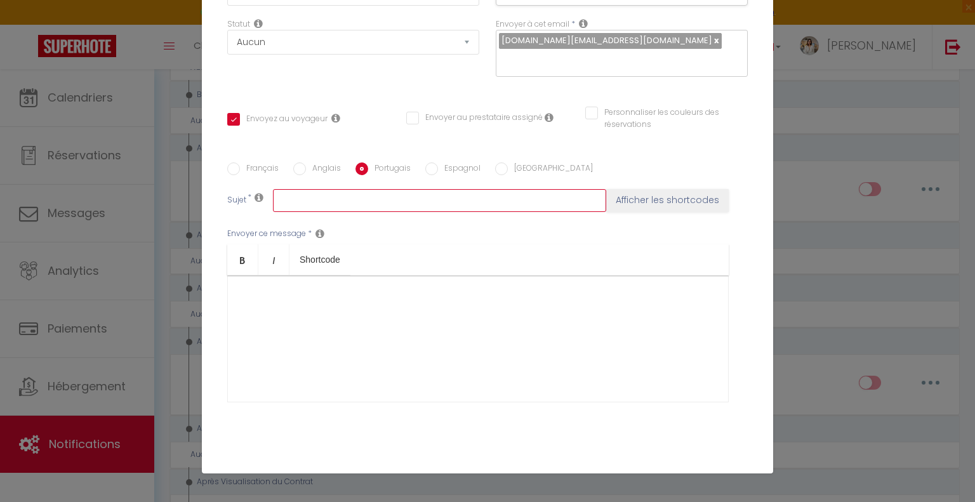
click at [360, 195] on input "text" at bounding box center [439, 200] width 333 height 23
paste input "A sua reserva não está confirmada - [BOOKING:ID] - [GUEST:FIRST_NAME] [GUEST:LA…"
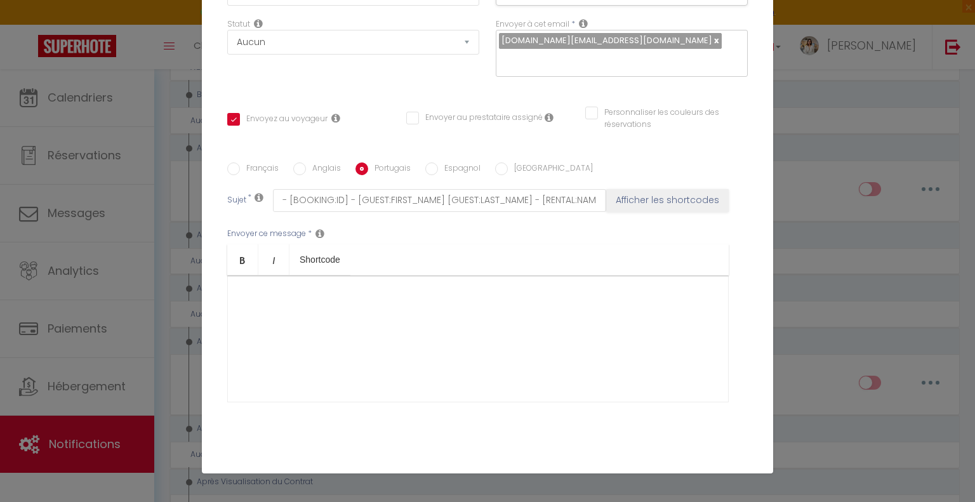
click at [438, 161] on div "Français Anglais Portugais Espagnol Italien Sujet * A sua reserva não está conf…" at bounding box center [487, 290] width 520 height 294
click at [442, 169] on label "Espagnol" at bounding box center [459, 169] width 43 height 14
click at [438, 169] on input "Espagnol" at bounding box center [431, 168] width 13 height 13
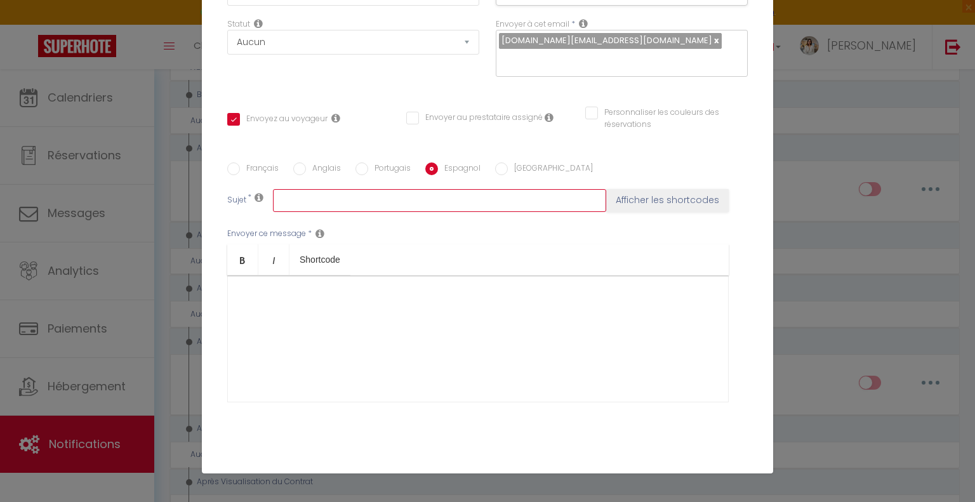
click at [355, 197] on input "text" at bounding box center [439, 200] width 333 height 23
paste input "Su reserva no está confirmada - [BOOKING:ID] - [GUEST:FIRST_NAME] [GUEST:LAST_N…"
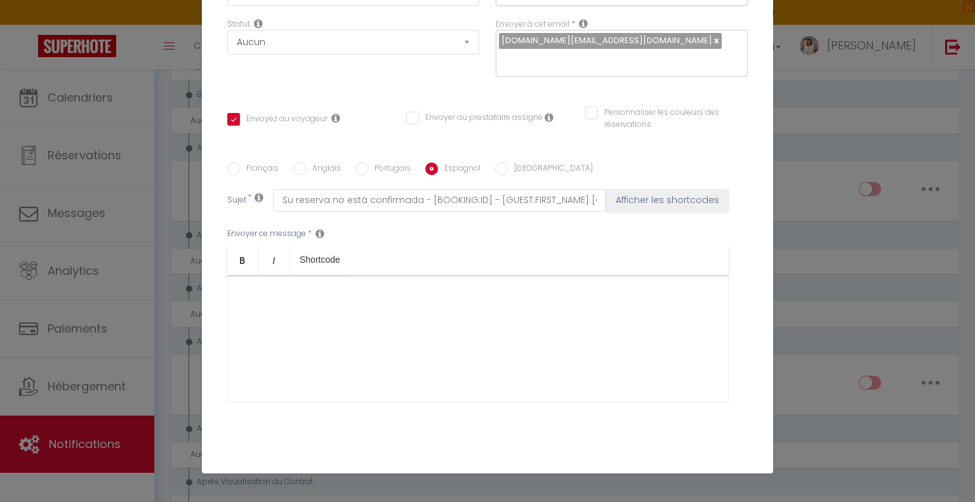
click at [510, 169] on label "[GEOGRAPHIC_DATA]" at bounding box center [550, 169] width 85 height 14
click at [508, 169] on input "[GEOGRAPHIC_DATA]" at bounding box center [501, 168] width 13 height 13
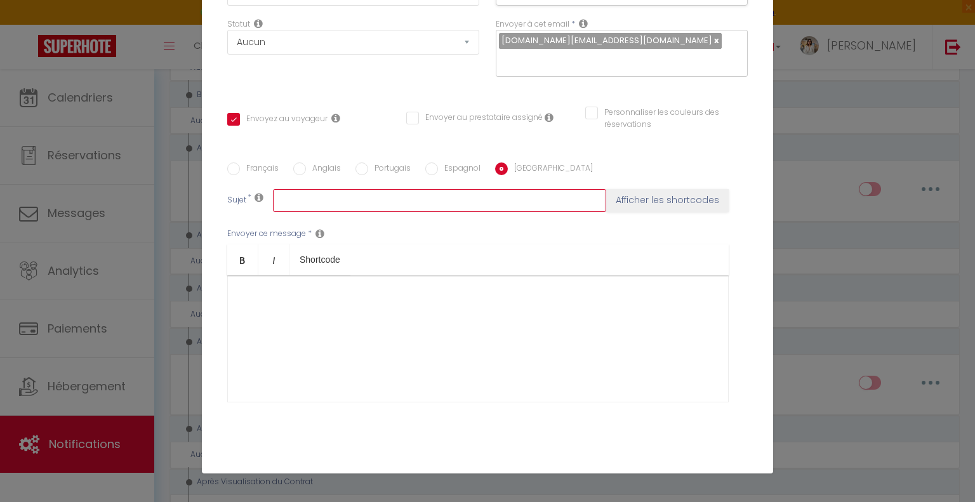
click at [446, 203] on input "text" at bounding box center [439, 200] width 333 height 23
paste input "La tua prenotazione non è confermata - [BOOKING:ID] - [GUEST:FIRST_NAME] [GUEST…"
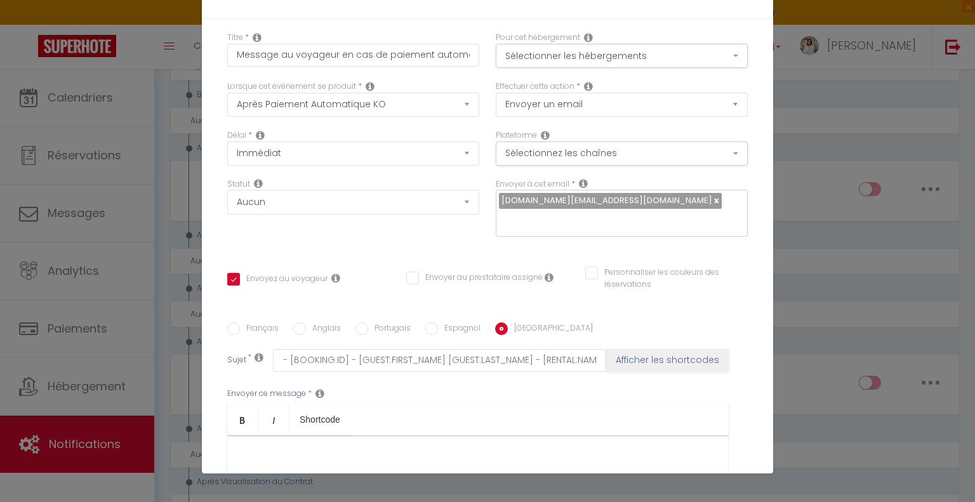
click at [251, 329] on label "Français" at bounding box center [259, 329] width 39 height 14
click at [240, 329] on input "Français" at bounding box center [233, 328] width 13 height 13
click at [322, 328] on label "Anglais" at bounding box center [323, 329] width 35 height 14
click at [306, 328] on input "Anglais" at bounding box center [299, 328] width 13 height 13
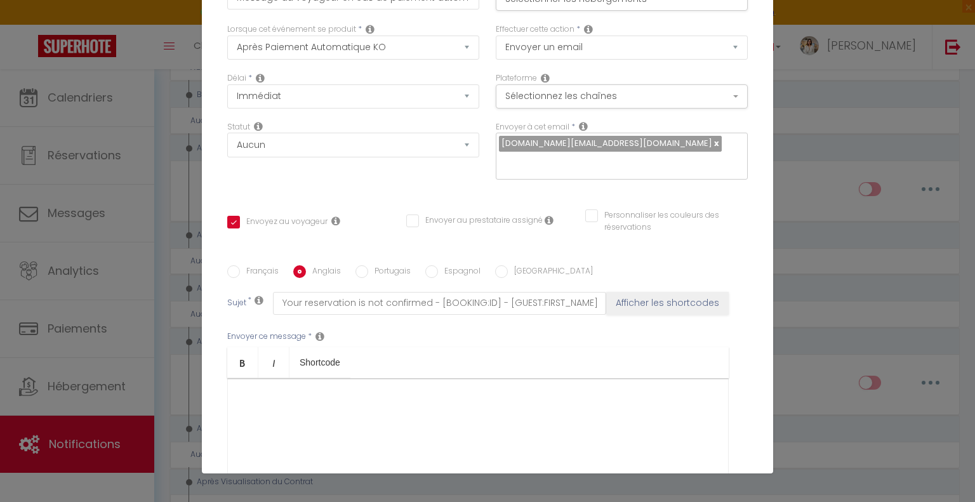
scroll to position [223, 0]
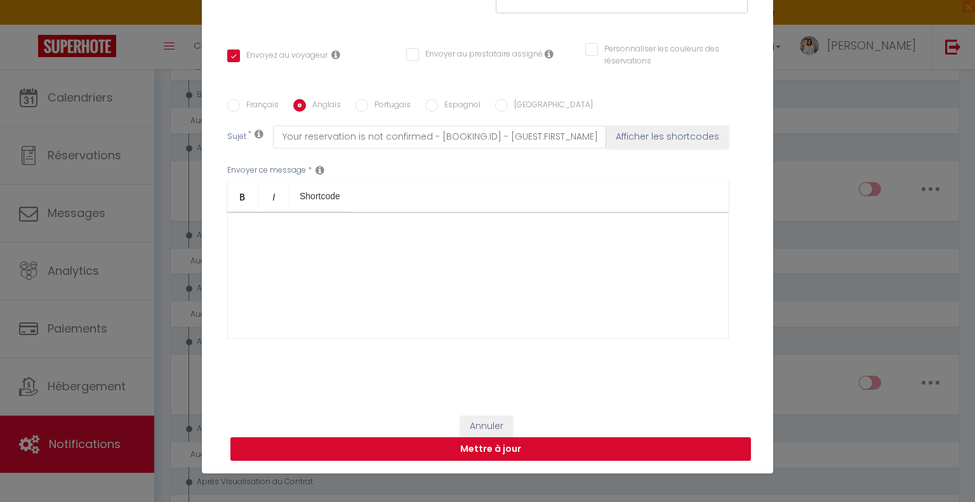
click at [267, 223] on div at bounding box center [477, 275] width 501 height 127
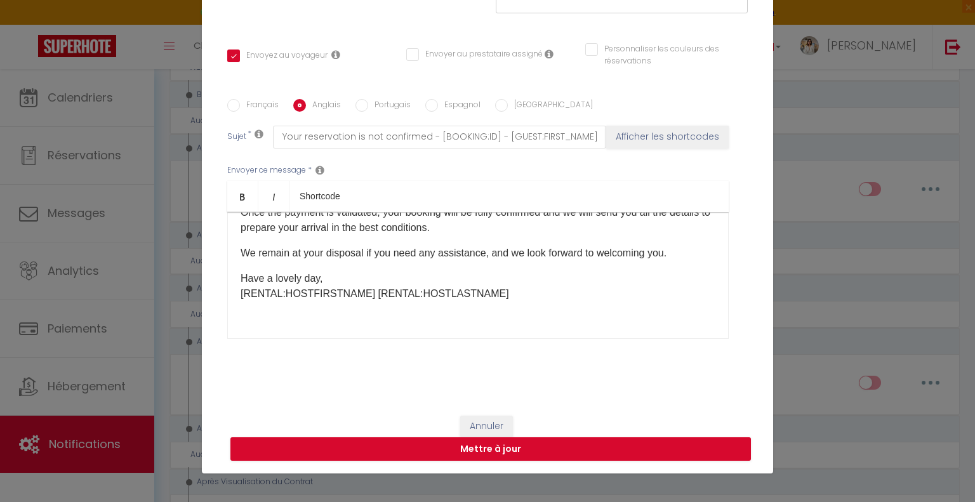
scroll to position [161, 0]
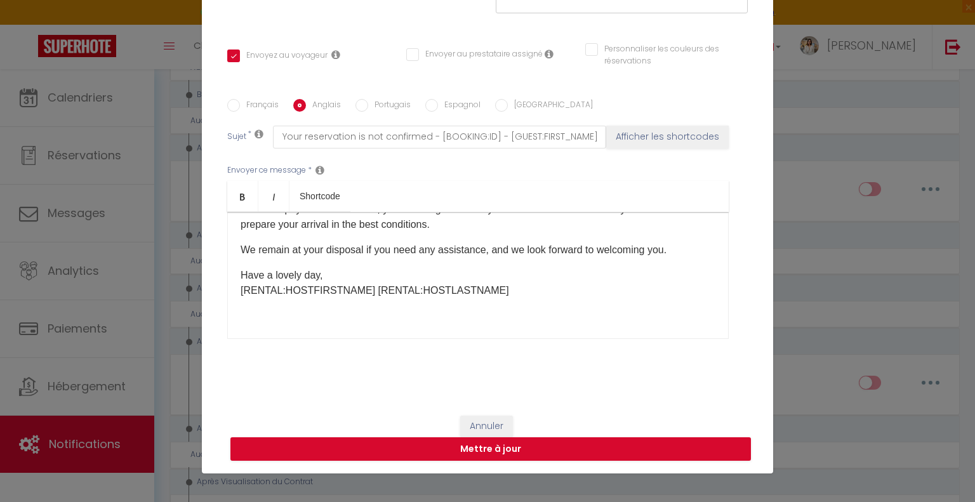
click at [306, 319] on div "Hello [GUEST:FIRST_NAME], We have received your booking request at [RENTAL:NAME…" at bounding box center [477, 275] width 501 height 127
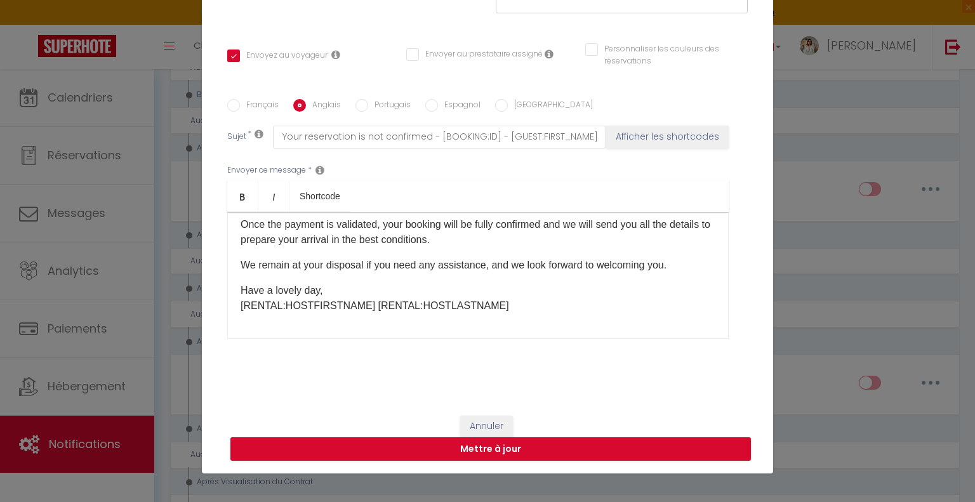
click at [361, 97] on div "Français [DEMOGRAPHIC_DATA] Portugais Espagnol Italien Sujet * Your reservation…" at bounding box center [487, 227] width 520 height 294
click at [368, 100] on label "Portugais" at bounding box center [389, 106] width 43 height 14
click at [365, 100] on input "Portugais" at bounding box center [361, 105] width 13 height 13
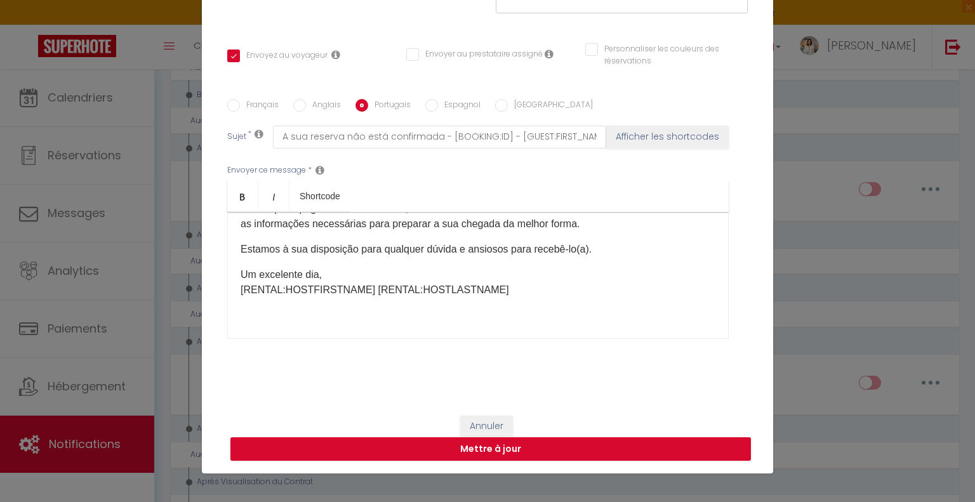
scroll to position [176, 0]
click at [343, 329] on div "Olá [GUEST:FIRST_NAME], Recebemos o seu pedido de reserva em [RENTAL:NAME] para…" at bounding box center [477, 275] width 501 height 127
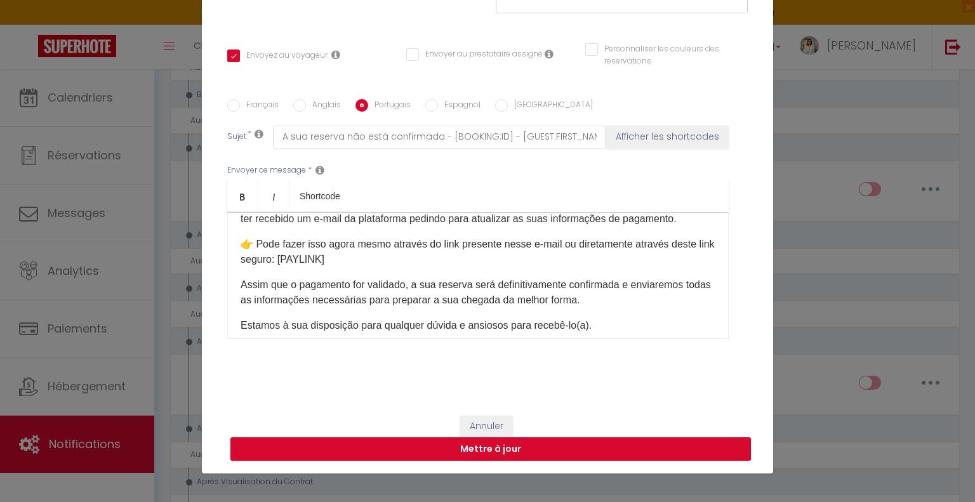
scroll to position [0, 0]
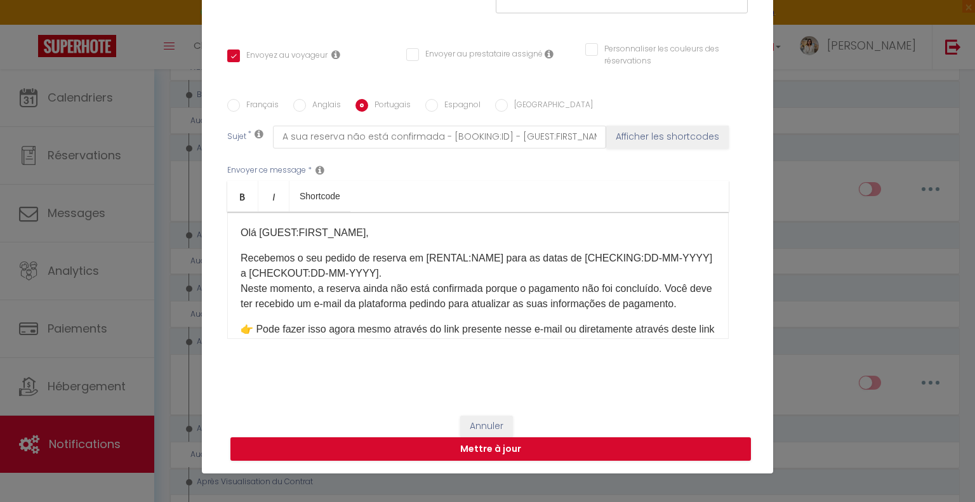
click at [442, 106] on label "Espagnol" at bounding box center [459, 106] width 43 height 14
click at [438, 106] on input "Espagnol" at bounding box center [431, 105] width 13 height 13
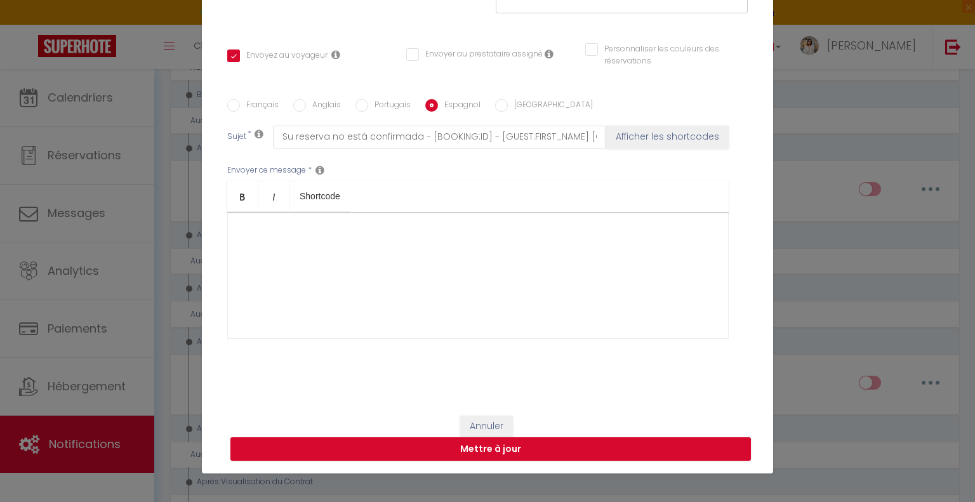
click at [261, 240] on div at bounding box center [477, 275] width 501 height 127
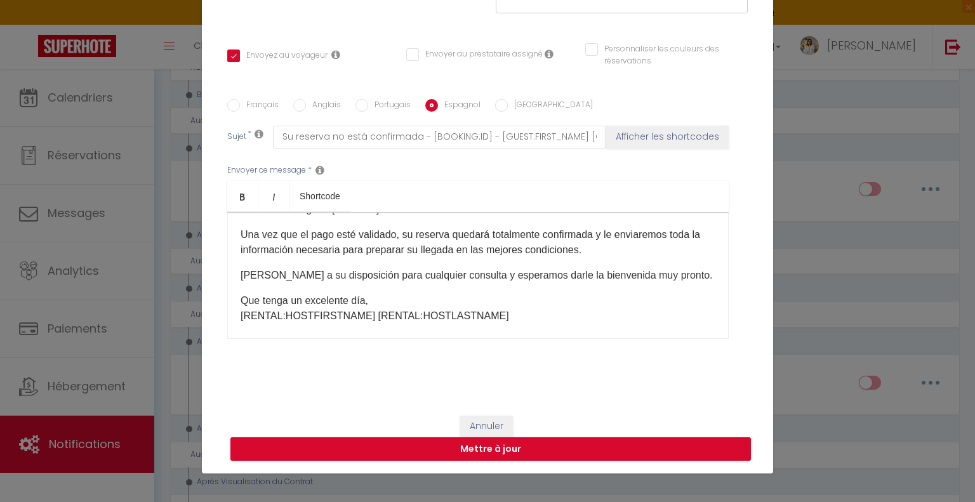
scroll to position [161, 0]
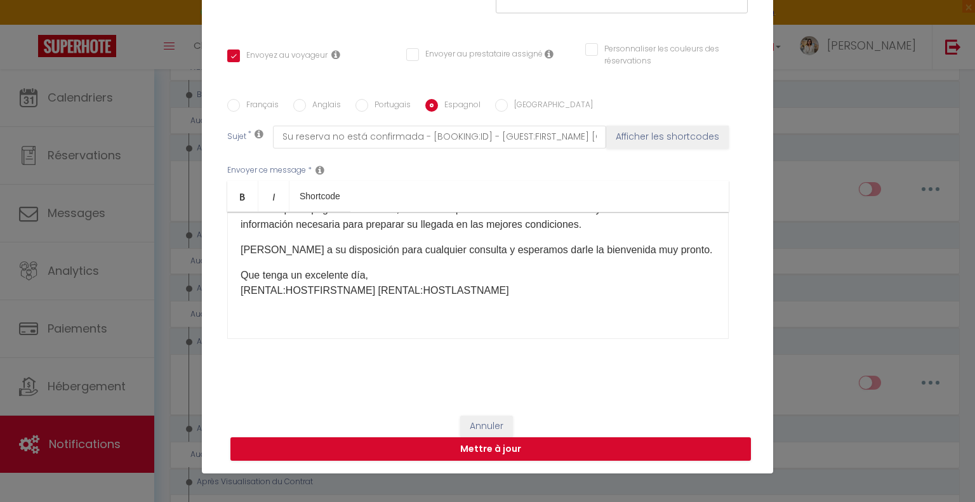
click at [344, 324] on div "Hola [GUEST:FIRST_NAME], Hemos recibido su solicitud de reserva en [RENTAL:NAME…" at bounding box center [477, 275] width 501 height 127
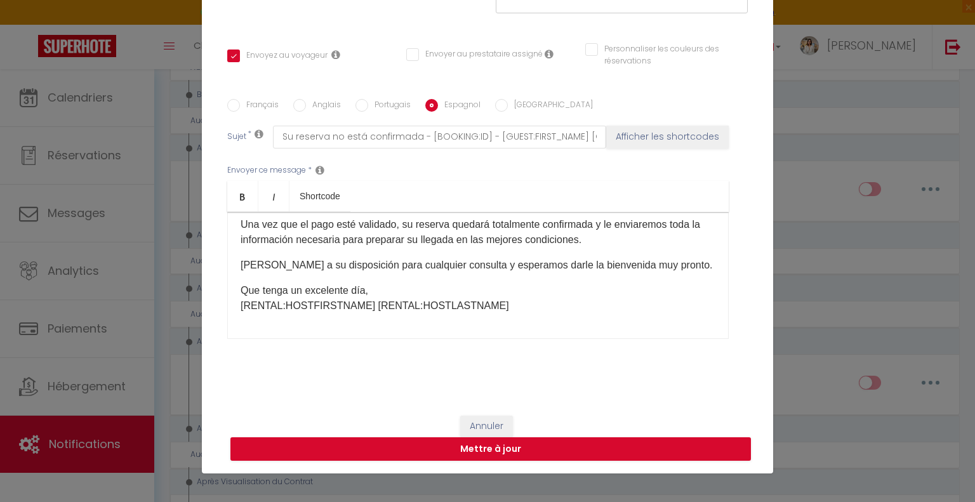
click at [495, 107] on input "[GEOGRAPHIC_DATA]" at bounding box center [501, 105] width 13 height 13
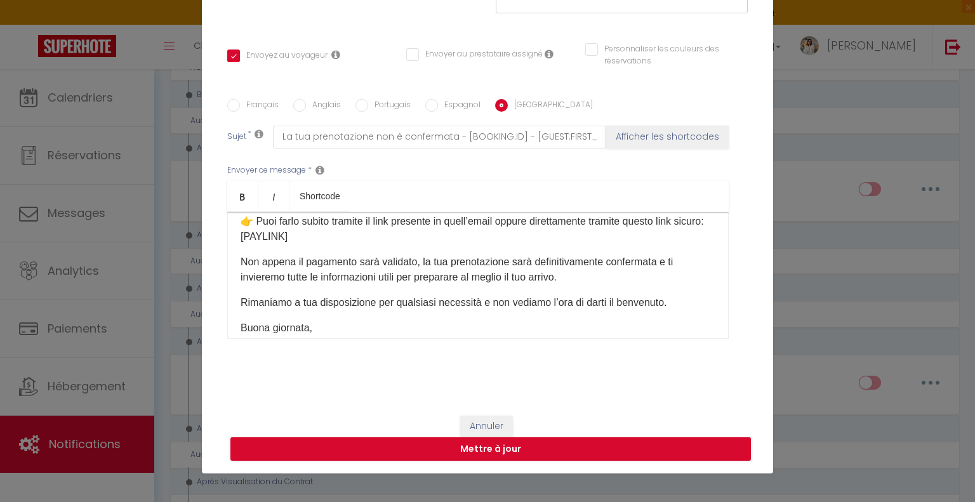
scroll to position [176, 0]
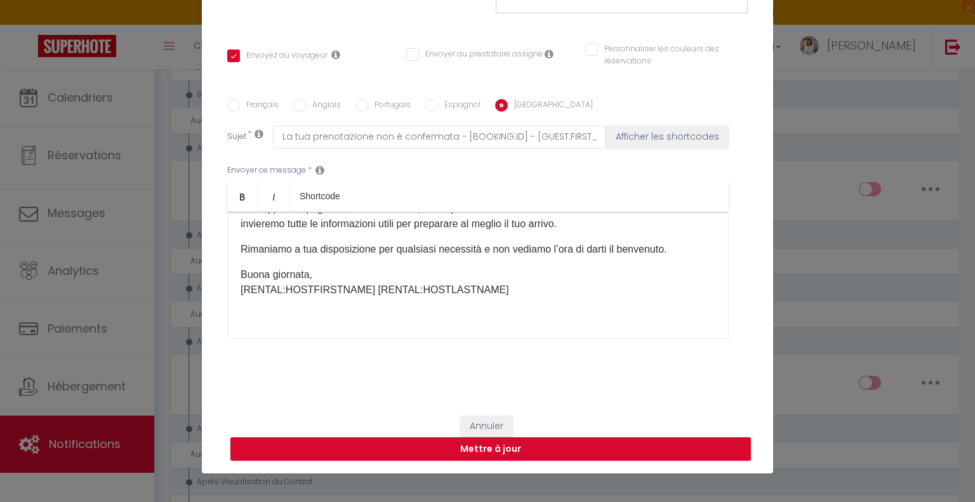
click at [372, 313] on div "Ciao [GUEST:FIRST_NAME], Abbiamo ricevuto la tua richiesta di prenotazione pres…" at bounding box center [477, 275] width 501 height 127
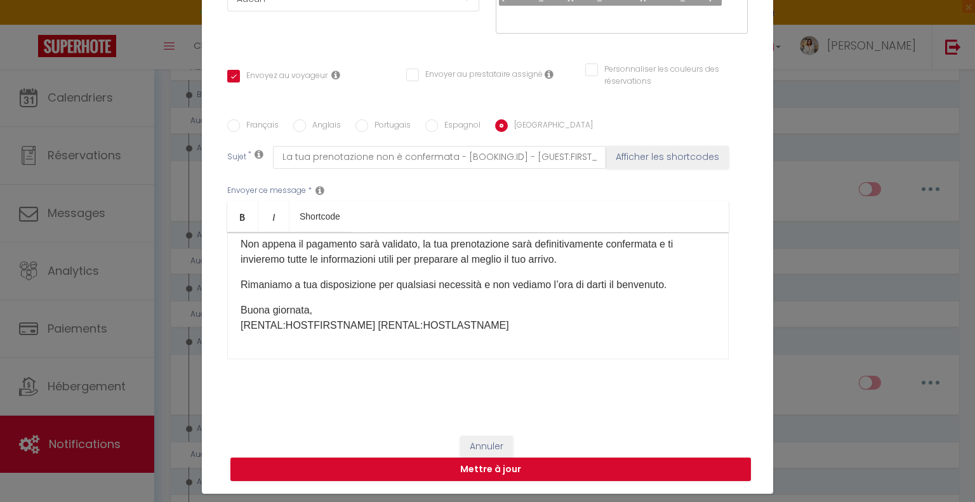
scroll to position [58, 0]
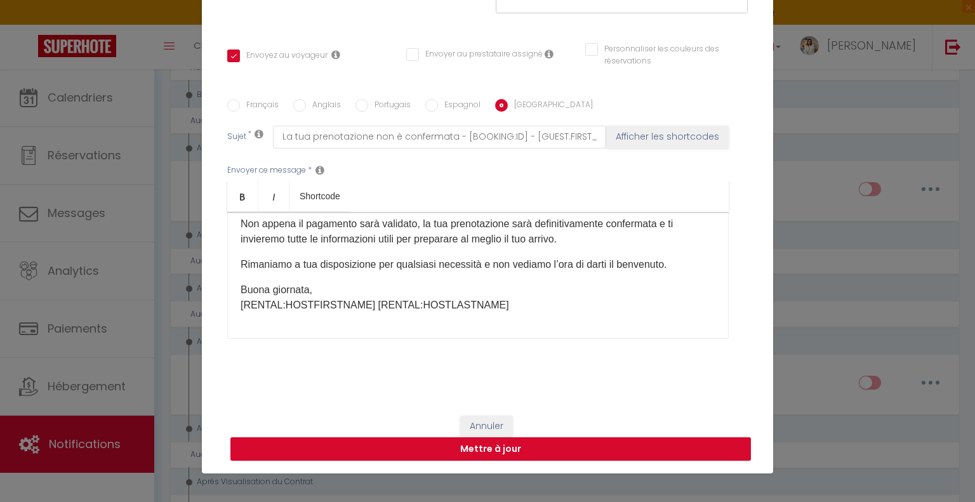
click at [566, 448] on button "Mettre à jour" at bounding box center [490, 449] width 520 height 24
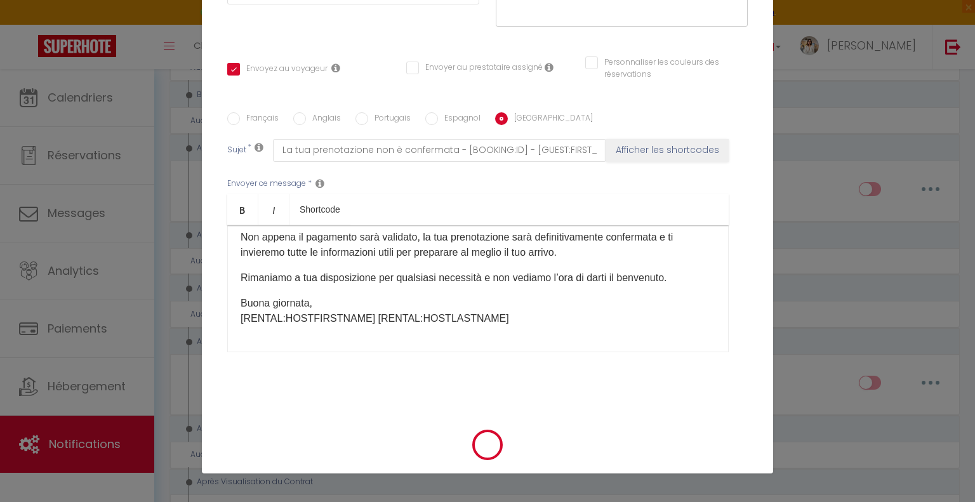
scroll to position [210, 0]
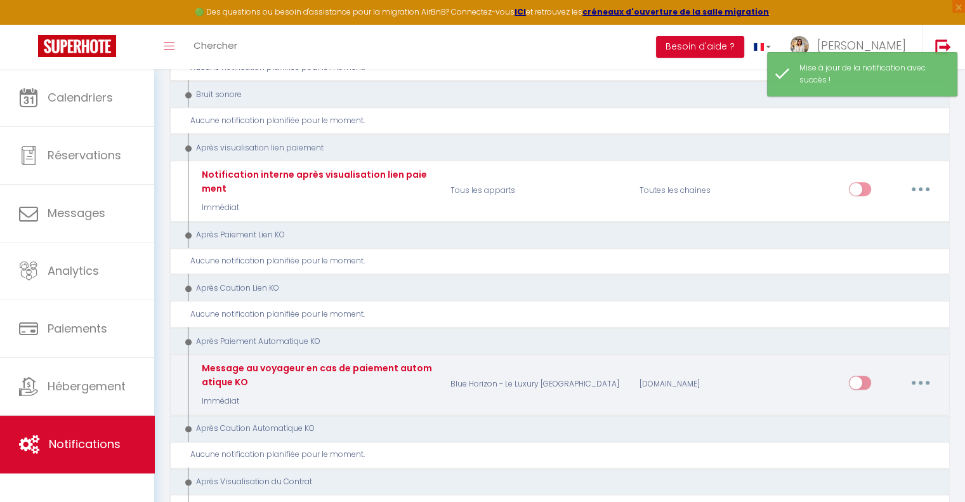
click at [858, 376] on input "checkbox" at bounding box center [860, 385] width 22 height 19
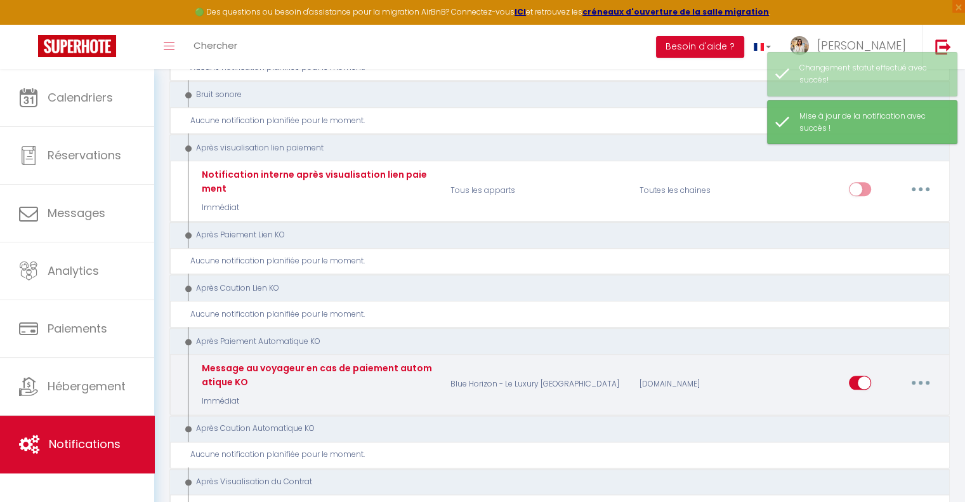
click at [919, 381] on icon "button" at bounding box center [921, 383] width 4 height 4
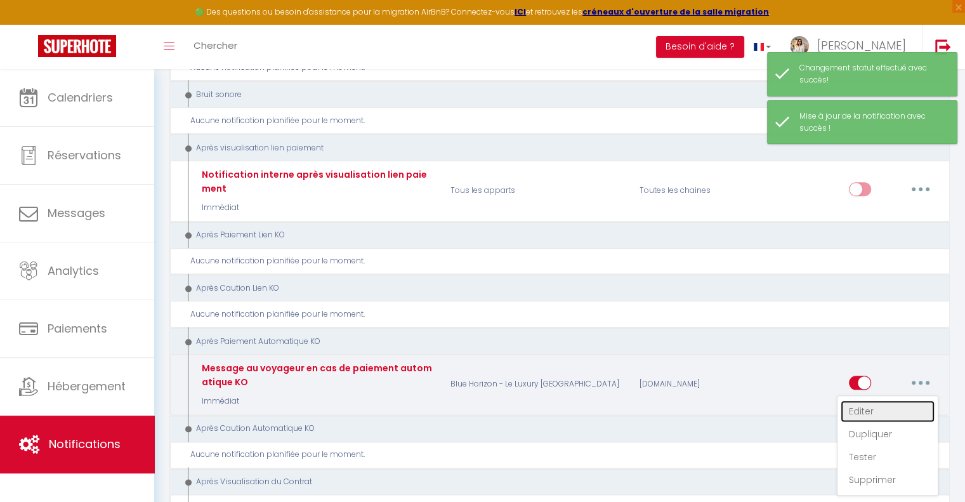
click at [895, 400] on link "Editer" at bounding box center [888, 411] width 94 height 22
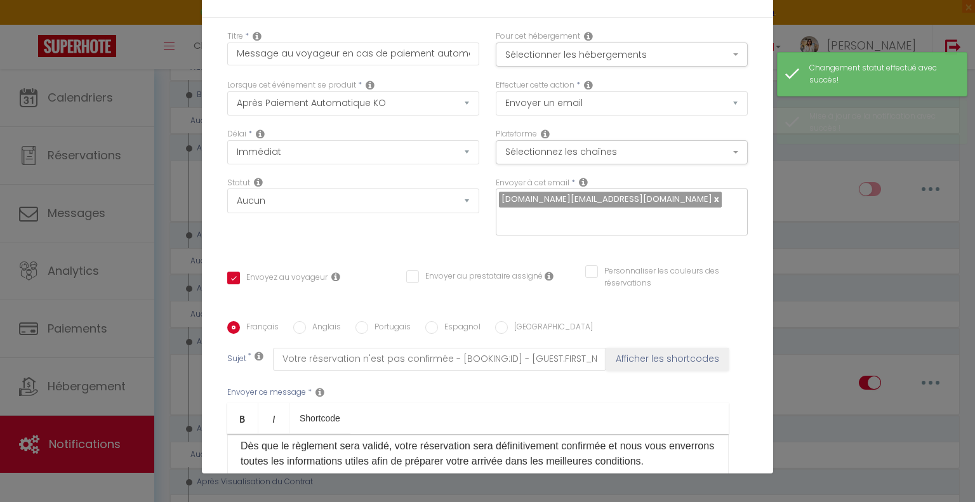
scroll to position [0, 0]
click at [623, 57] on button "Sélectionner les hébergements" at bounding box center [622, 56] width 252 height 24
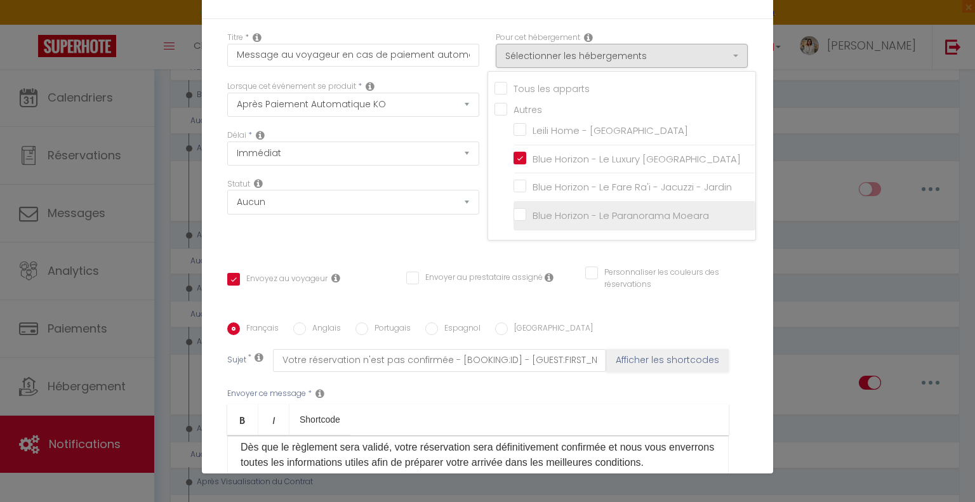
click at [513, 209] on input "Blue Horizon - Le Paranorama Moeara" at bounding box center [634, 215] width 242 height 13
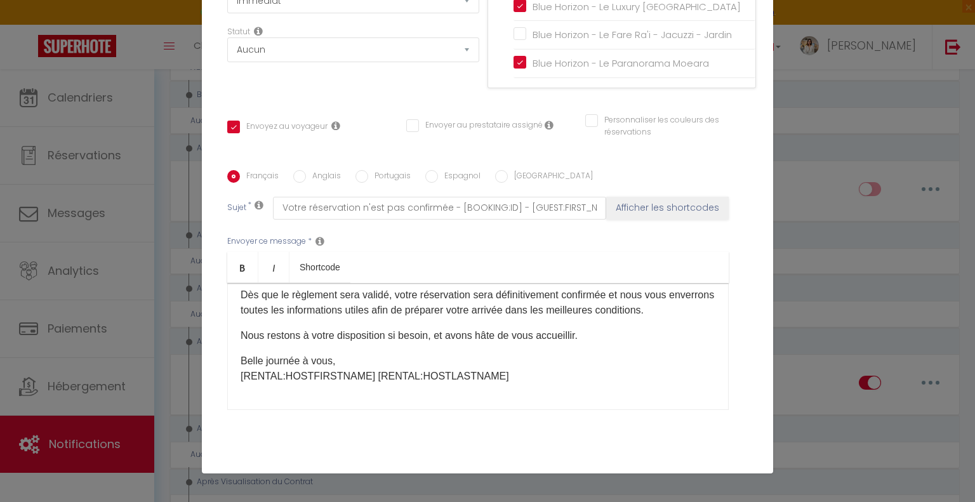
scroll to position [223, 0]
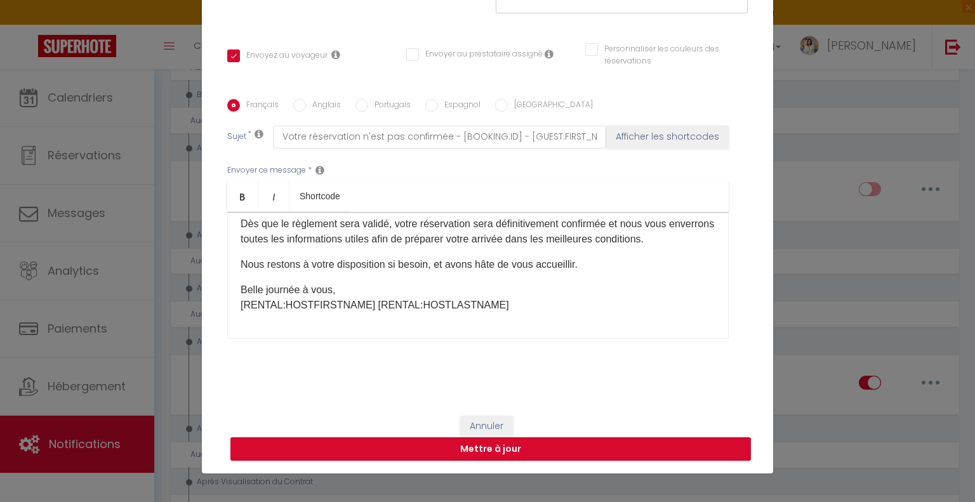
click at [594, 456] on button "Mettre à jour" at bounding box center [490, 449] width 520 height 24
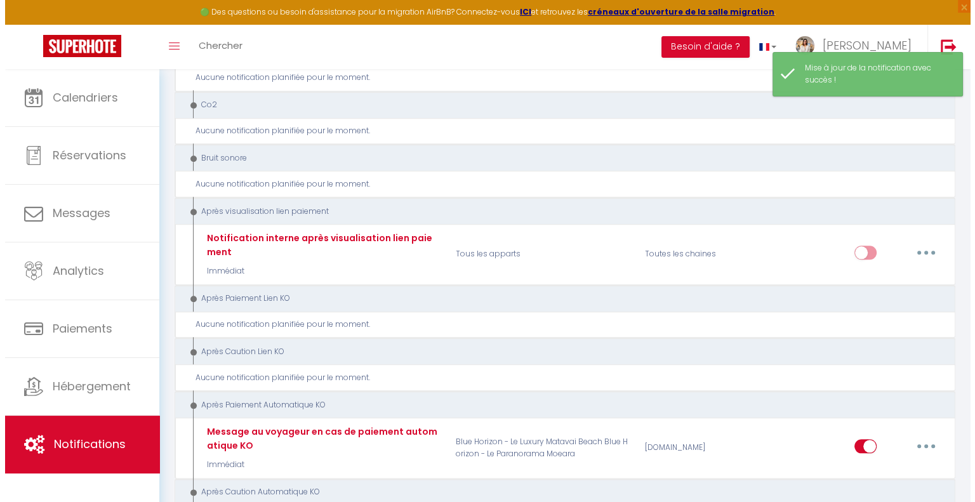
scroll to position [1269, 0]
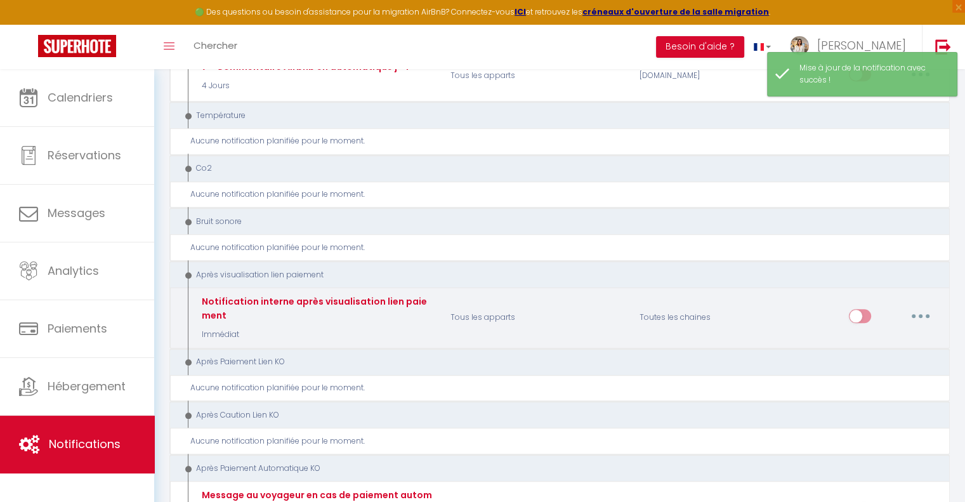
click at [912, 306] on button "button" at bounding box center [921, 316] width 36 height 20
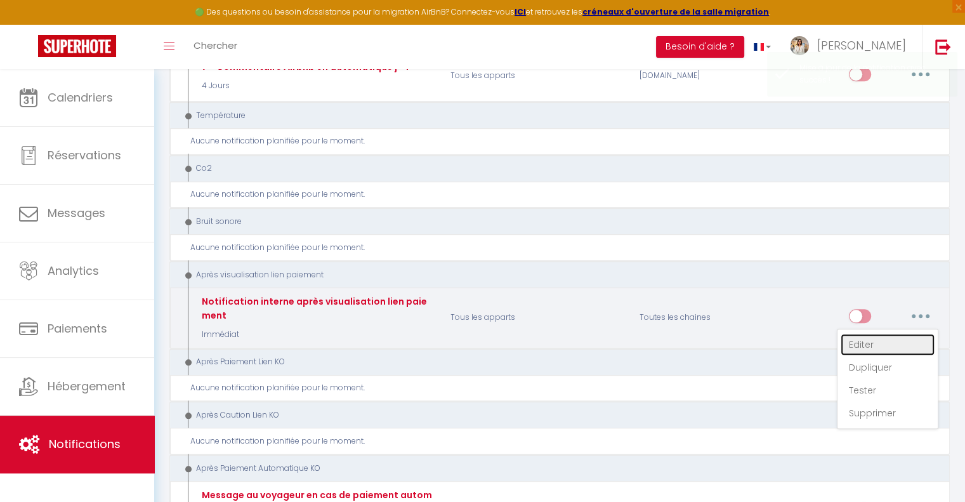
click at [893, 334] on link "Editer" at bounding box center [888, 345] width 94 height 22
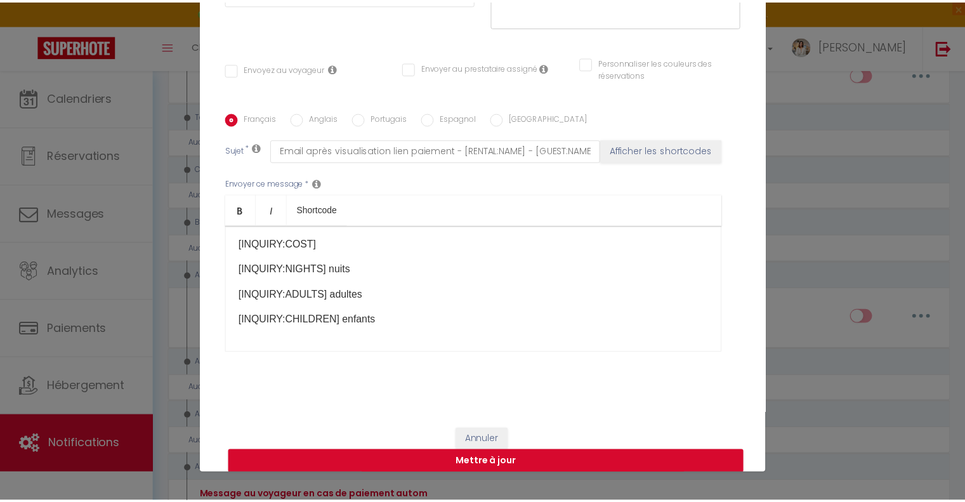
scroll to position [206, 0]
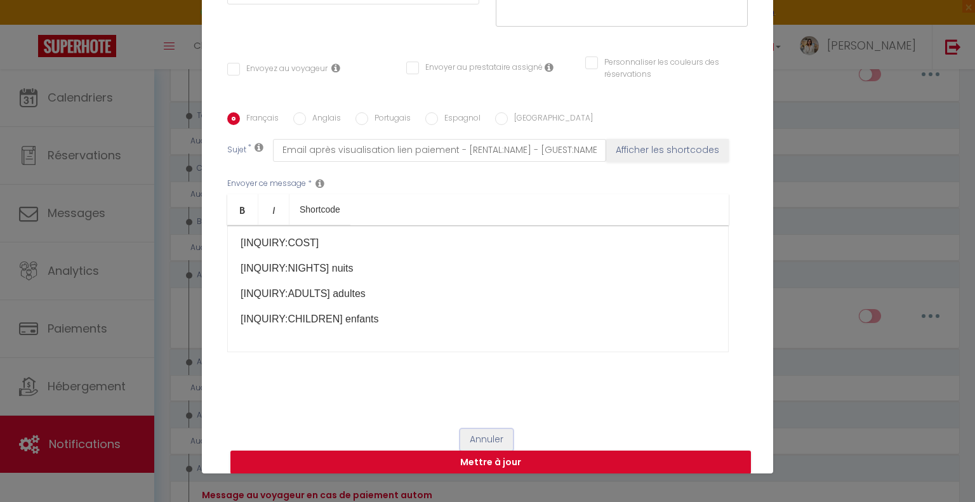
click at [468, 435] on button "Annuler" at bounding box center [486, 440] width 53 height 22
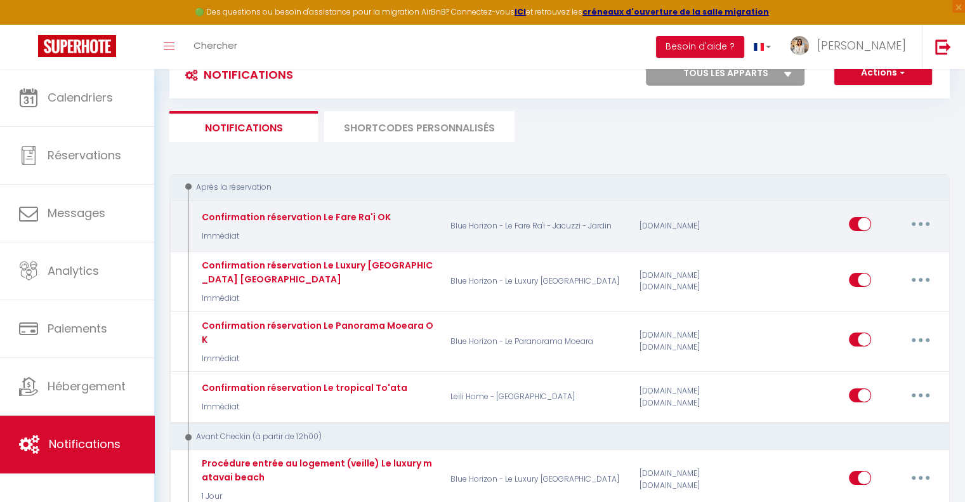
scroll to position [0, 0]
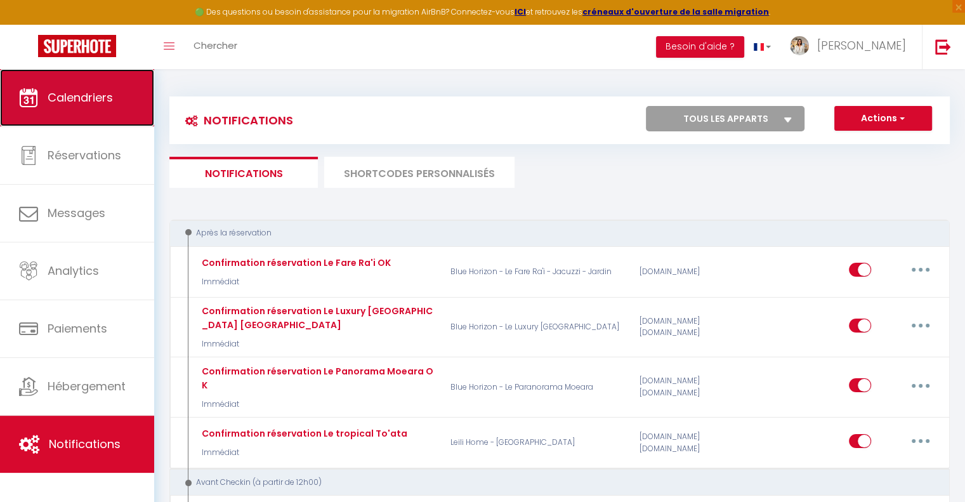
click at [90, 99] on span "Calendriers" at bounding box center [80, 97] width 65 height 16
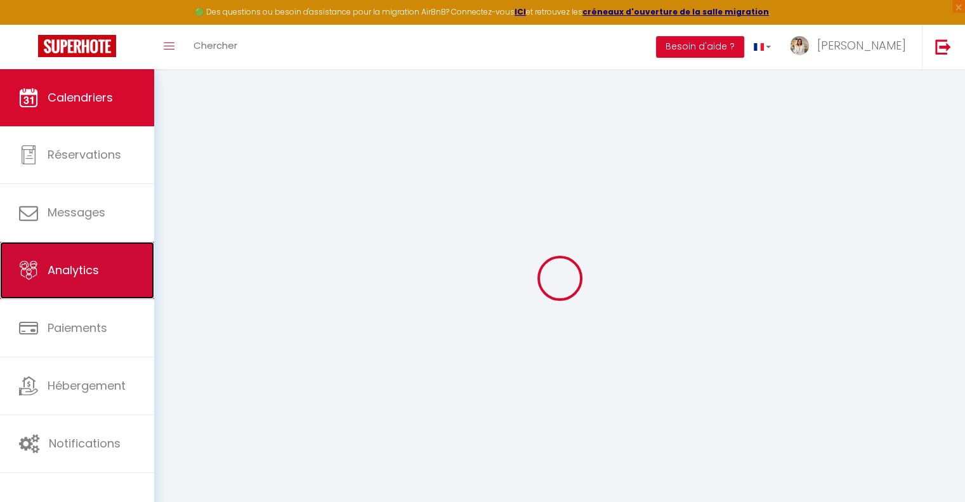
click at [128, 287] on link "Analytics" at bounding box center [77, 270] width 154 height 57
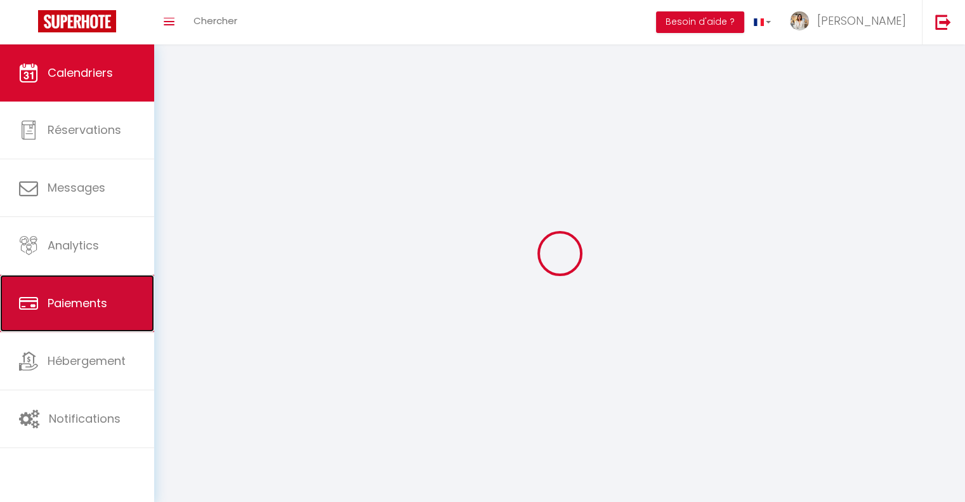
click at [131, 310] on link "Paiements" at bounding box center [77, 303] width 154 height 57
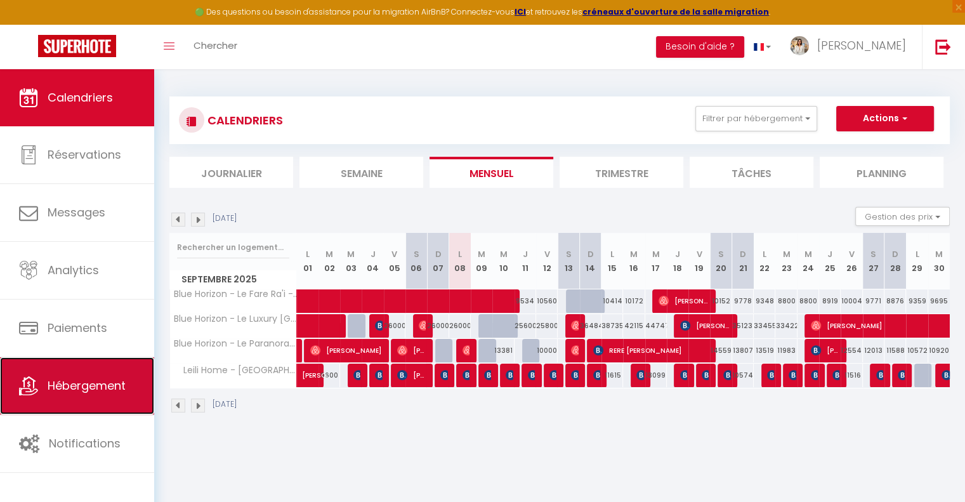
click at [123, 380] on span "Hébergement" at bounding box center [87, 386] width 78 height 16
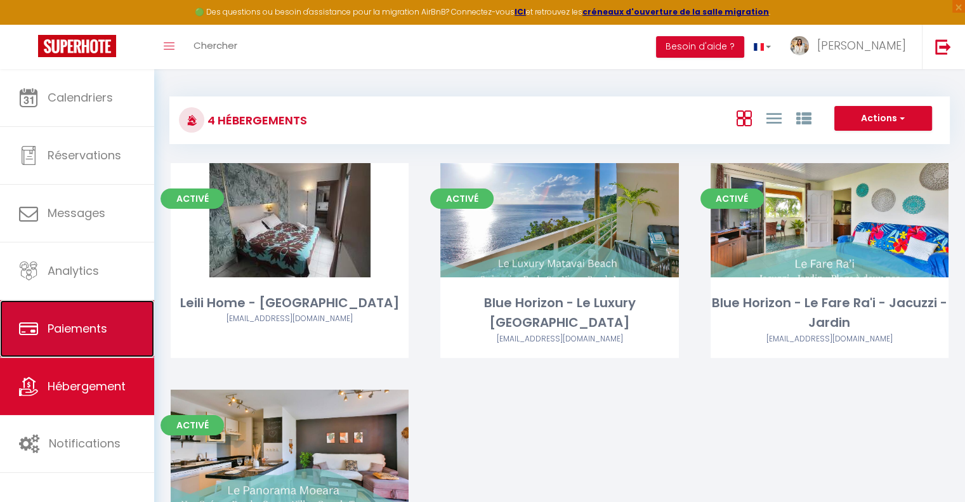
click at [82, 348] on link "Paiements" at bounding box center [77, 328] width 154 height 57
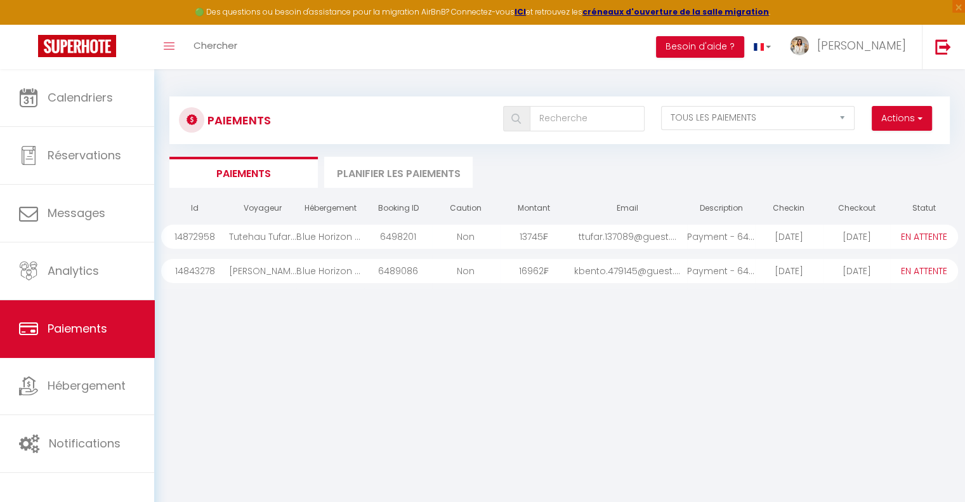
click at [345, 180] on li "Planifier les paiements" at bounding box center [398, 172] width 148 height 31
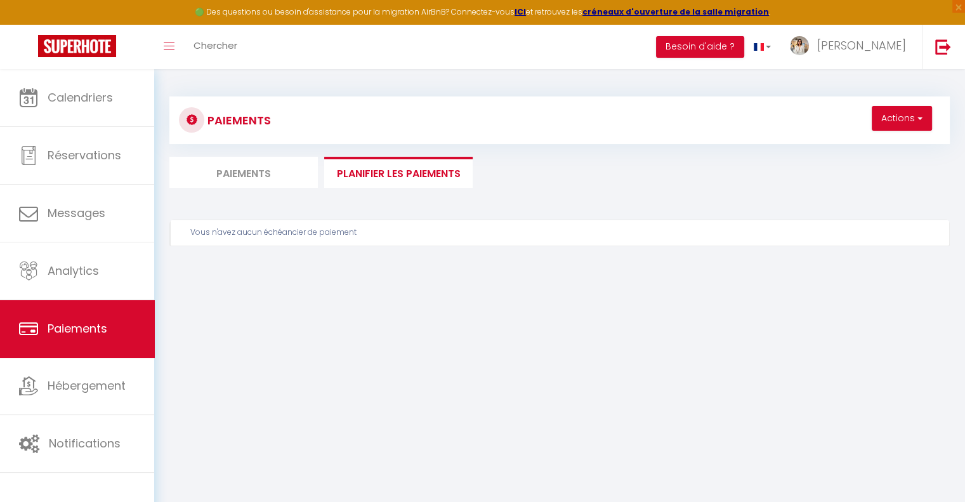
click at [270, 178] on li "Paiements" at bounding box center [243, 172] width 148 height 31
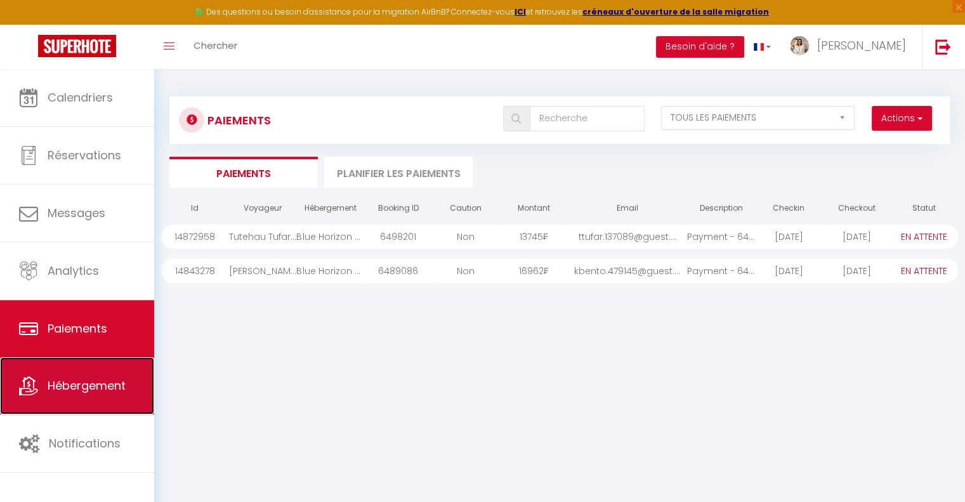
click at [129, 366] on link "Hébergement" at bounding box center [77, 385] width 154 height 57
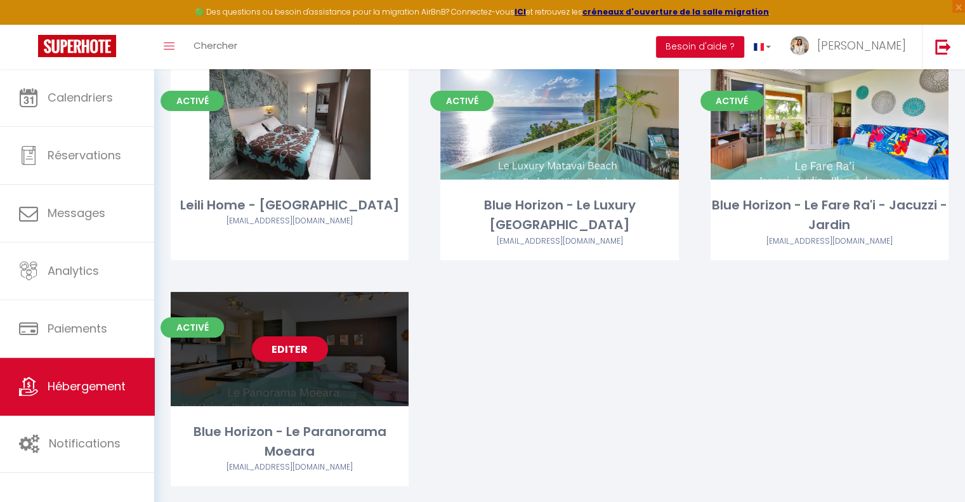
scroll to position [127, 0]
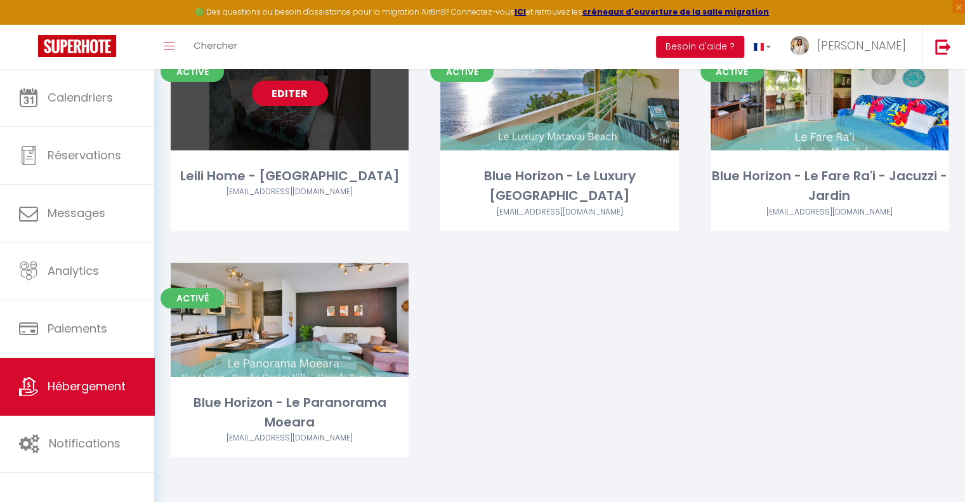
click at [297, 100] on link "Editer" at bounding box center [290, 93] width 76 height 25
